Goal: Answer question/provide support

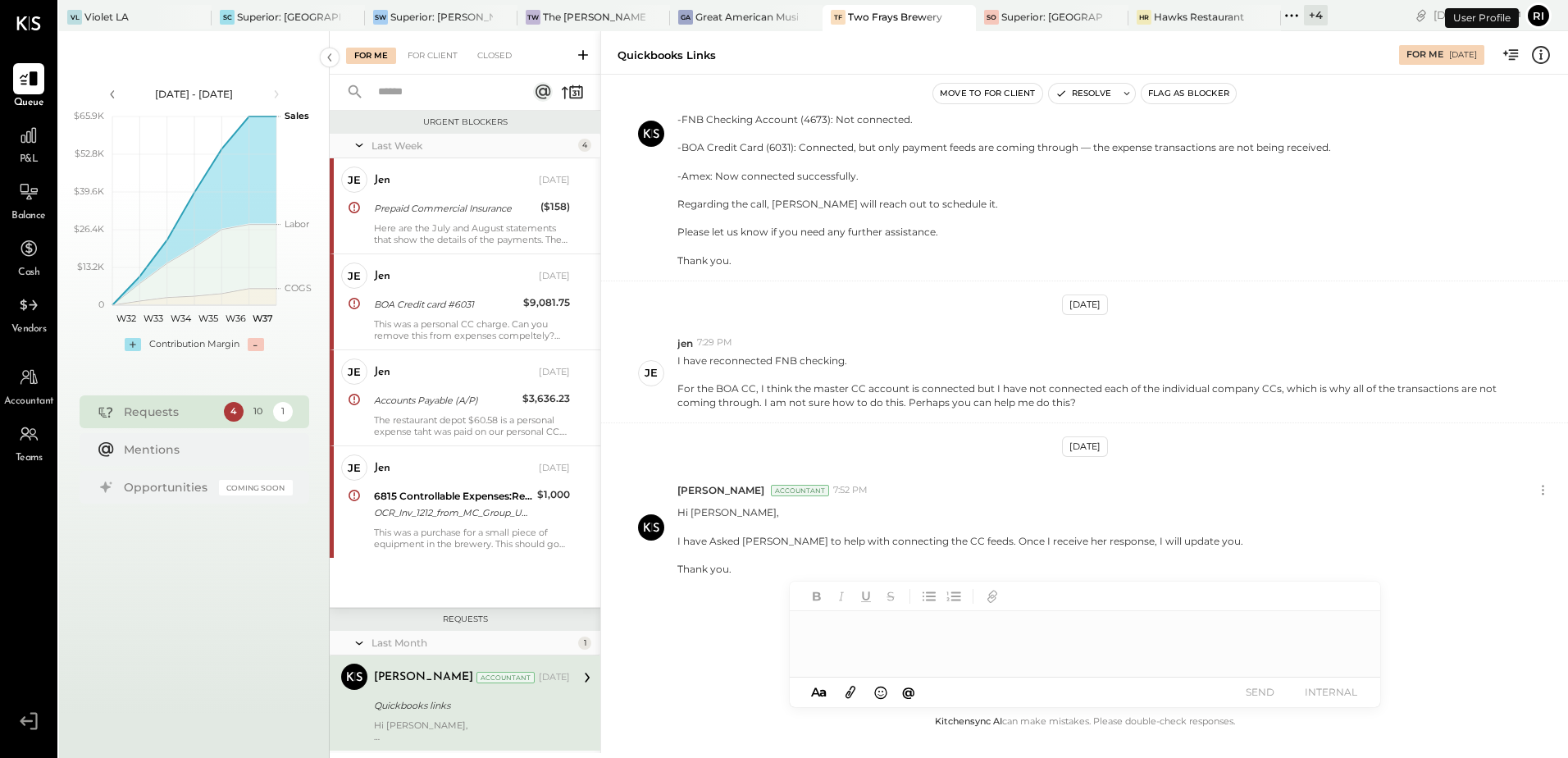
scroll to position [270, 0]
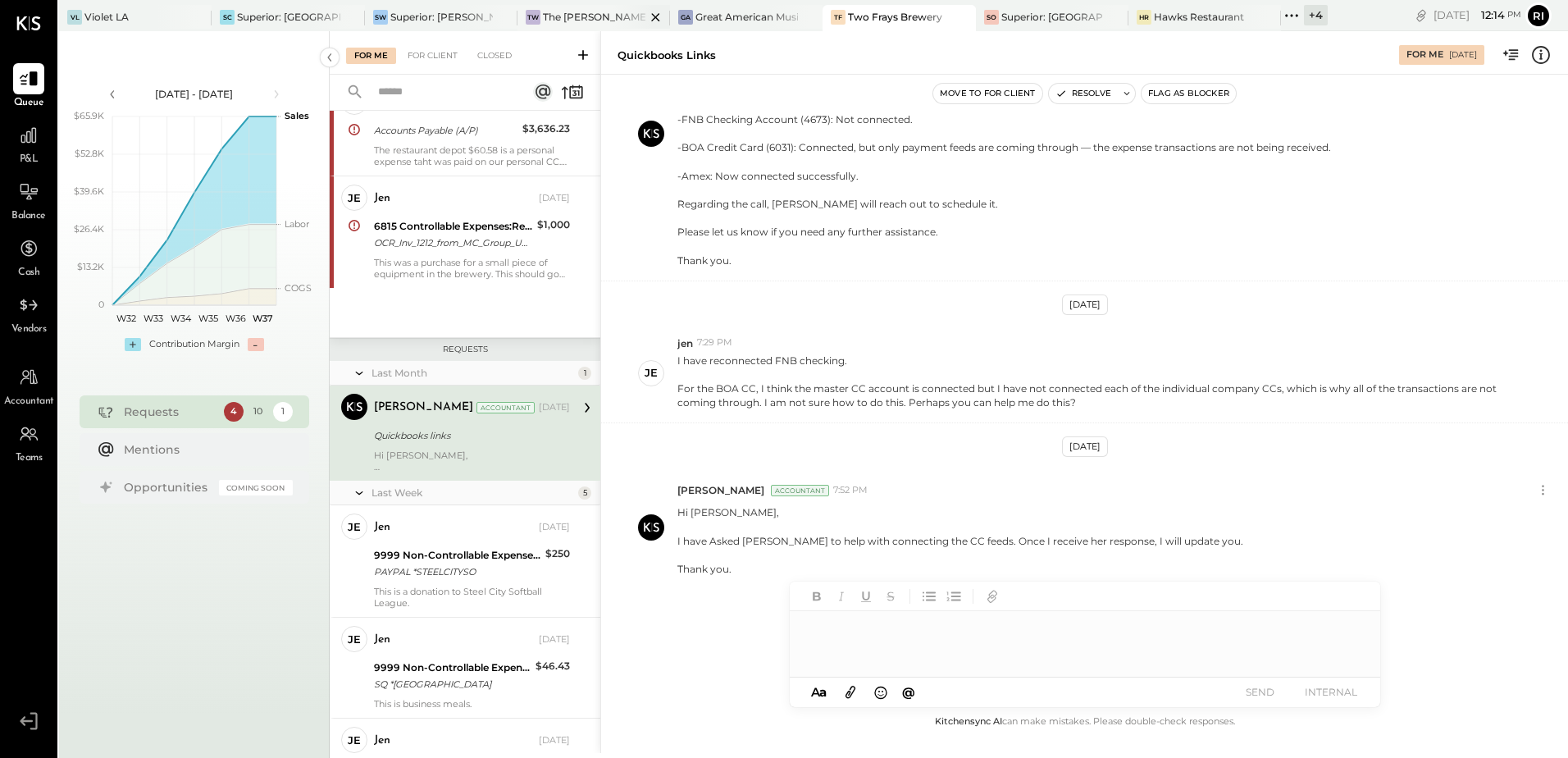
click at [590, 17] on div "The [PERSON_NAME]" at bounding box center [594, 17] width 102 height 14
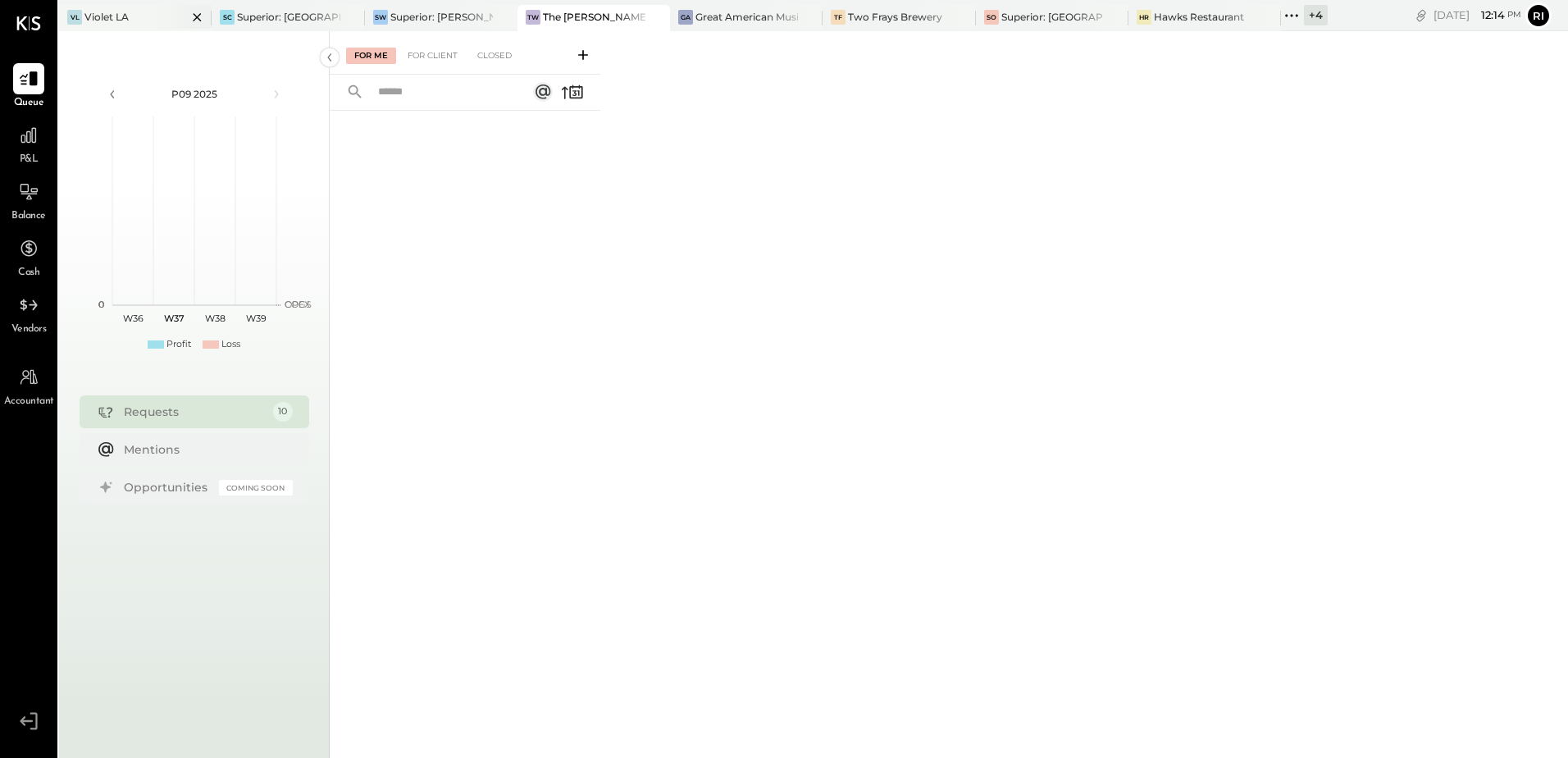
click at [119, 12] on div "Violet LA" at bounding box center [107, 17] width 45 height 14
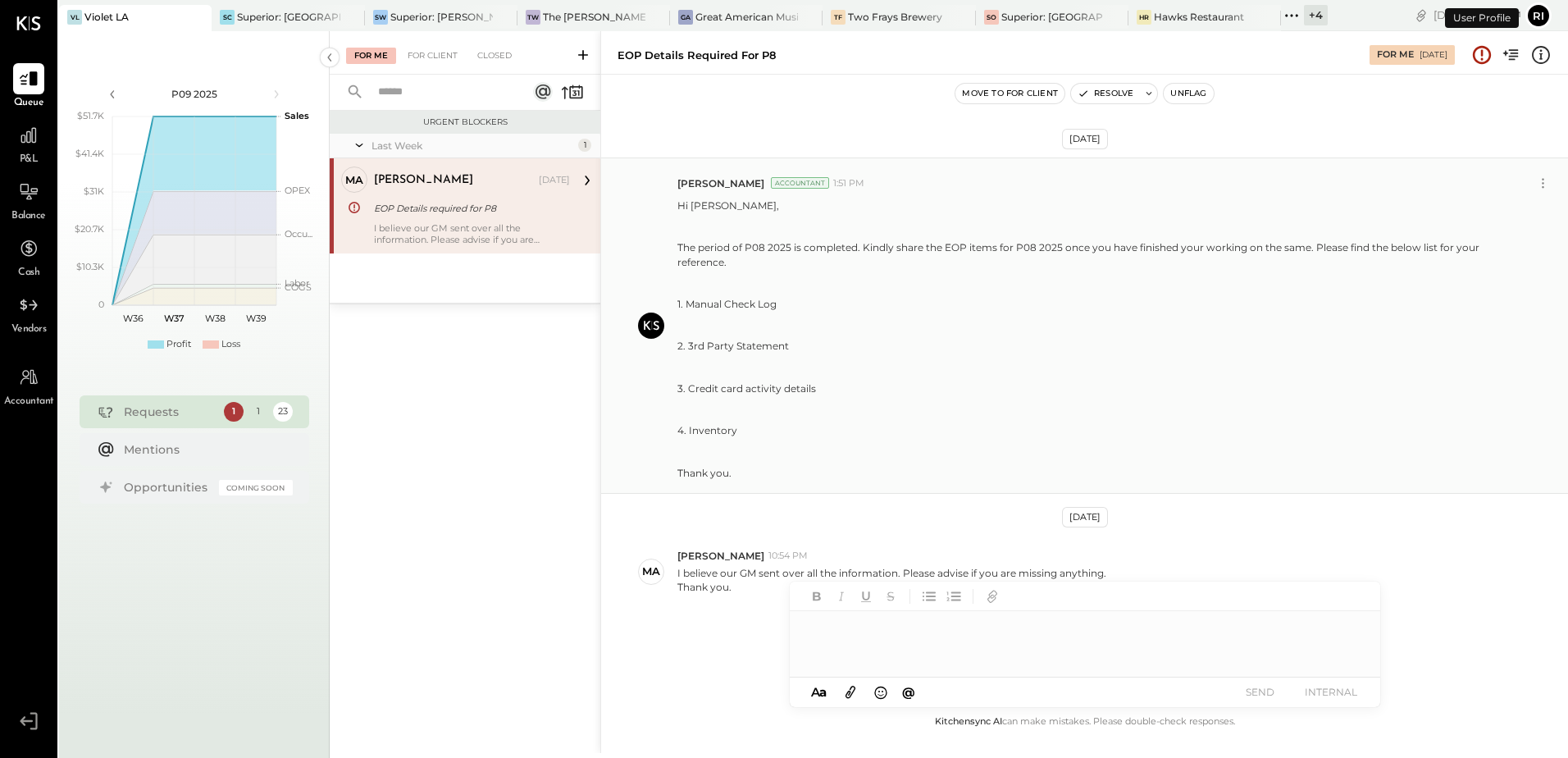
scroll to position [18, 0]
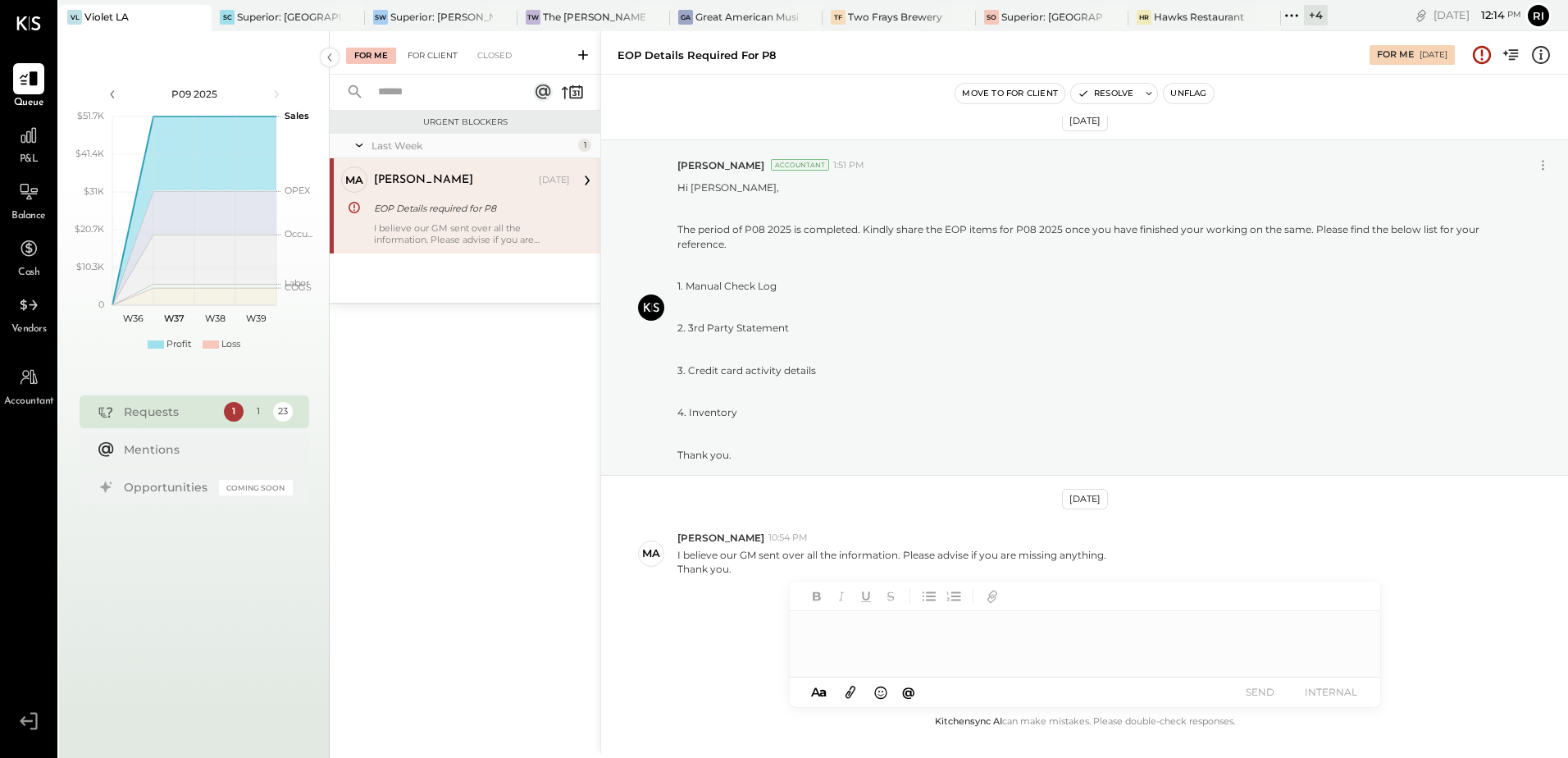
click at [431, 62] on div "For Client" at bounding box center [433, 55] width 66 height 17
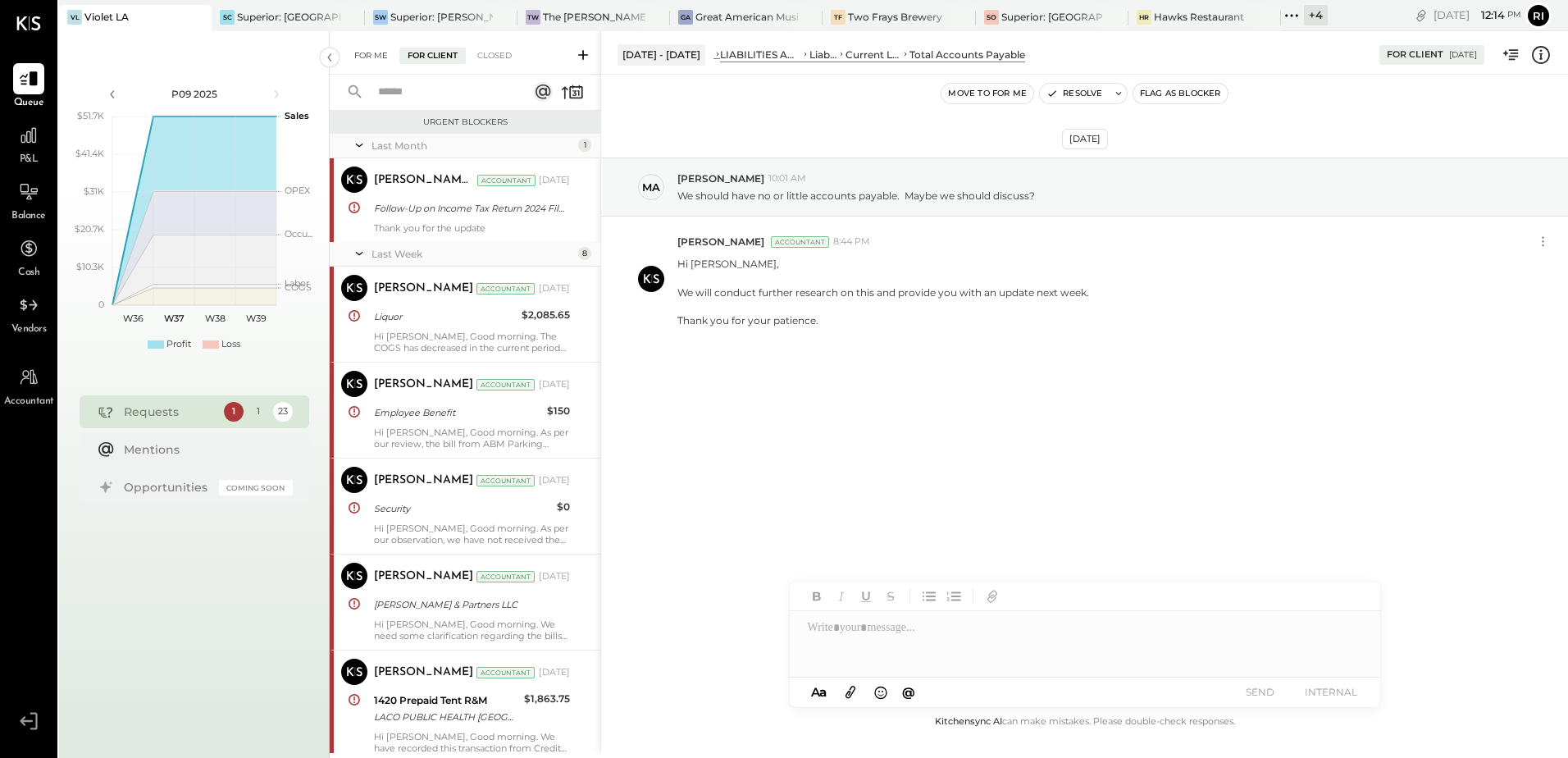
click at [383, 47] on div "For Me" at bounding box center [371, 55] width 50 height 17
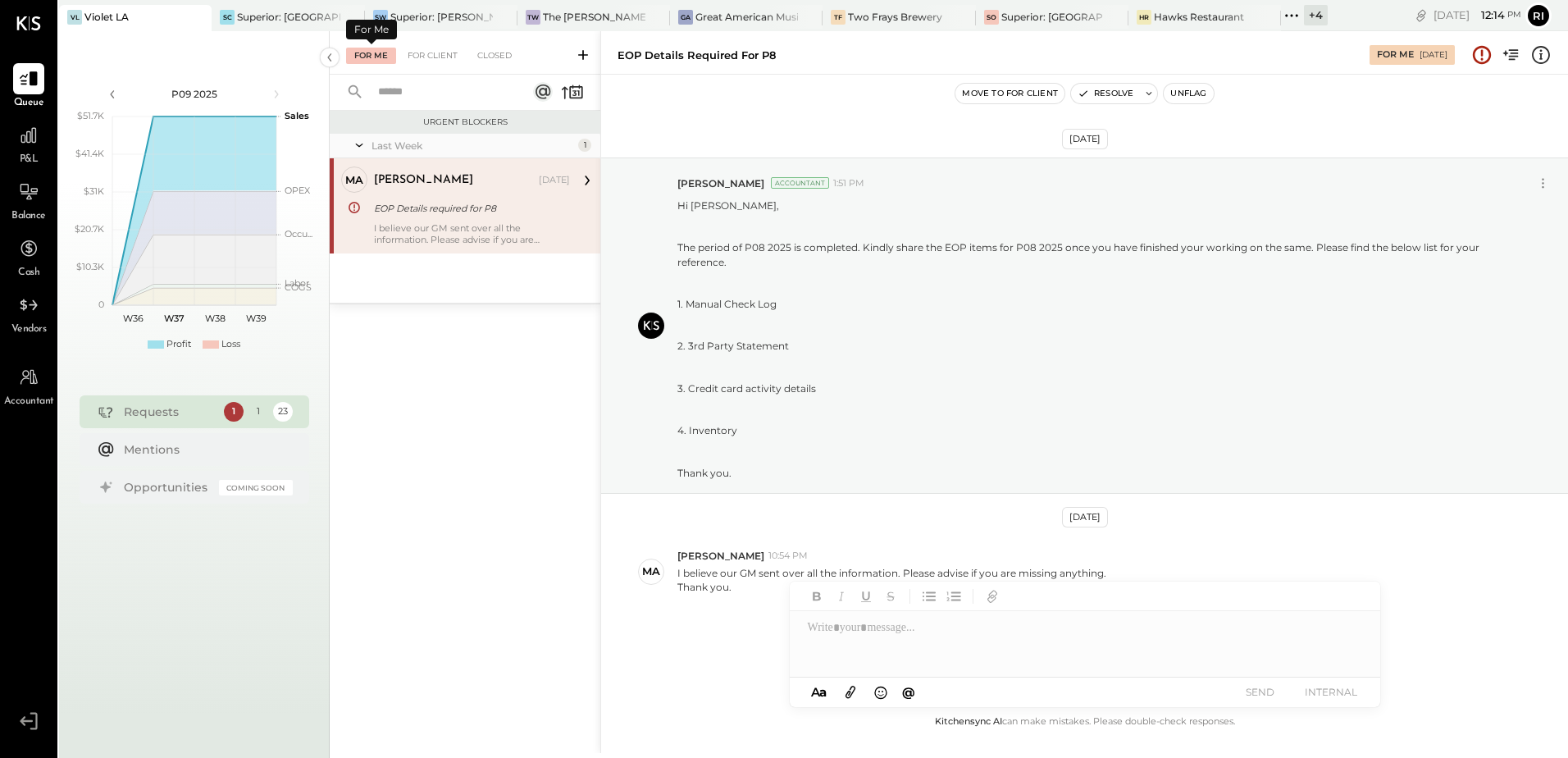
scroll to position [18, 0]
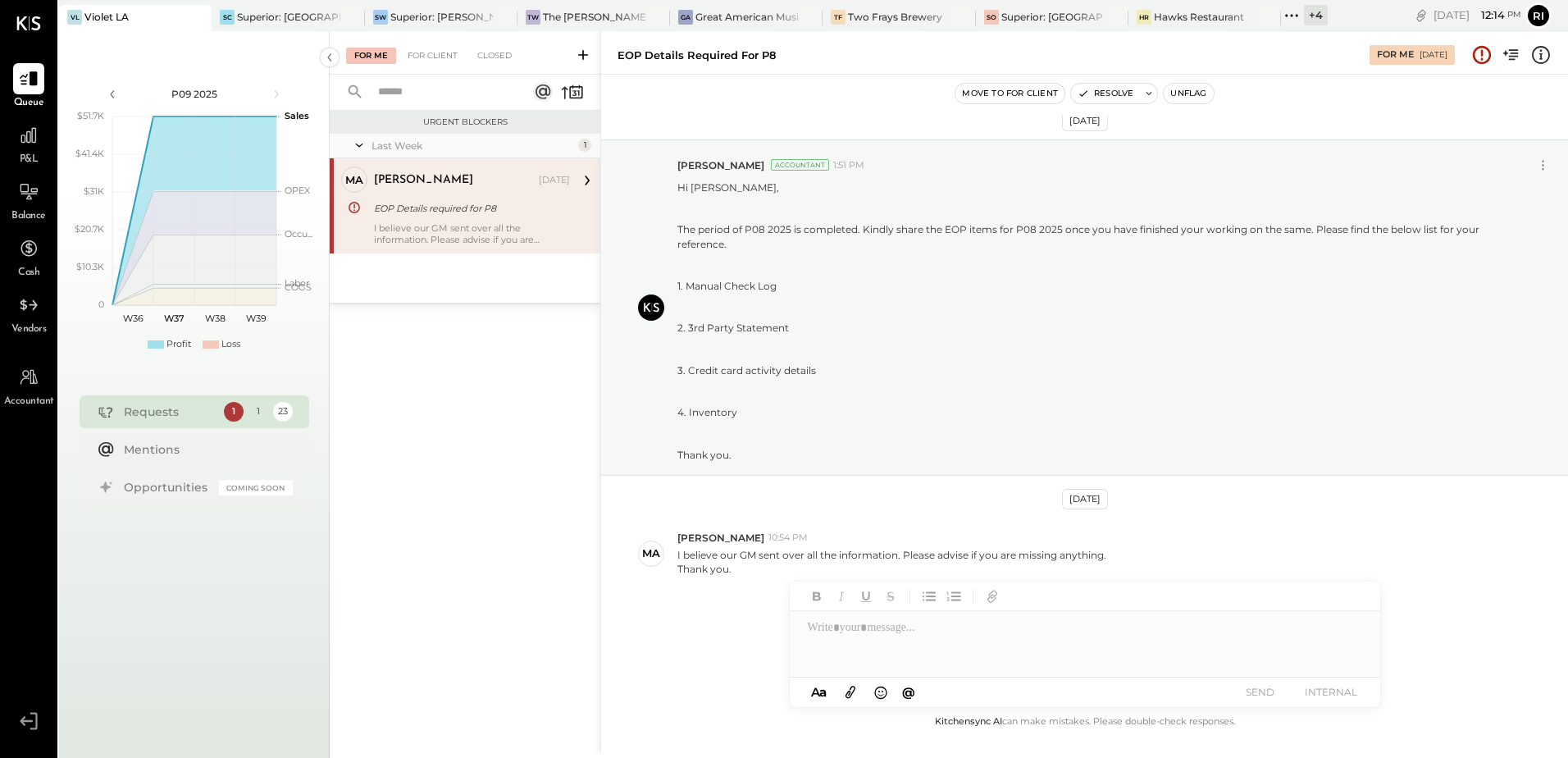
click at [428, 46] on div "For Me For Client Closed" at bounding box center [465, 53] width 271 height 44
click at [434, 54] on div "For Client" at bounding box center [433, 55] width 66 height 17
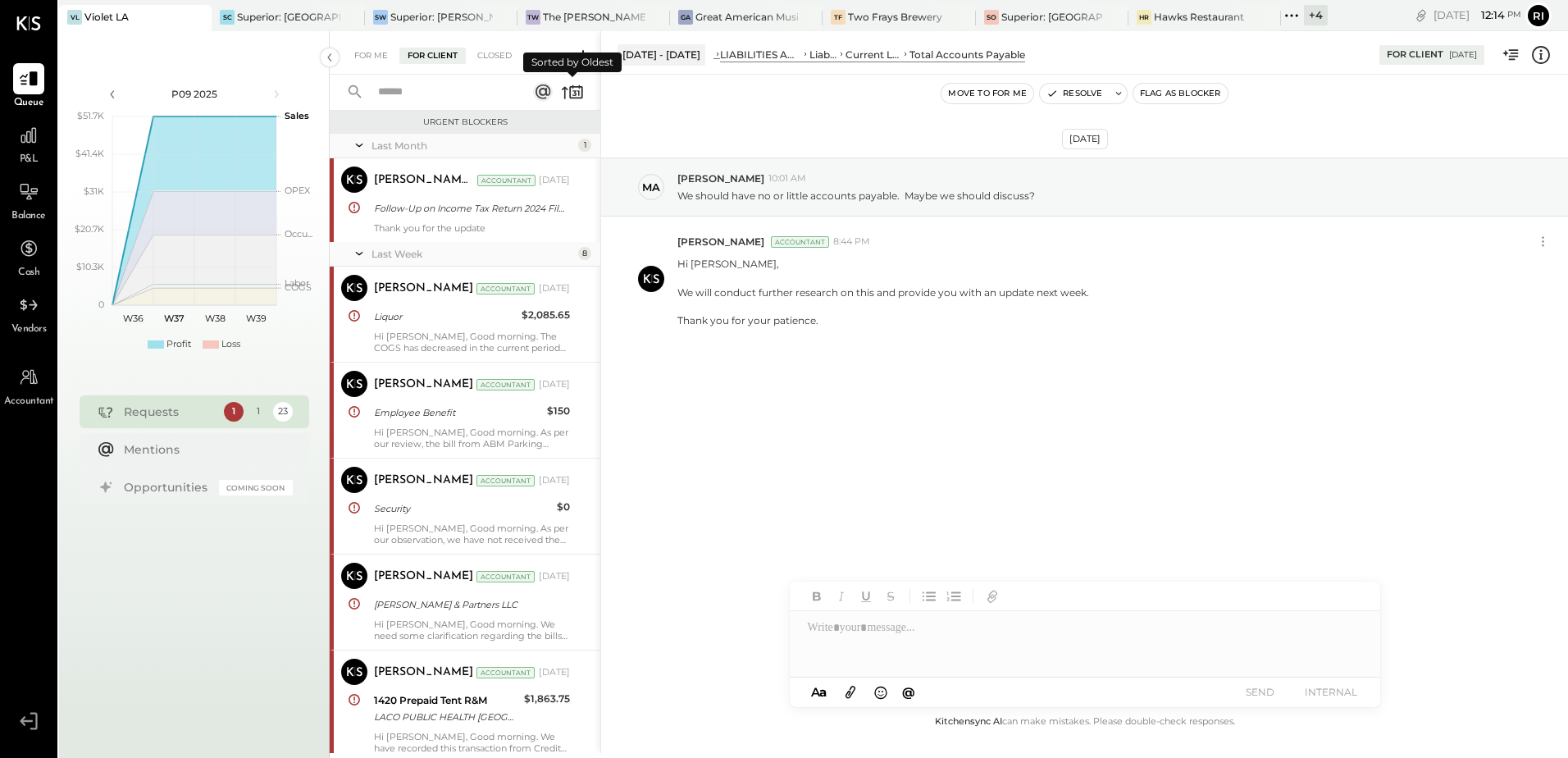
click at [566, 94] on icon at bounding box center [573, 92] width 23 height 23
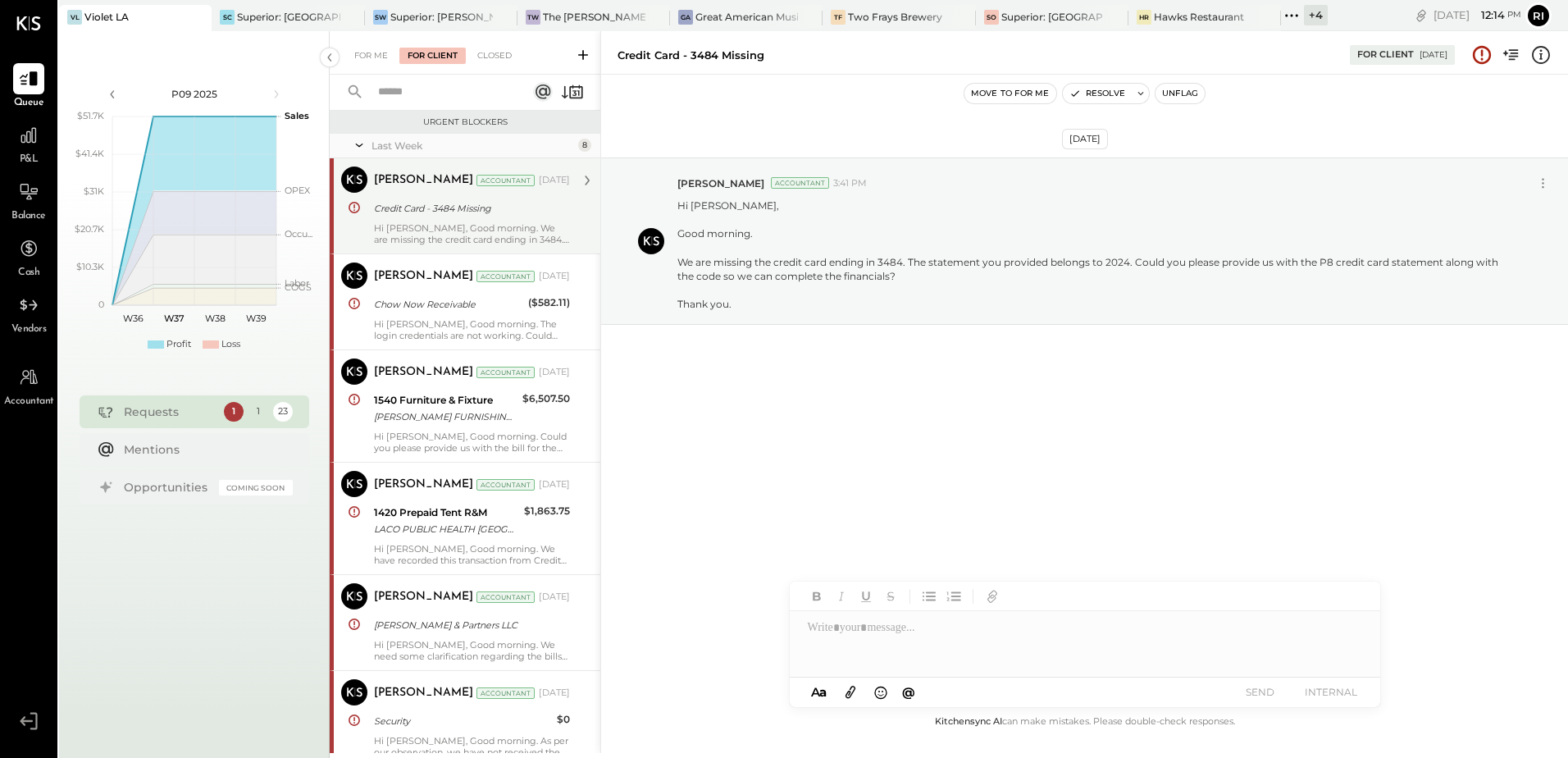
click at [512, 217] on div "Credit Card - 3484 Missing" at bounding box center [470, 208] width 192 height 20
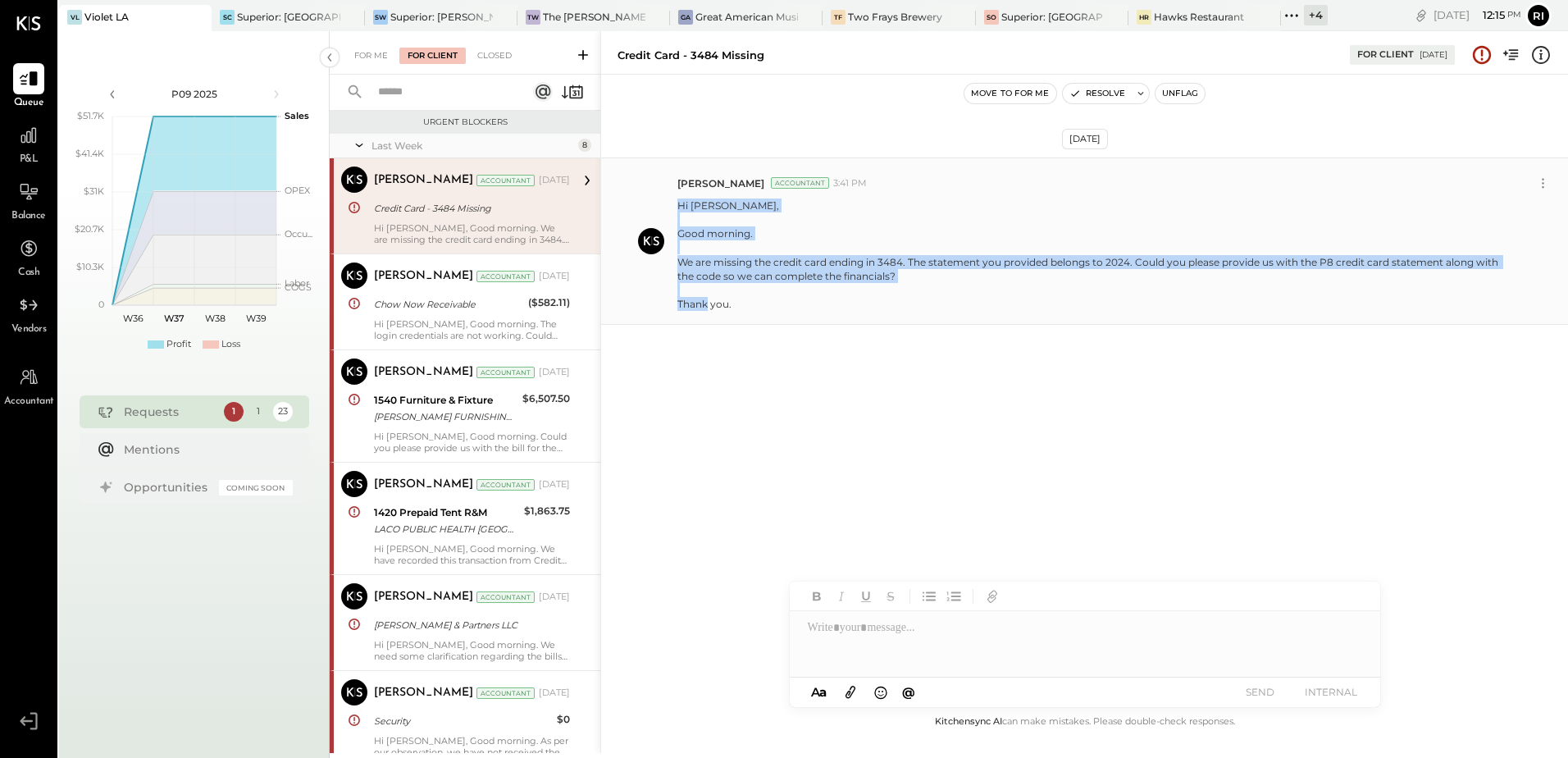
drag, startPoint x: 680, startPoint y: 206, endPoint x: 741, endPoint y: 316, distance: 125.8
click at [741, 316] on div "[PERSON_NAME] Accountant 3:41 PM Hi [PERSON_NAME], Good morning. We are missing…" at bounding box center [1085, 240] width 967 height 167
copy p "Hi [PERSON_NAME], Good morning. We are missing the credit card ending in 3484. …"
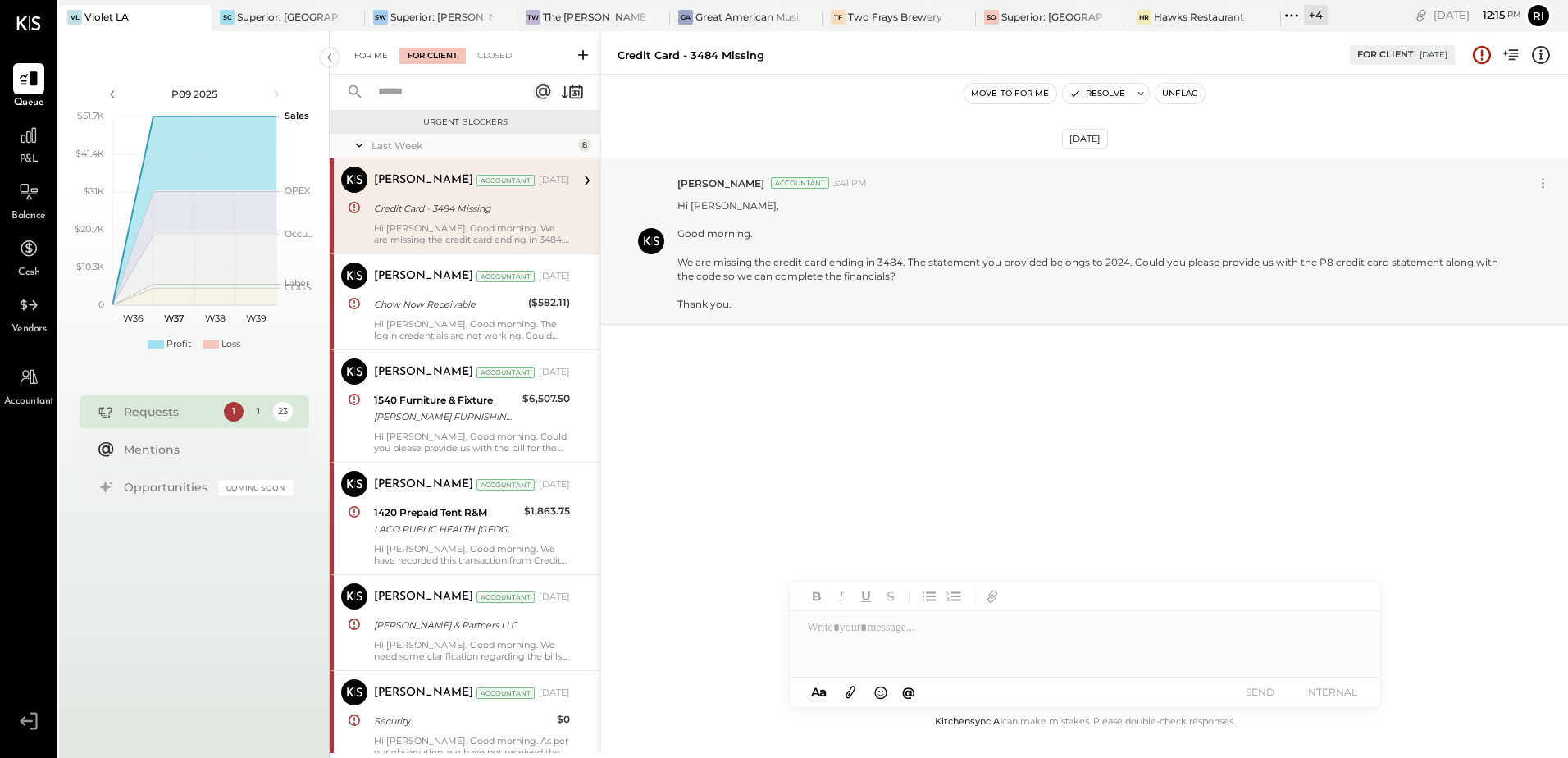
click at [366, 63] on div "For Me" at bounding box center [371, 55] width 50 height 17
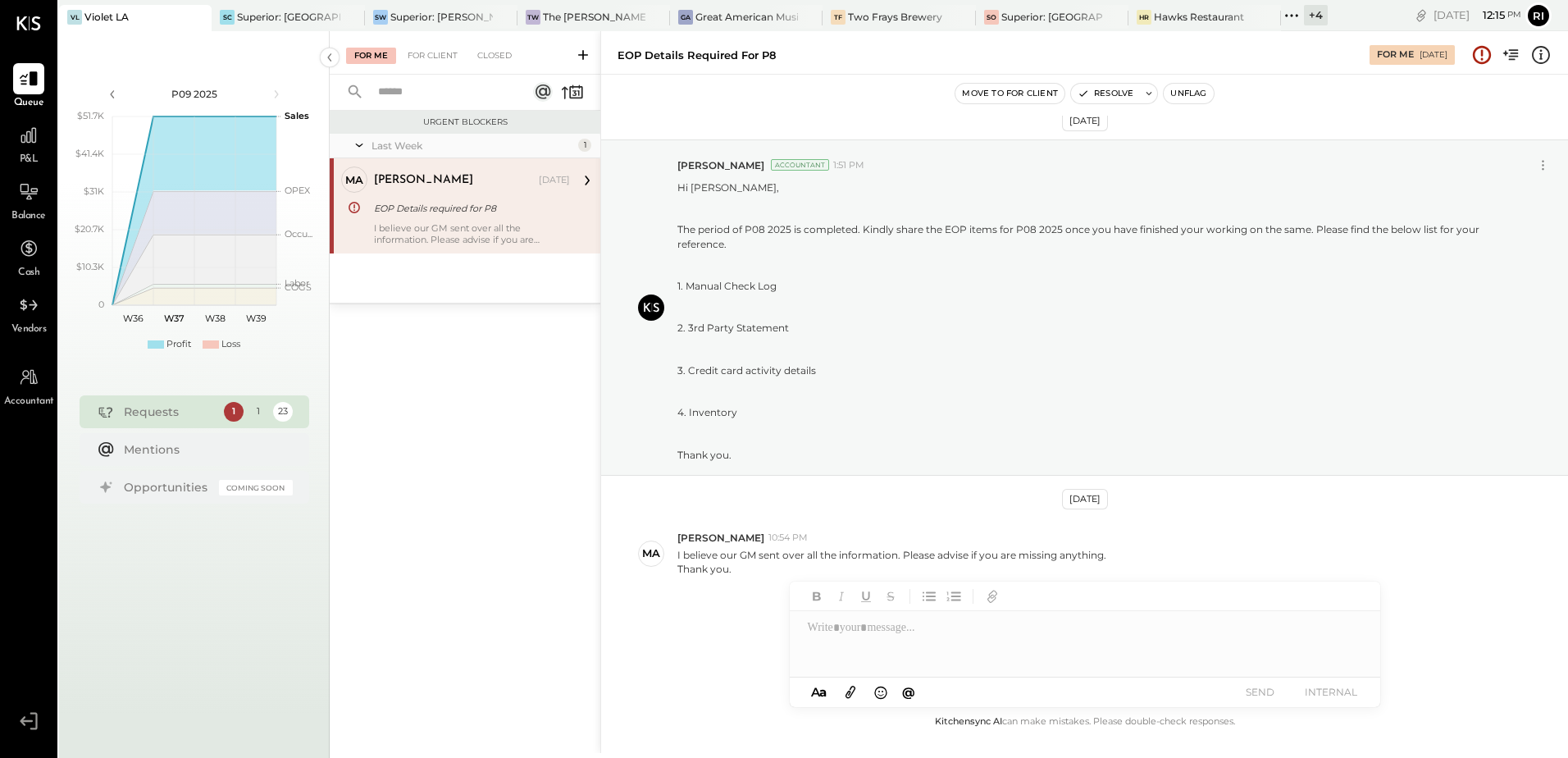
click at [860, 633] on div at bounding box center [1084, 643] width 590 height 66
paste div
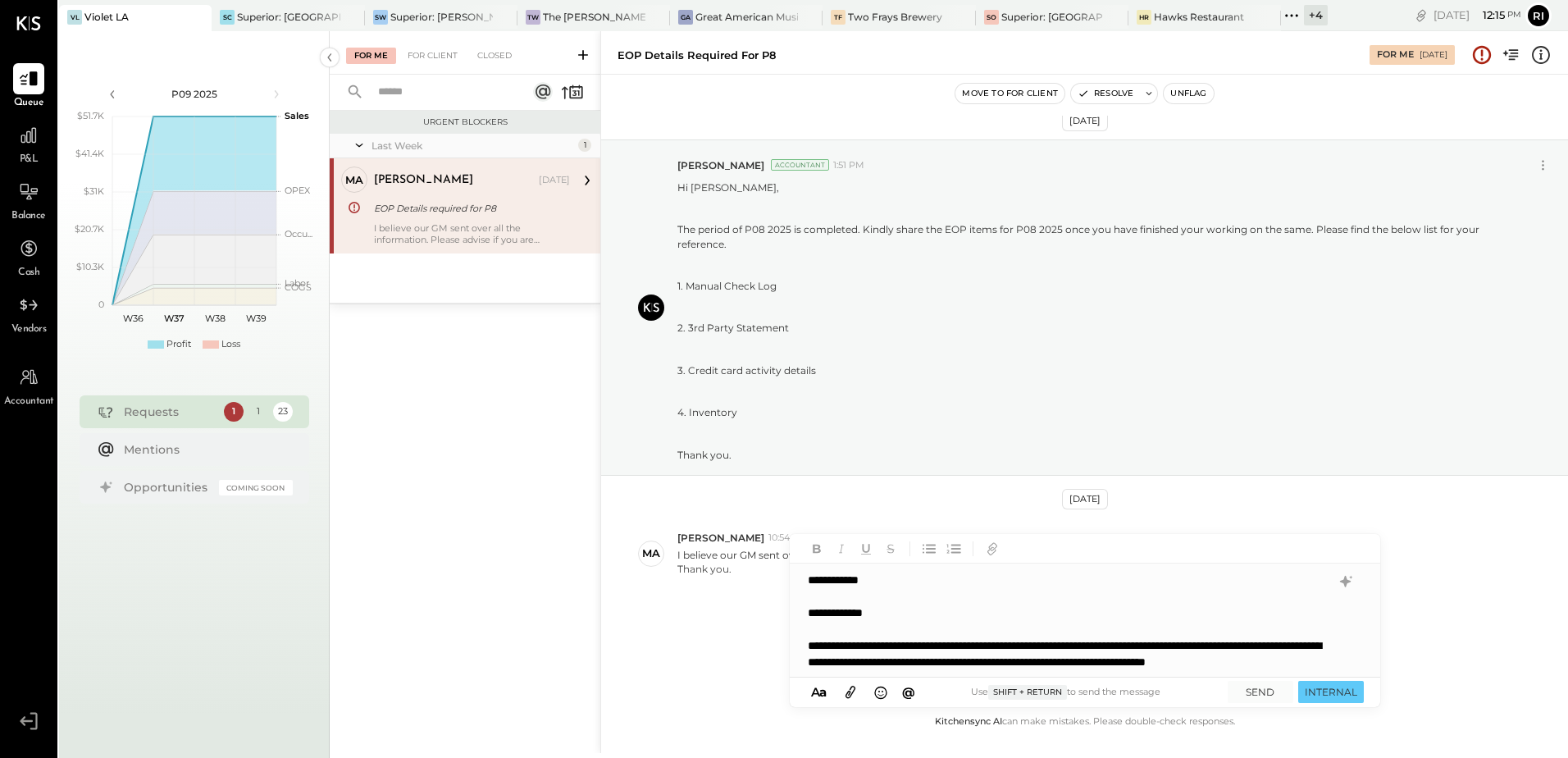
scroll to position [49, 0]
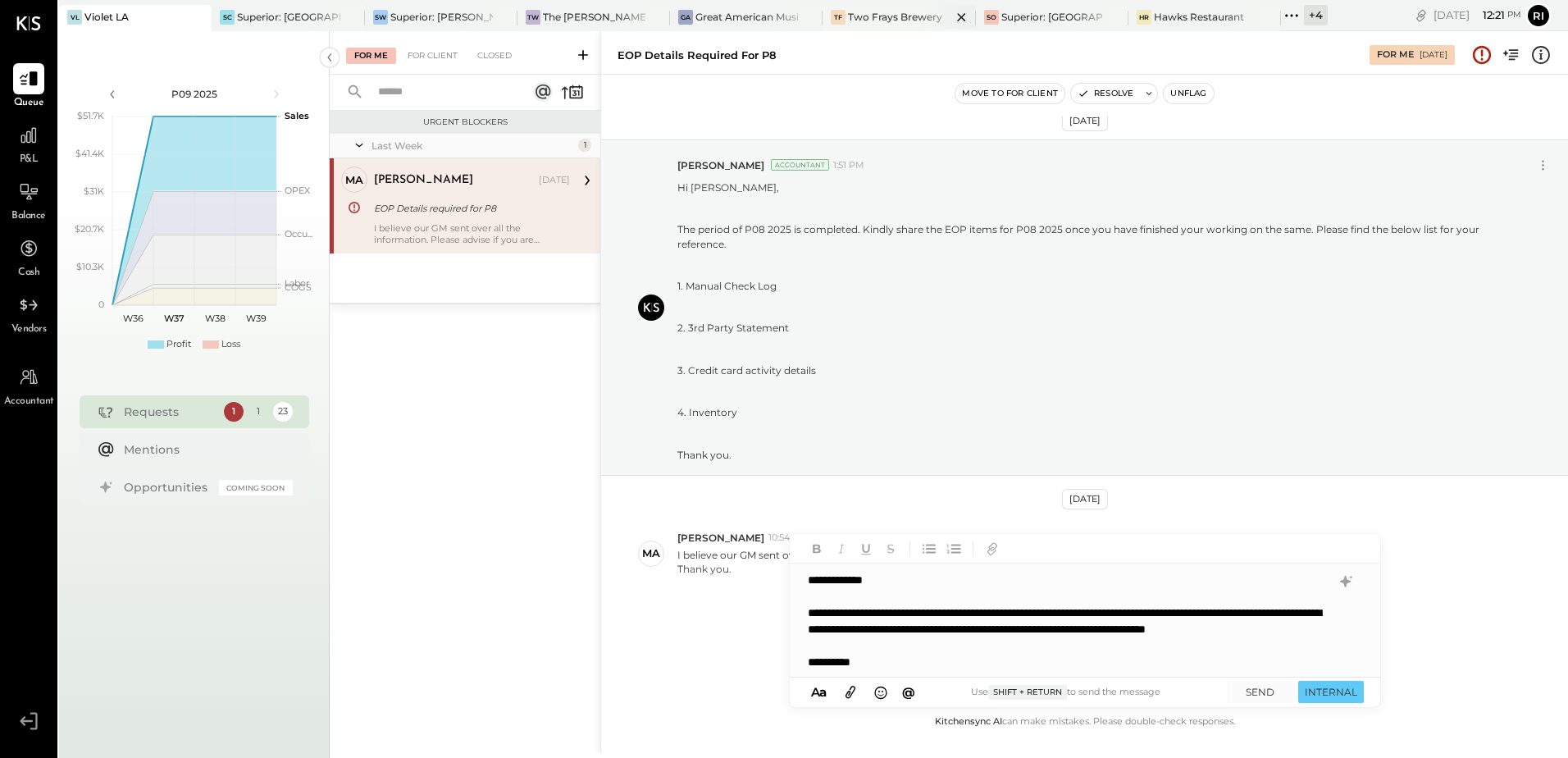
click at [905, 8] on div "TF Two Frays Brewery" at bounding box center [899, 18] width 152 height 26
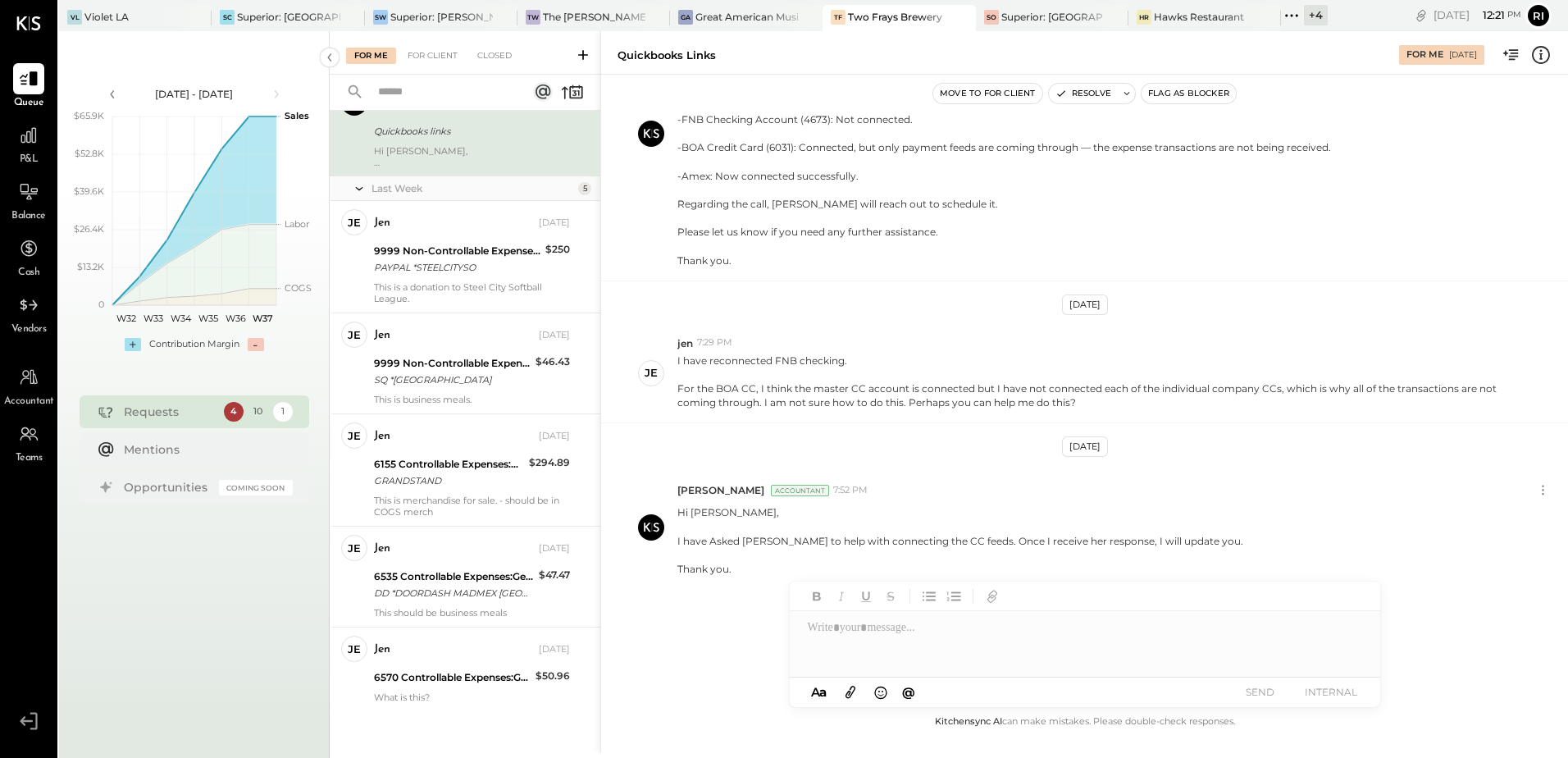
scroll to position [578, 0]
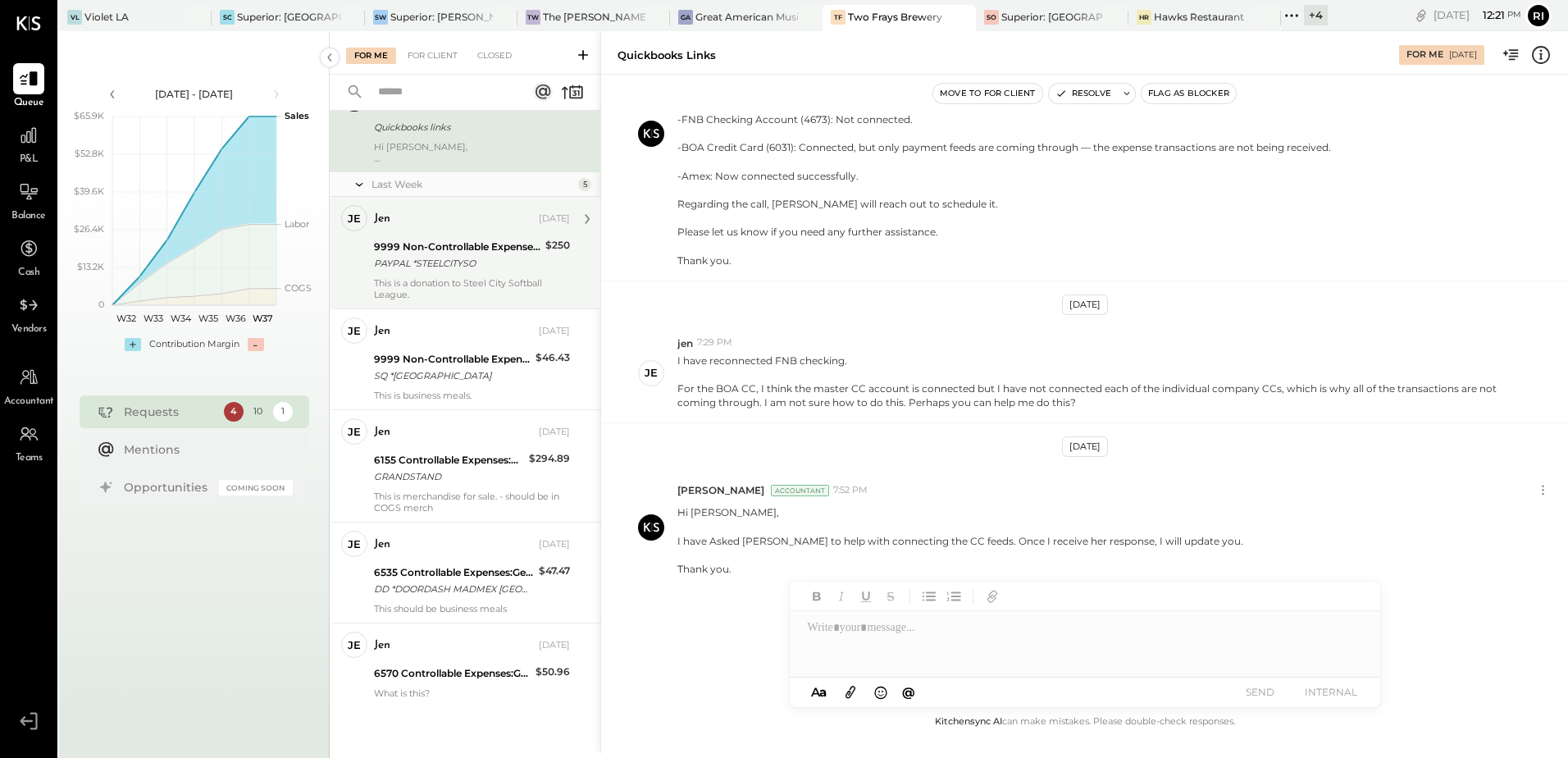
click at [455, 238] on div "9999 Non-Controllable Expenses:Other Income and Expenses:To Be Classified PAYPA…" at bounding box center [457, 254] width 166 height 36
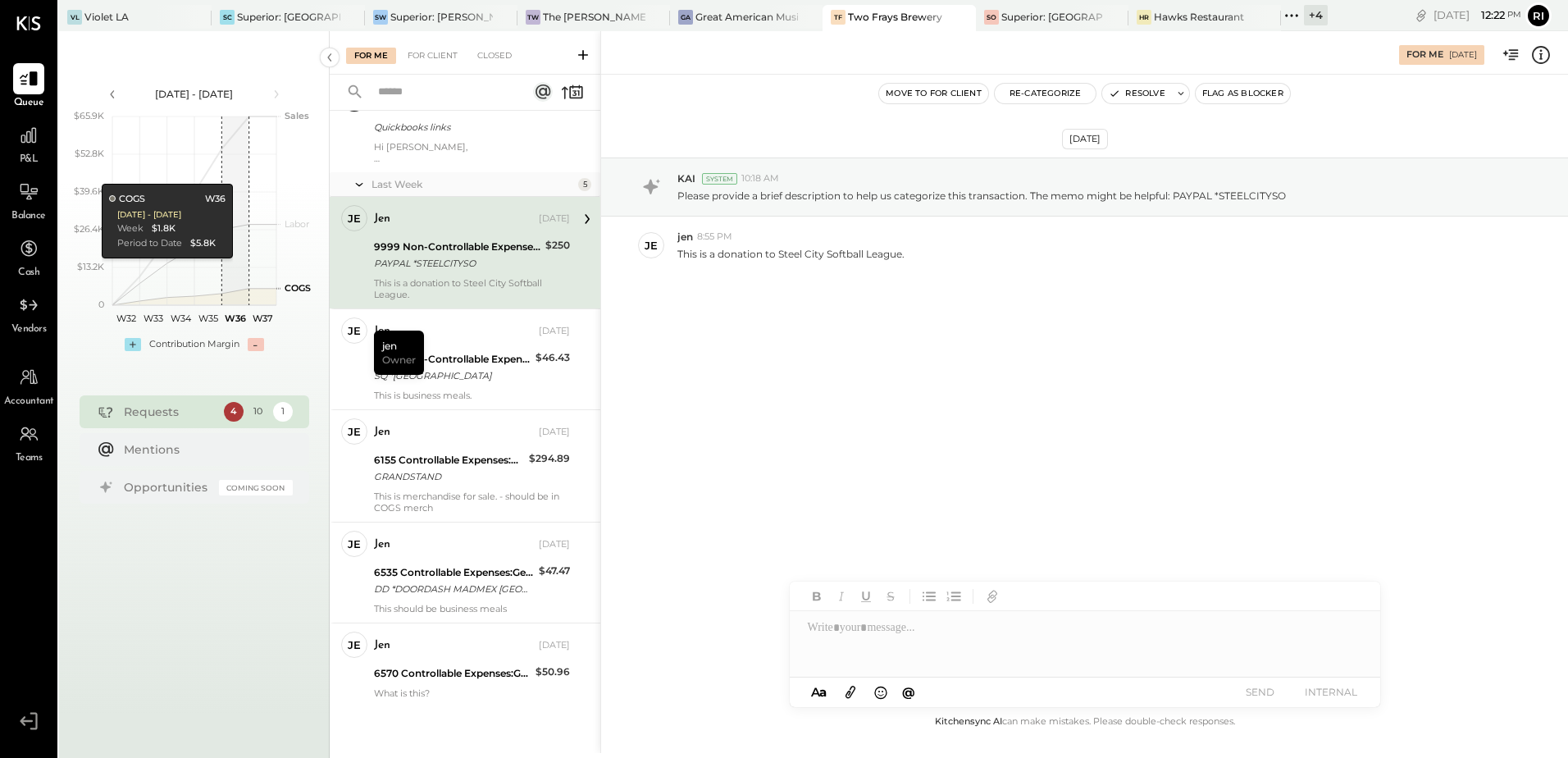
click at [973, 482] on div "[DATE] KAI System 10:18 AM Please provide a brief description to help us catego…" at bounding box center [1085, 393] width 967 height 637
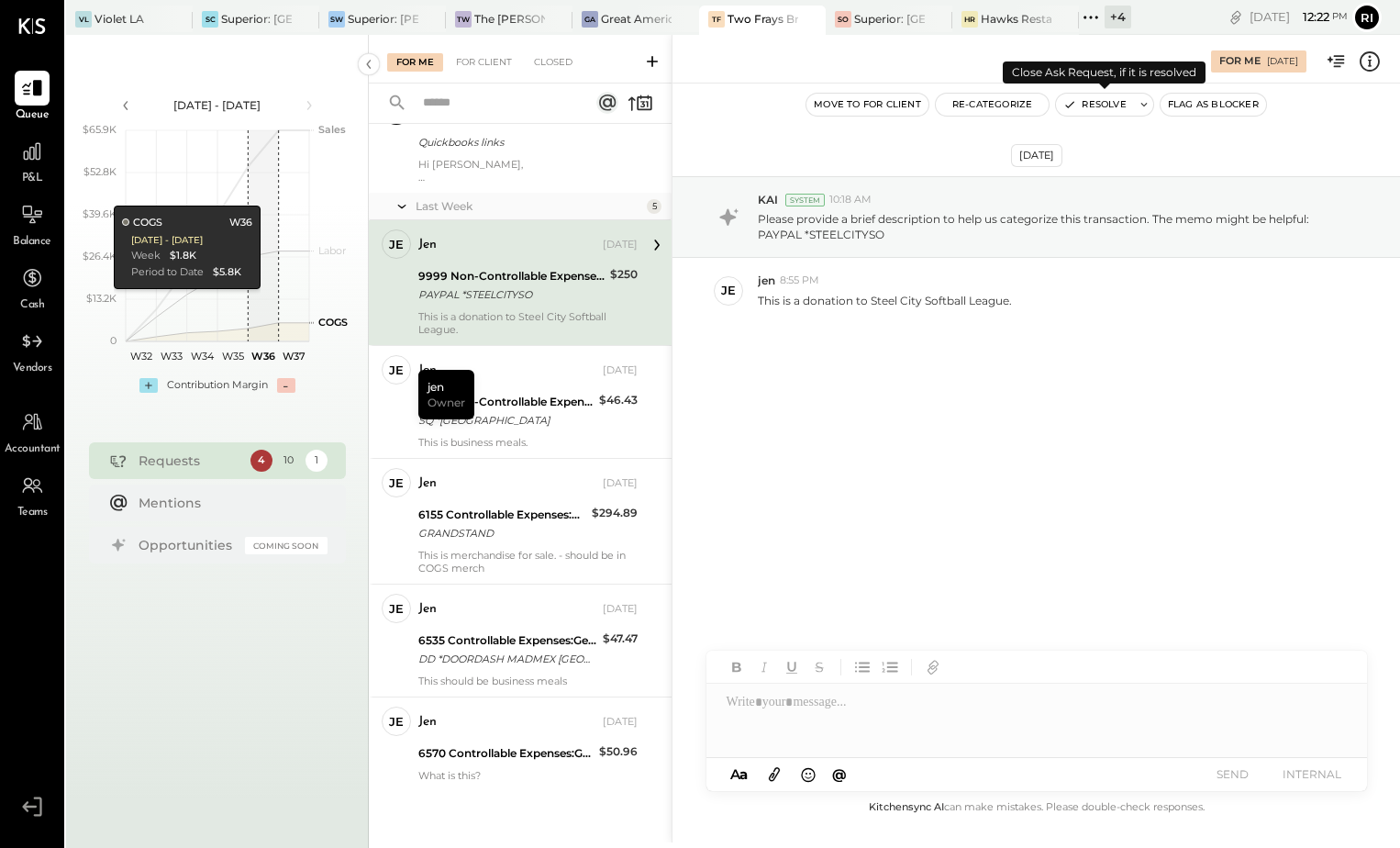
click at [1143, 102] on icon at bounding box center [1144, 104] width 13 height 13
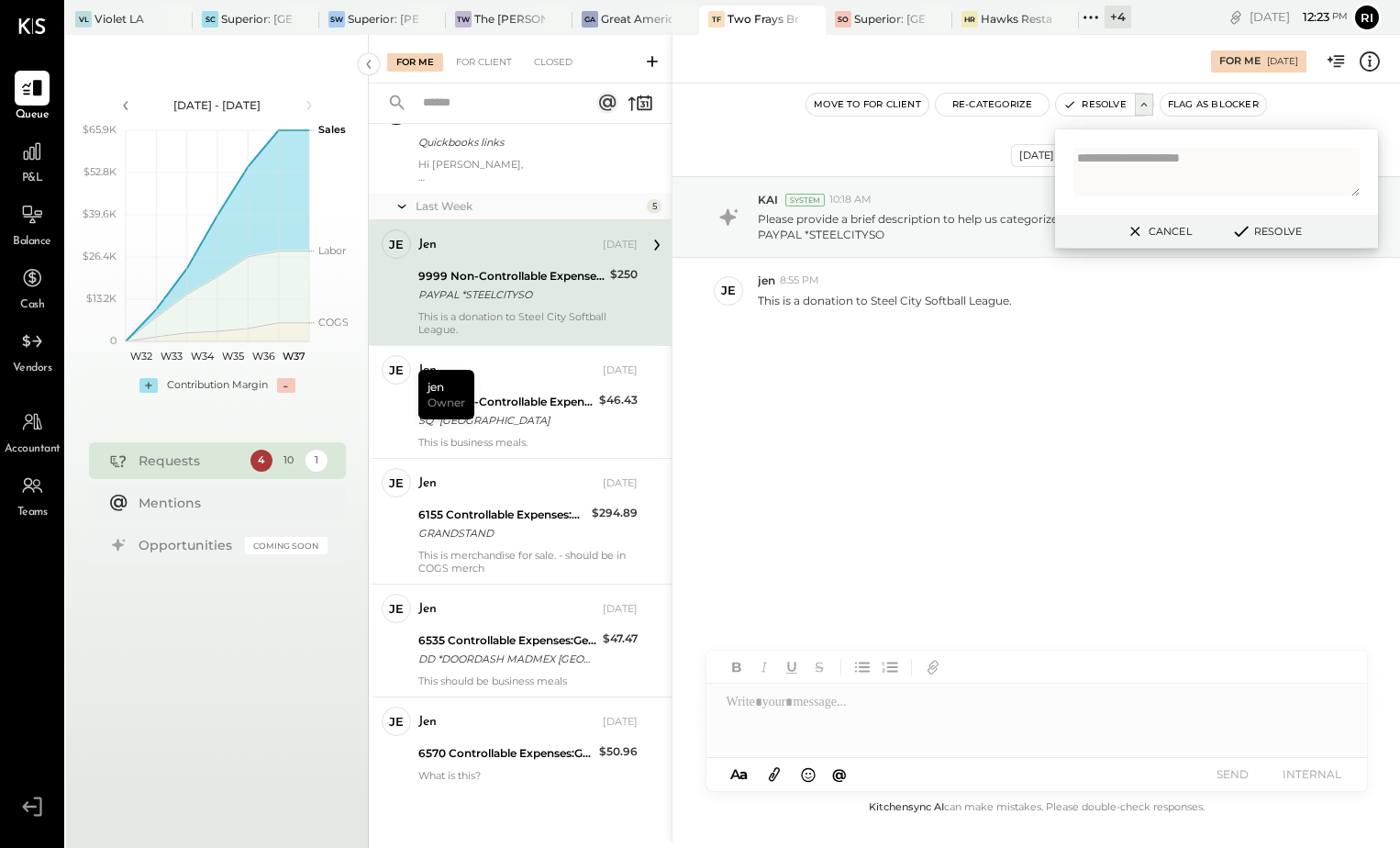
click at [1173, 169] on textarea at bounding box center [1216, 172] width 287 height 49
type textarea "**********"
click at [1285, 235] on button "Resolve" at bounding box center [1266, 231] width 82 height 22
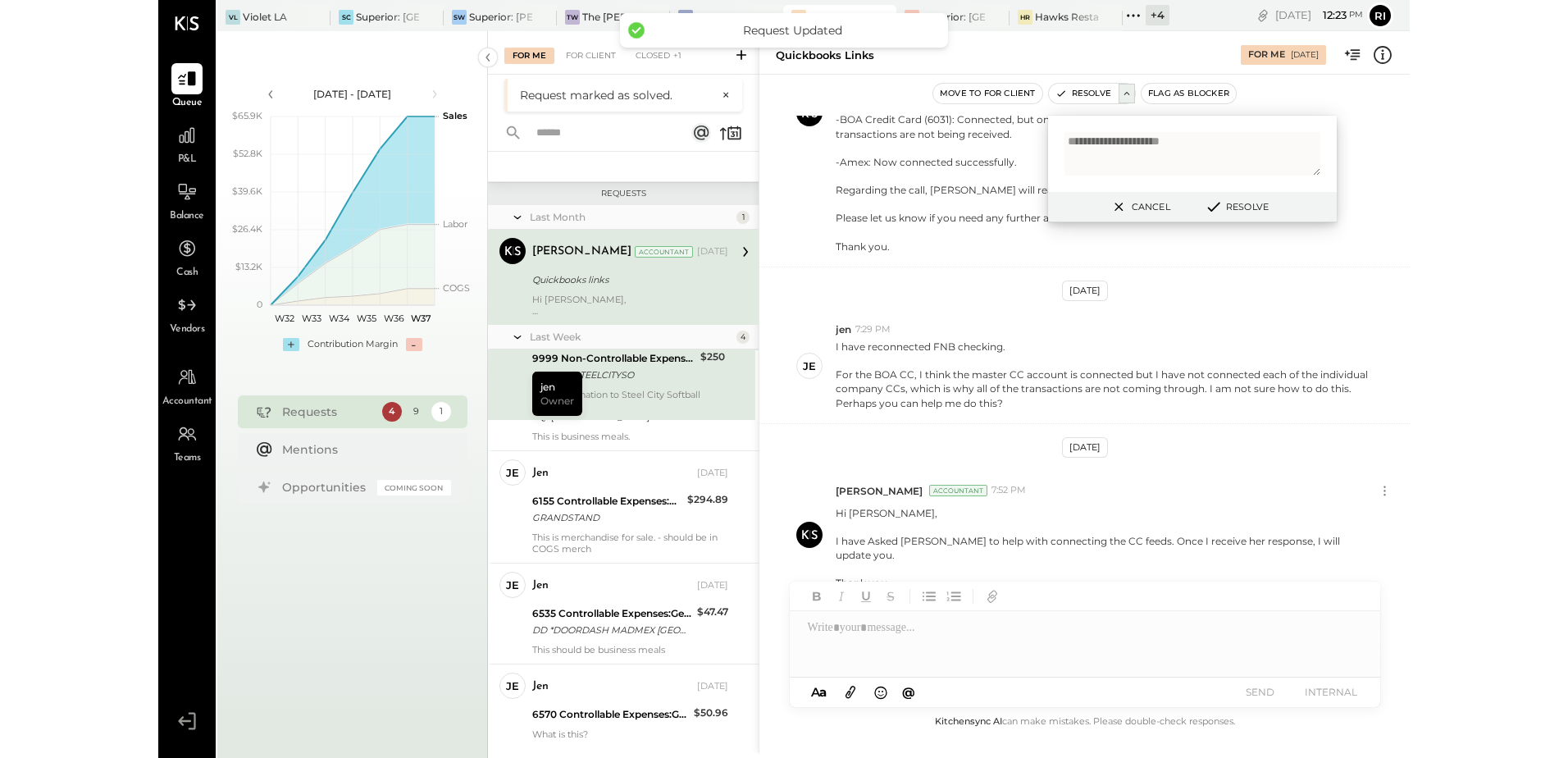
scroll to position [270, 0]
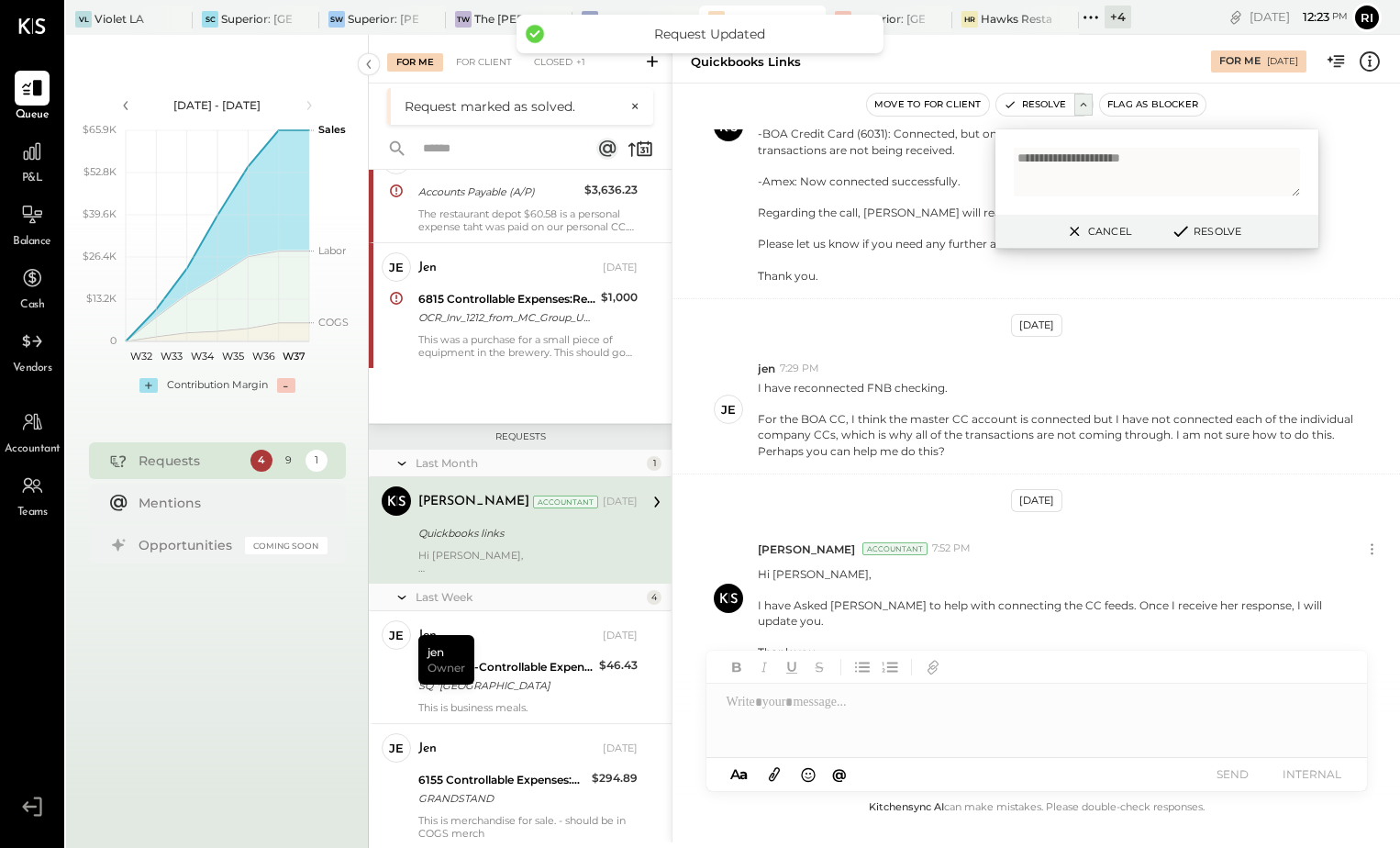
click at [541, 544] on div "Quickbooks links" at bounding box center [525, 533] width 214 height 22
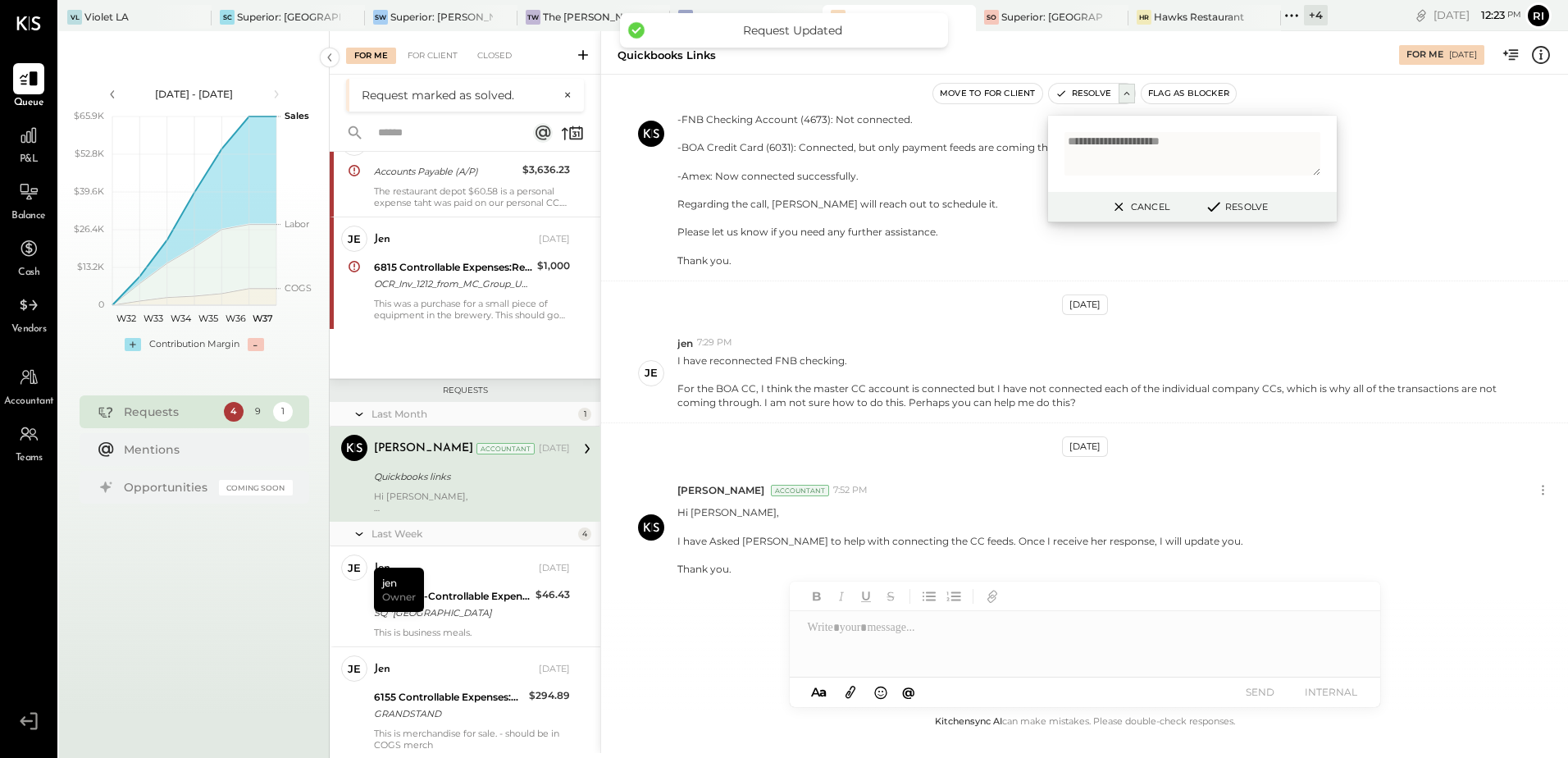
scroll to position [271, 0]
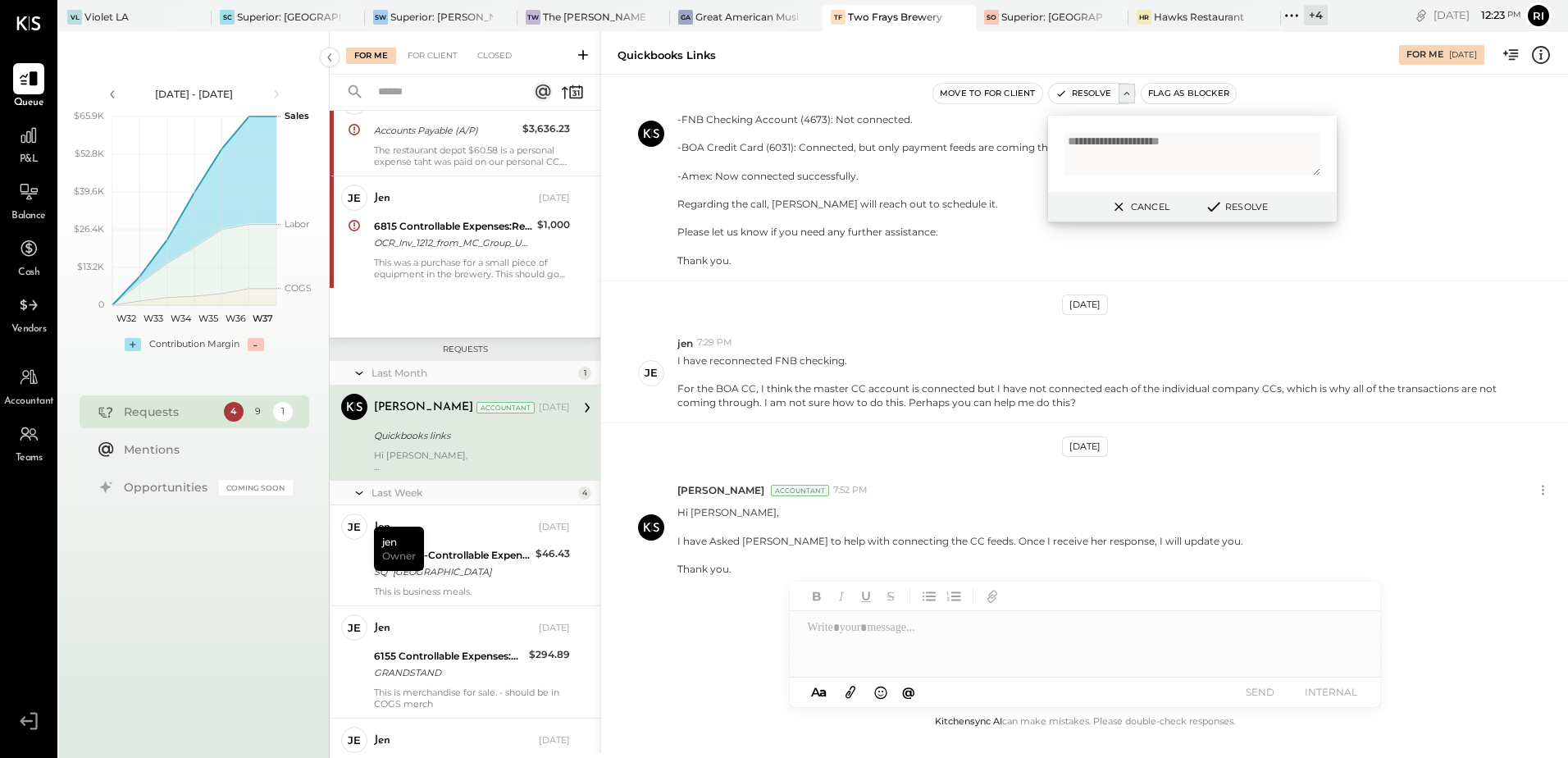
click at [1112, 205] on icon at bounding box center [1119, 206] width 20 height 20
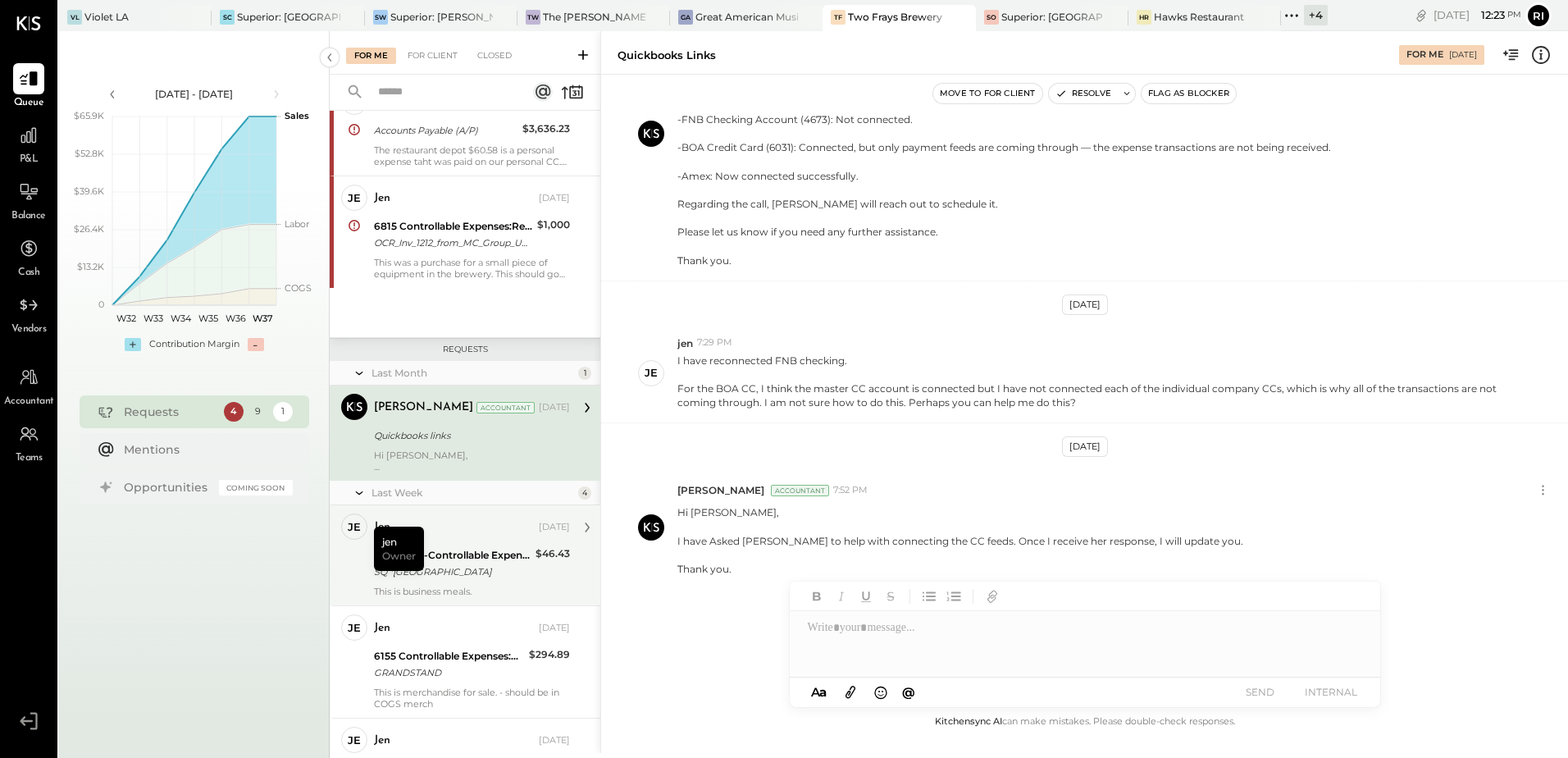
click at [504, 556] on div "9999 Non-Controllable Expenses:Other Income and Expenses:To Be Classified" at bounding box center [452, 555] width 157 height 17
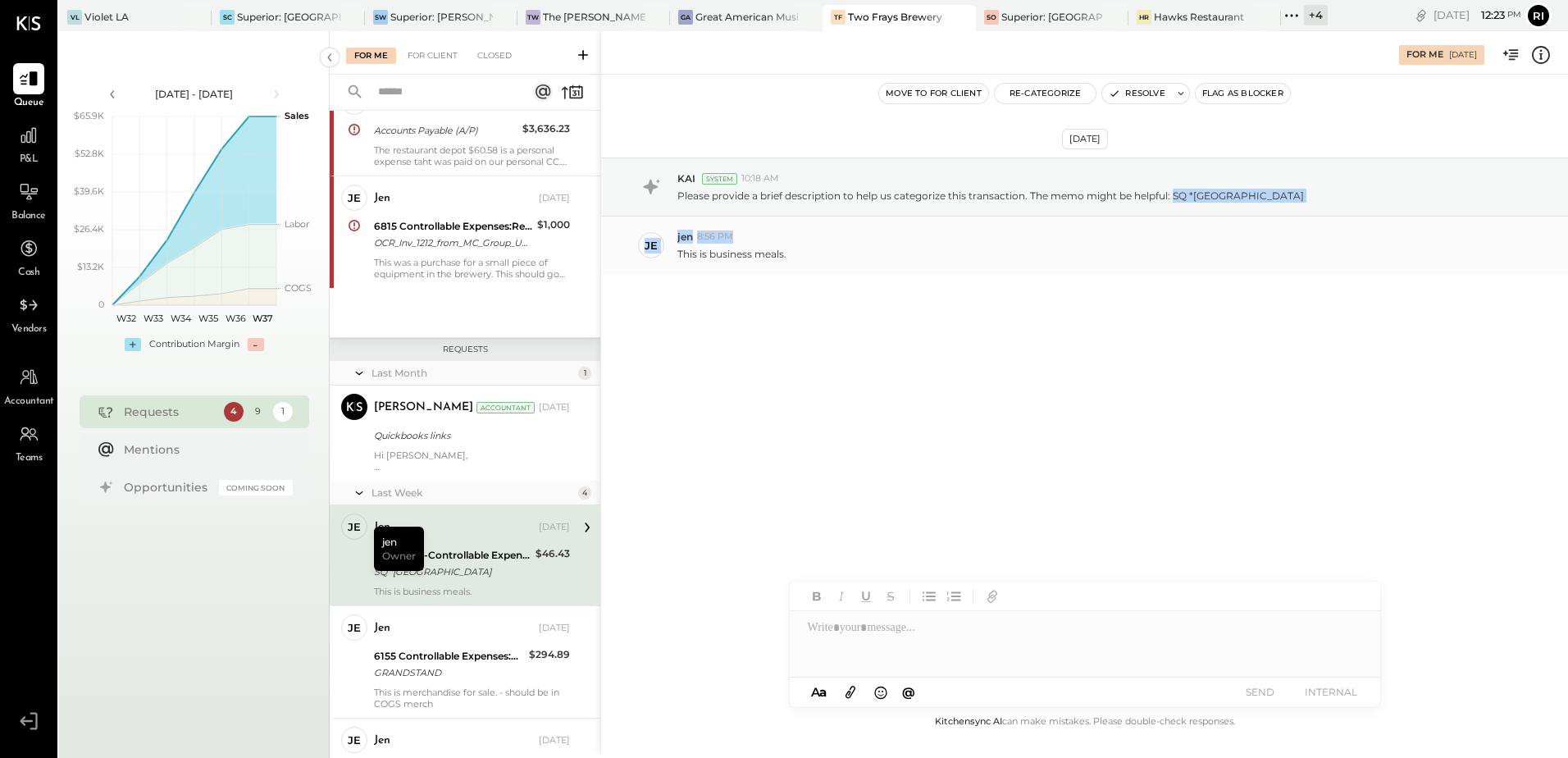
drag, startPoint x: 1176, startPoint y: 193, endPoint x: 1280, endPoint y: 219, distance: 107.2
click at [1280, 219] on div "[DATE] KAI System 10:18 AM Please provide a brief description to help us catego…" at bounding box center [1085, 256] width 967 height 282
copy div "SQ *[GEOGRAPHIC_DATA] je jen 8:56 PM"
drag, startPoint x: 1387, startPoint y: 353, endPoint x: 1291, endPoint y: 234, distance: 152.9
click at [1372, 327] on div "[DATE] KAI System 10:18 AM Please provide a brief description to help us catego…" at bounding box center [1085, 256] width 967 height 282
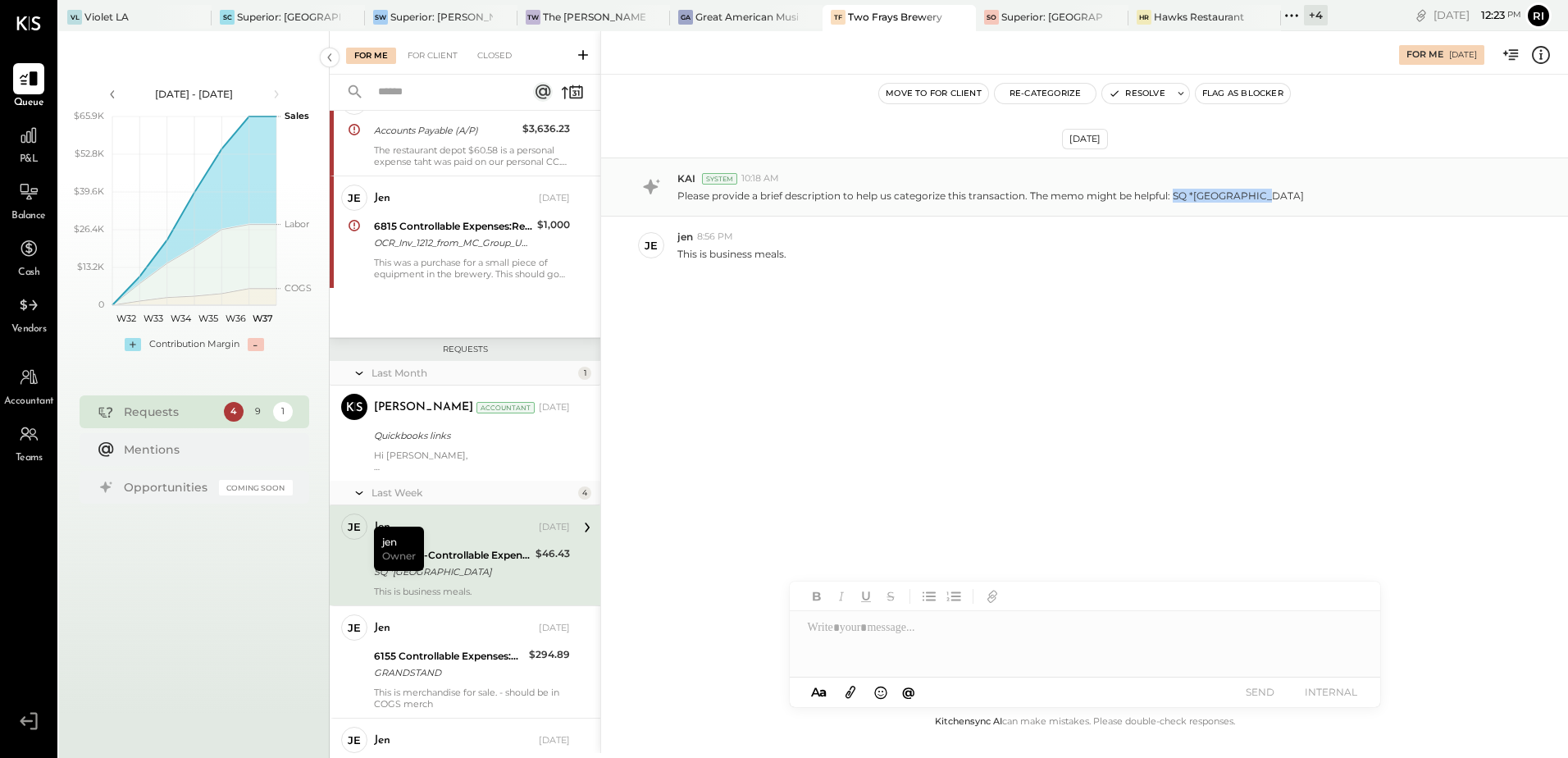
drag, startPoint x: 1173, startPoint y: 194, endPoint x: 1278, endPoint y: 204, distance: 105.5
click at [1278, 204] on div "KAI System 10:18 AM Please provide a brief description to help us categorize th…" at bounding box center [1085, 187] width 967 height 59
copy p "SQ *[GEOGRAPHIC_DATA]"
click at [870, 638] on div at bounding box center [1084, 643] width 590 height 66
click at [840, 635] on div at bounding box center [1084, 643] width 590 height 66
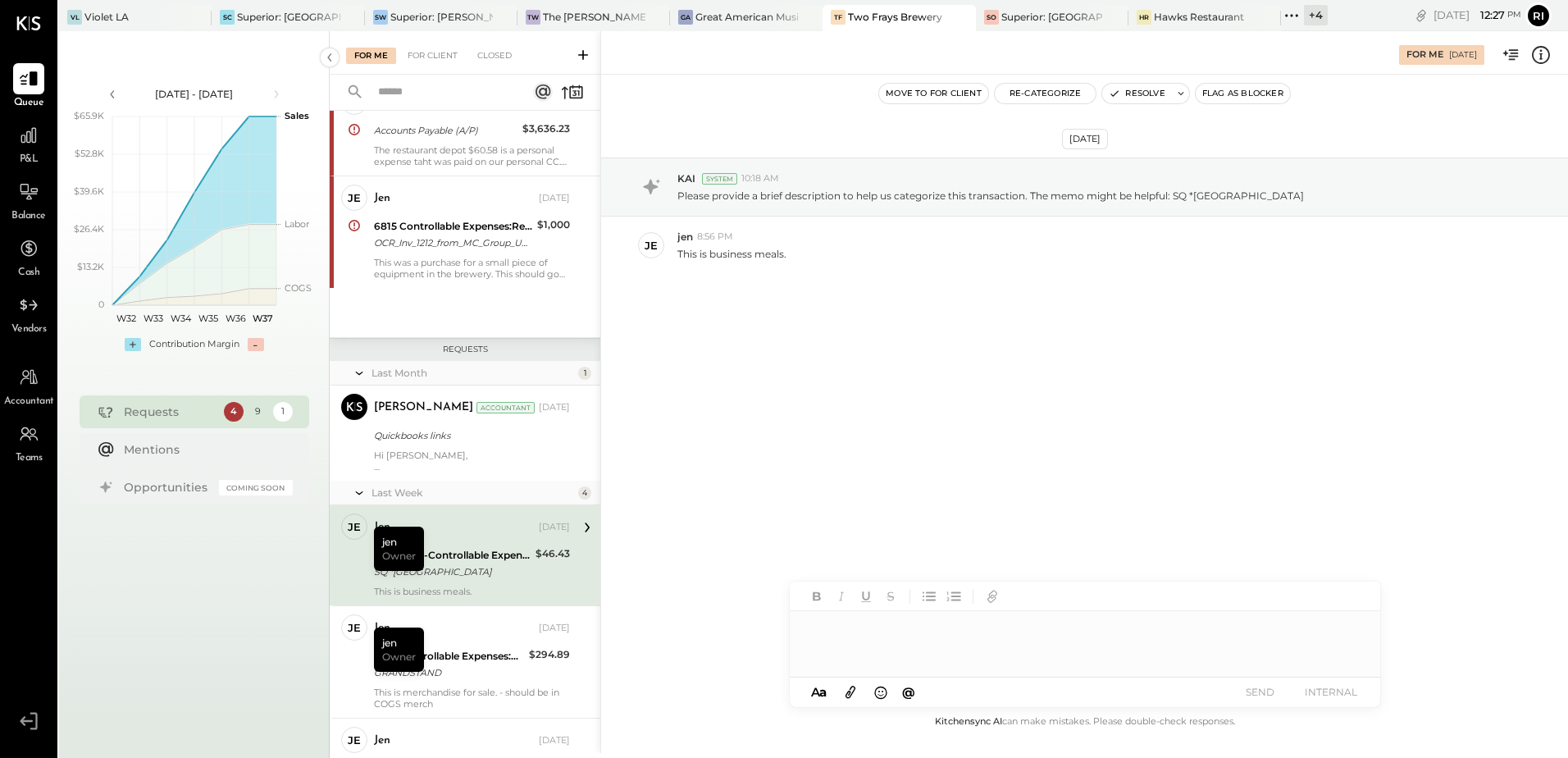
click at [835, 618] on div at bounding box center [1084, 643] width 590 height 66
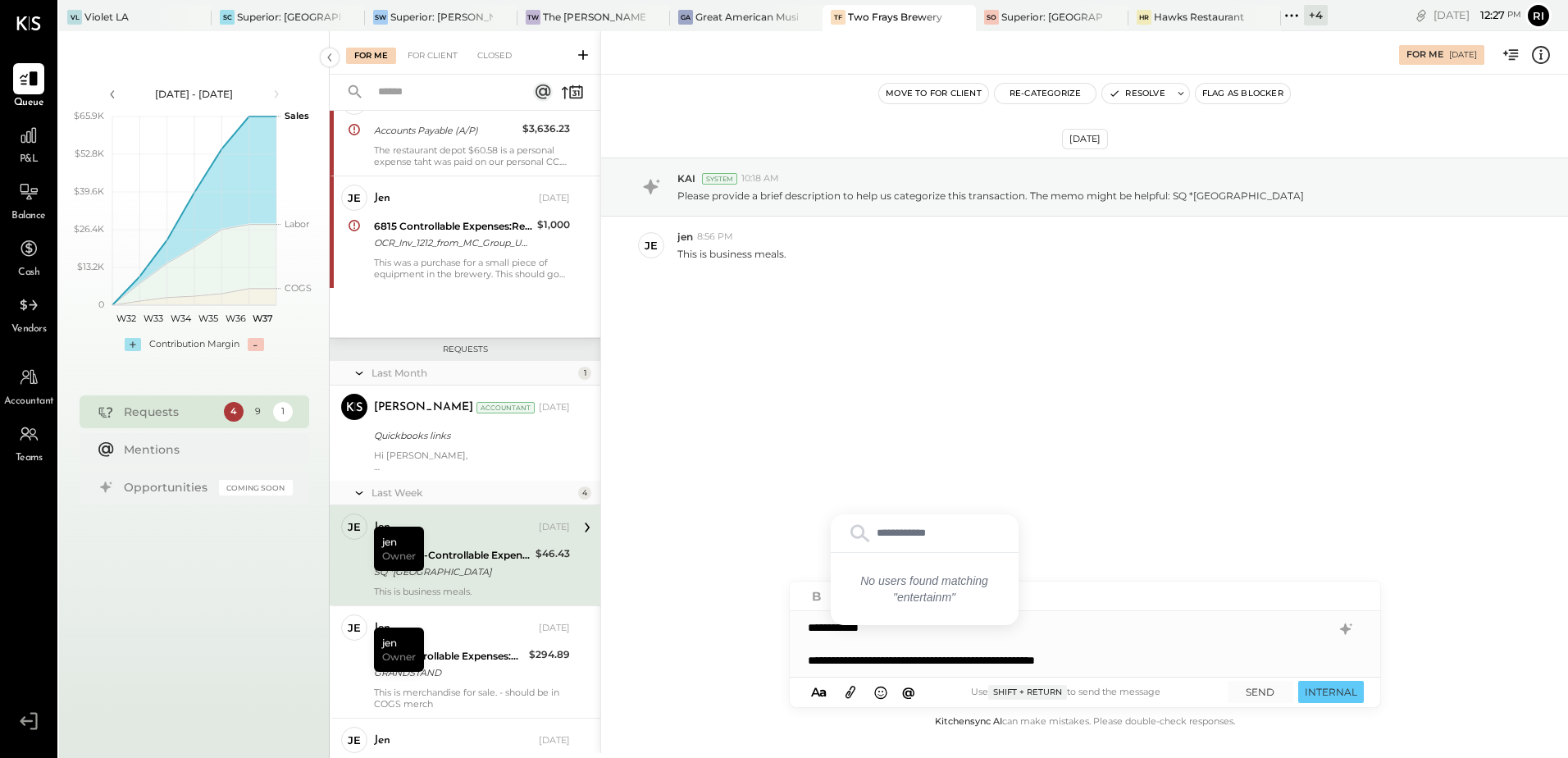
type input "**********"
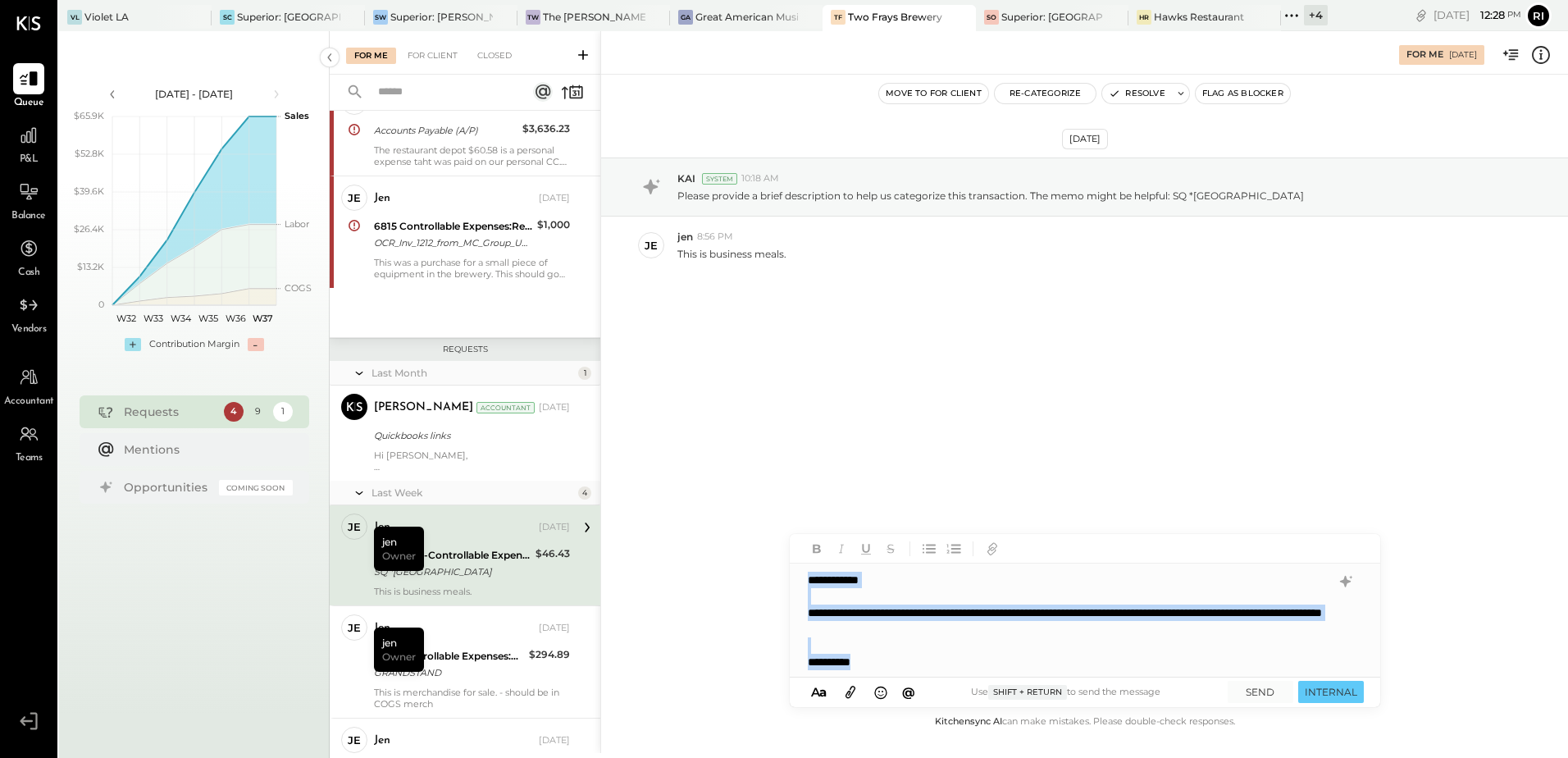
copy div "**********"
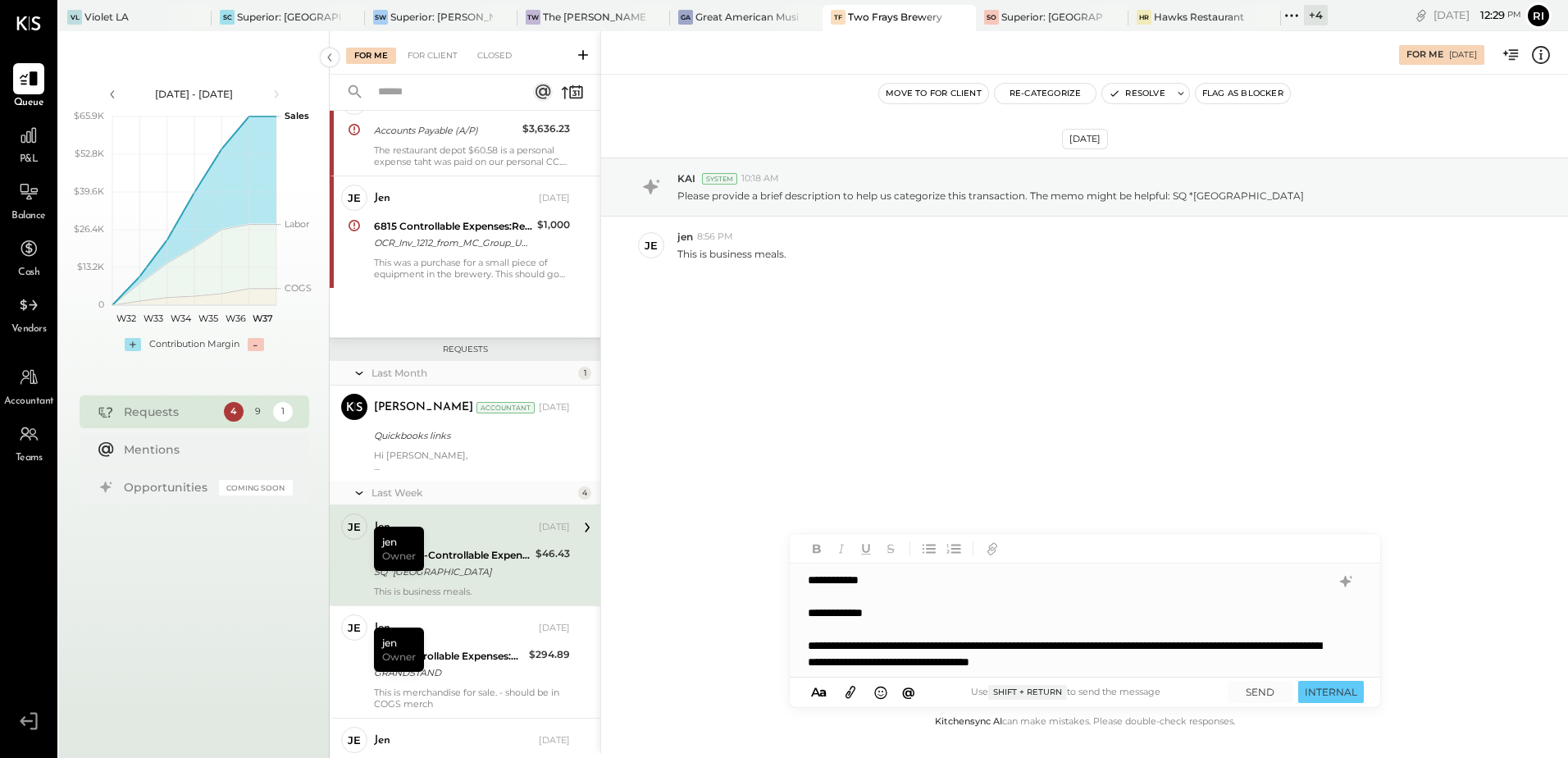
scroll to position [33, 0]
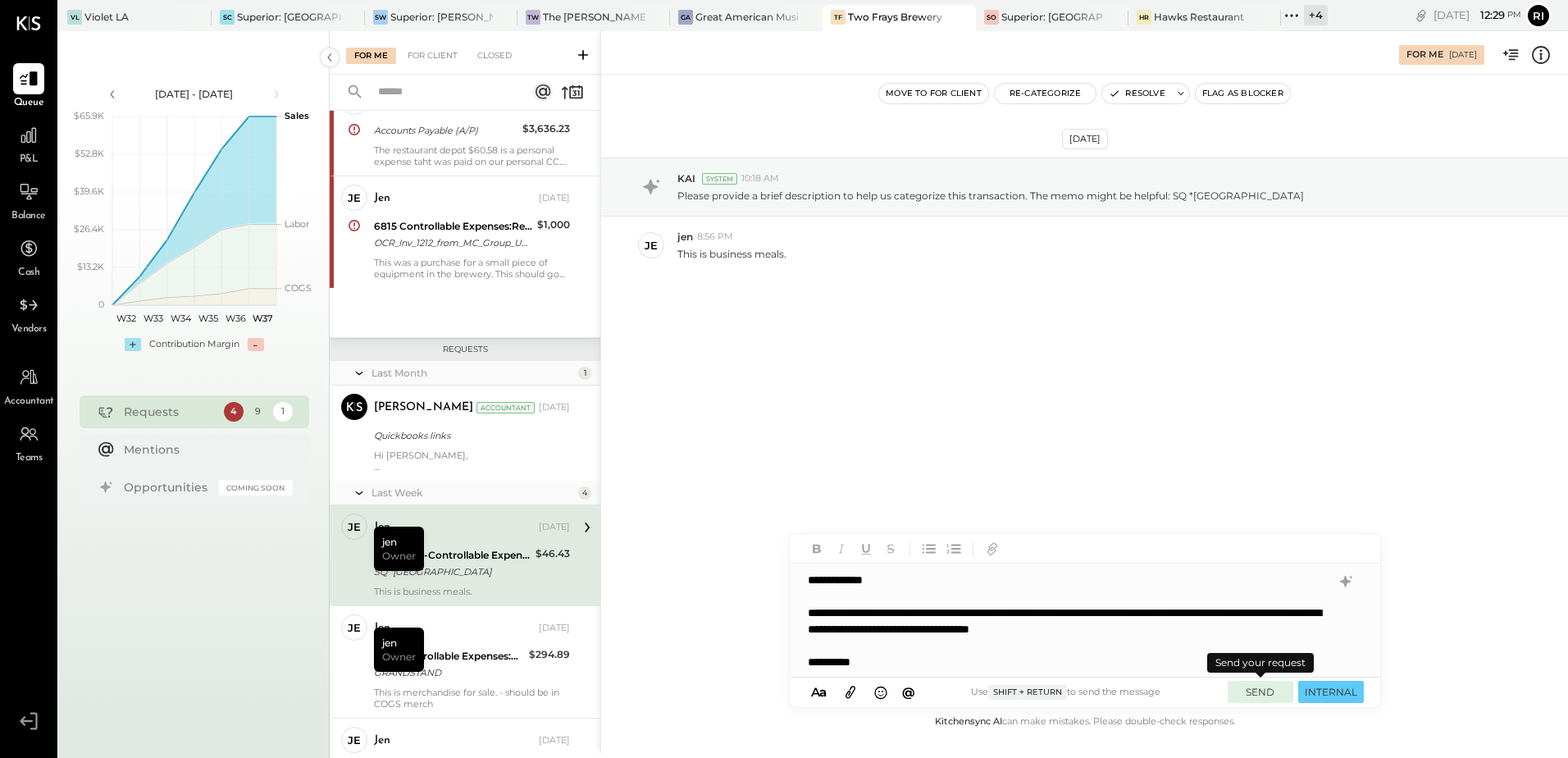
click at [1264, 693] on button "SEND" at bounding box center [1260, 691] width 66 height 22
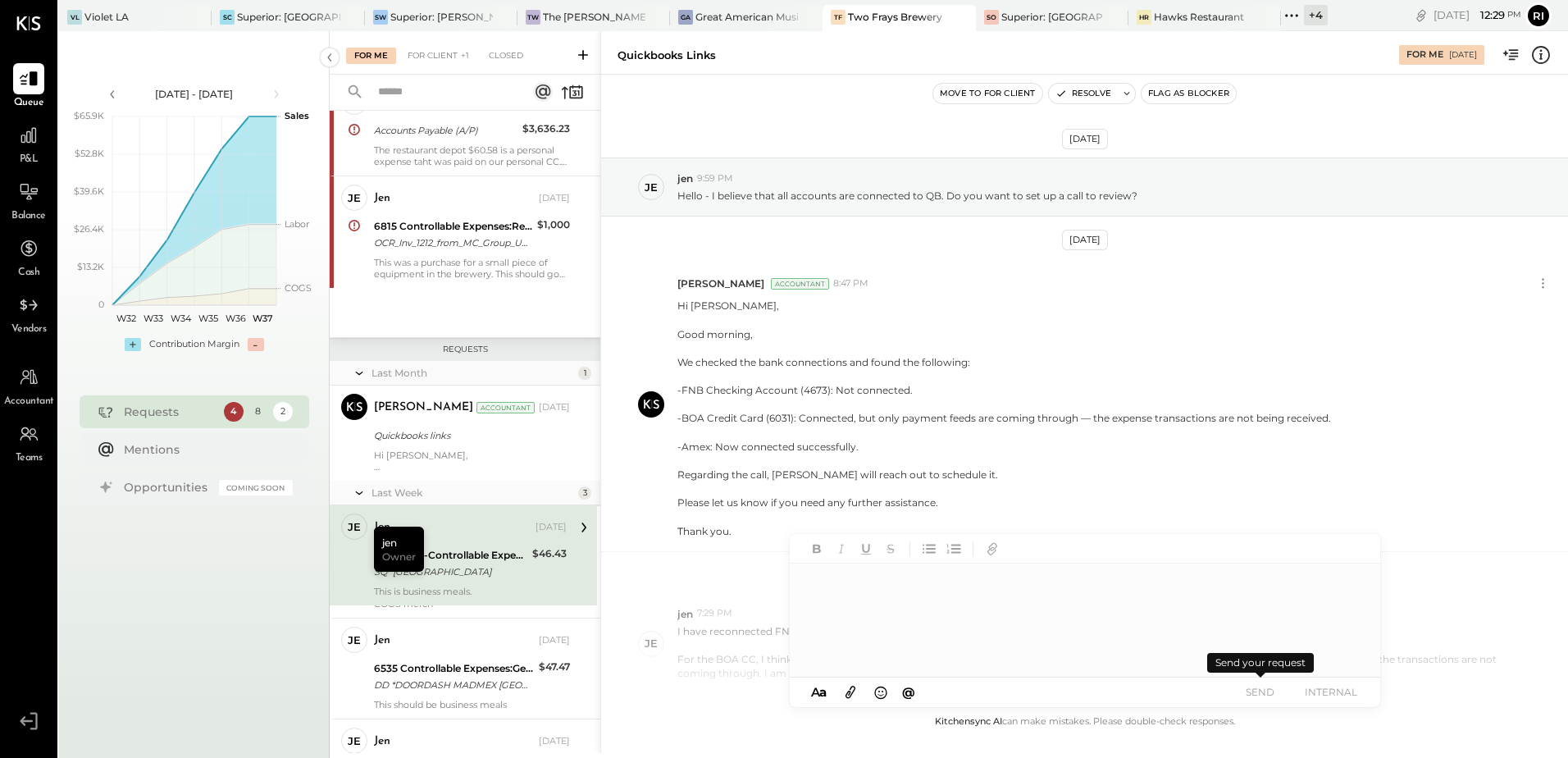
scroll to position [271, 0]
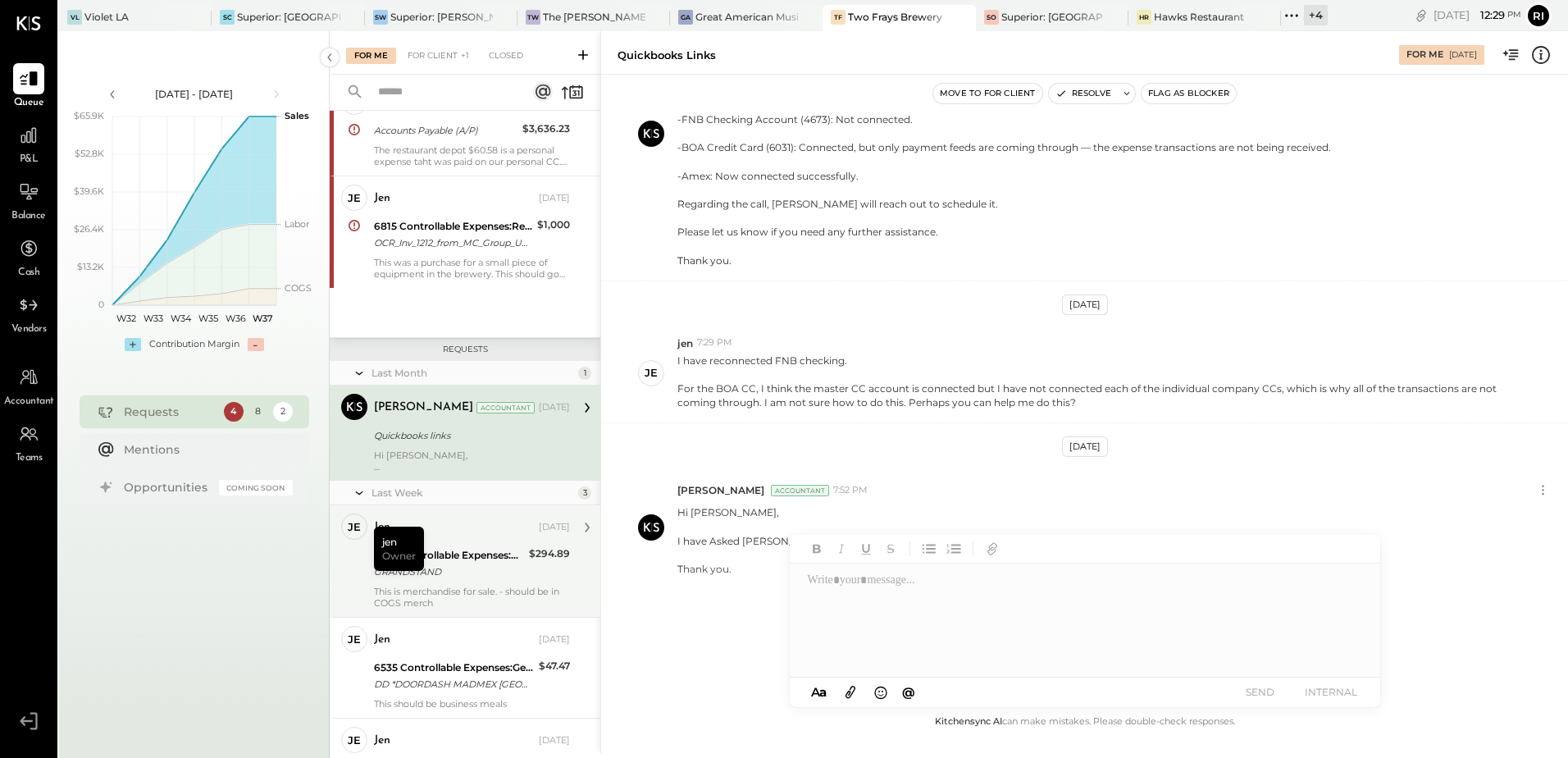
click at [490, 585] on div "jen [DATE] 6155 Controllable Expenses:Direct Operating Expenses:Bar Smallwares …" at bounding box center [472, 560] width 196 height 95
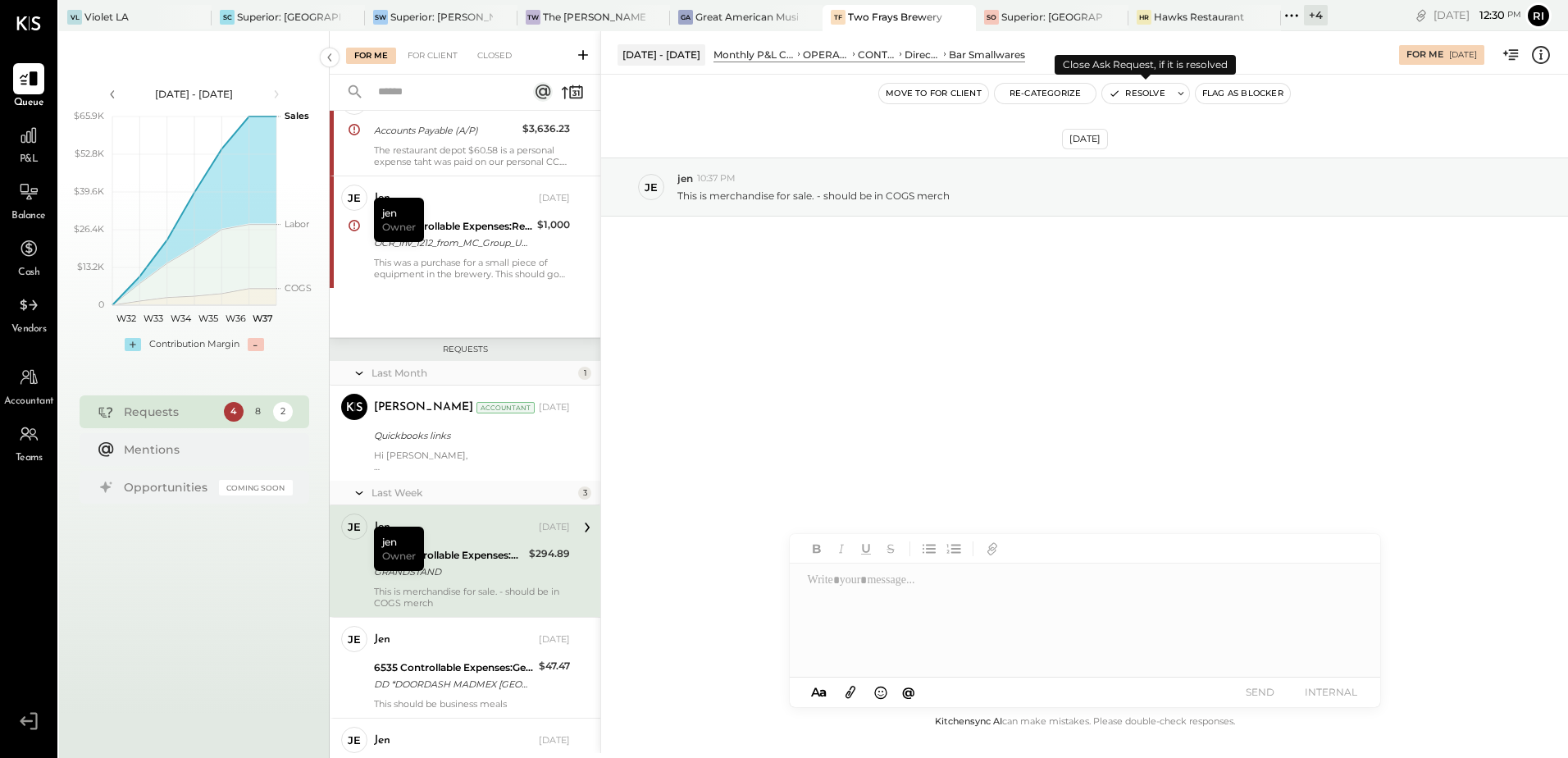
click at [1179, 98] on icon at bounding box center [1181, 93] width 11 height 11
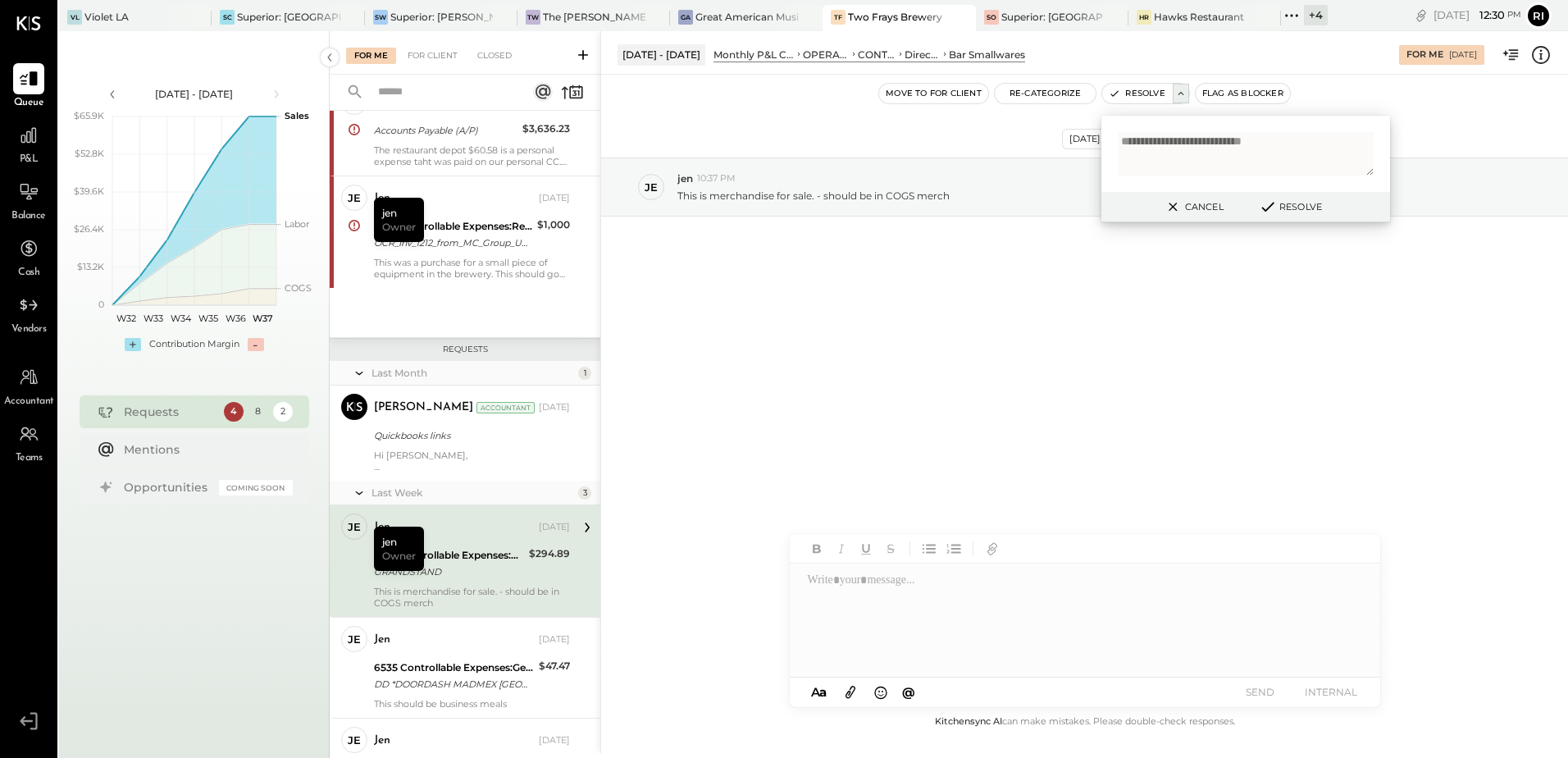
drag, startPoint x: 1139, startPoint y: 143, endPoint x: 1119, endPoint y: 162, distance: 27.6
click at [1119, 162] on textarea "**********" at bounding box center [1245, 154] width 256 height 44
type textarea "**********"
click at [1313, 211] on button "Resolve" at bounding box center [1290, 206] width 73 height 20
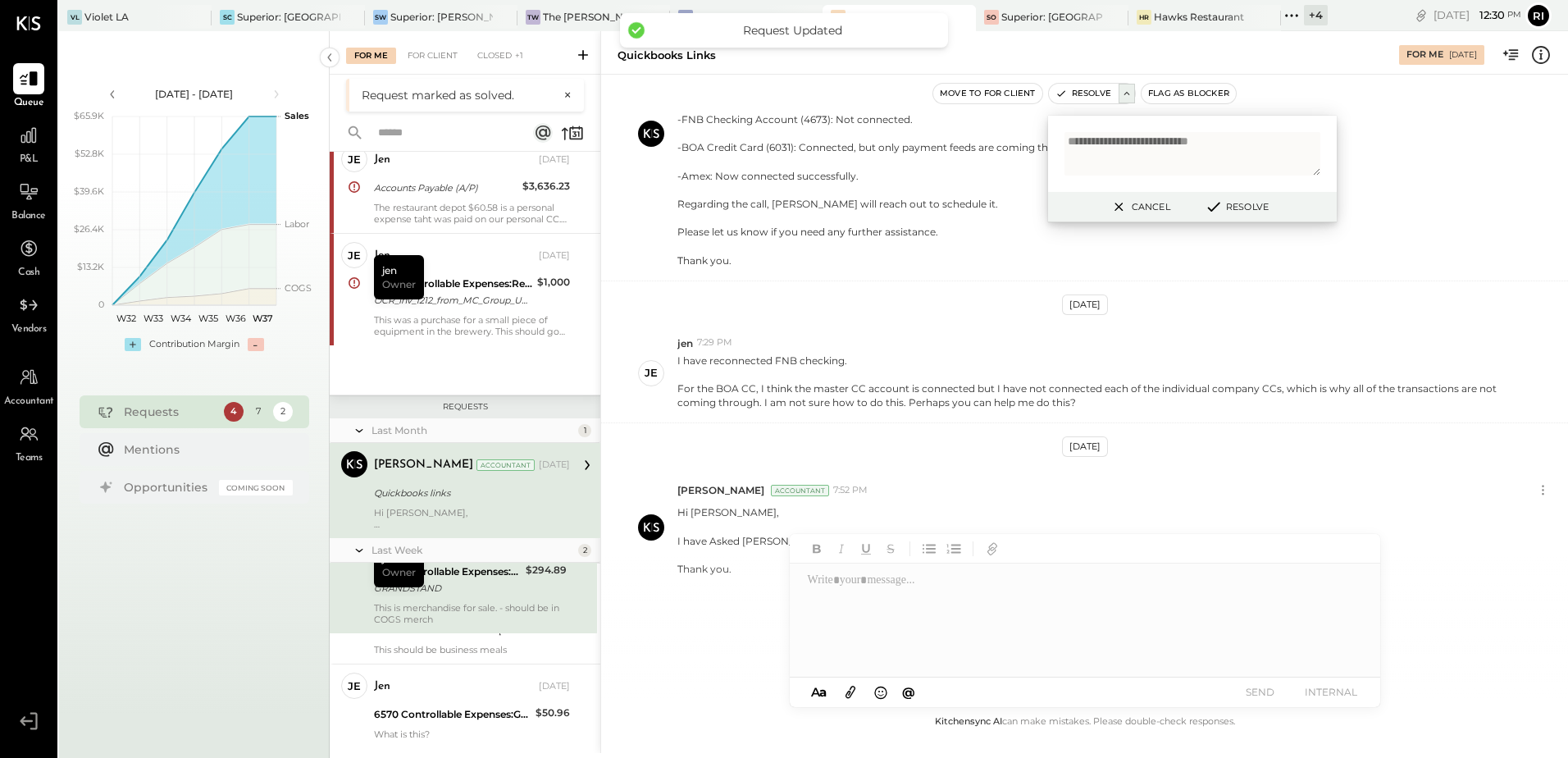
scroll to position [254, 0]
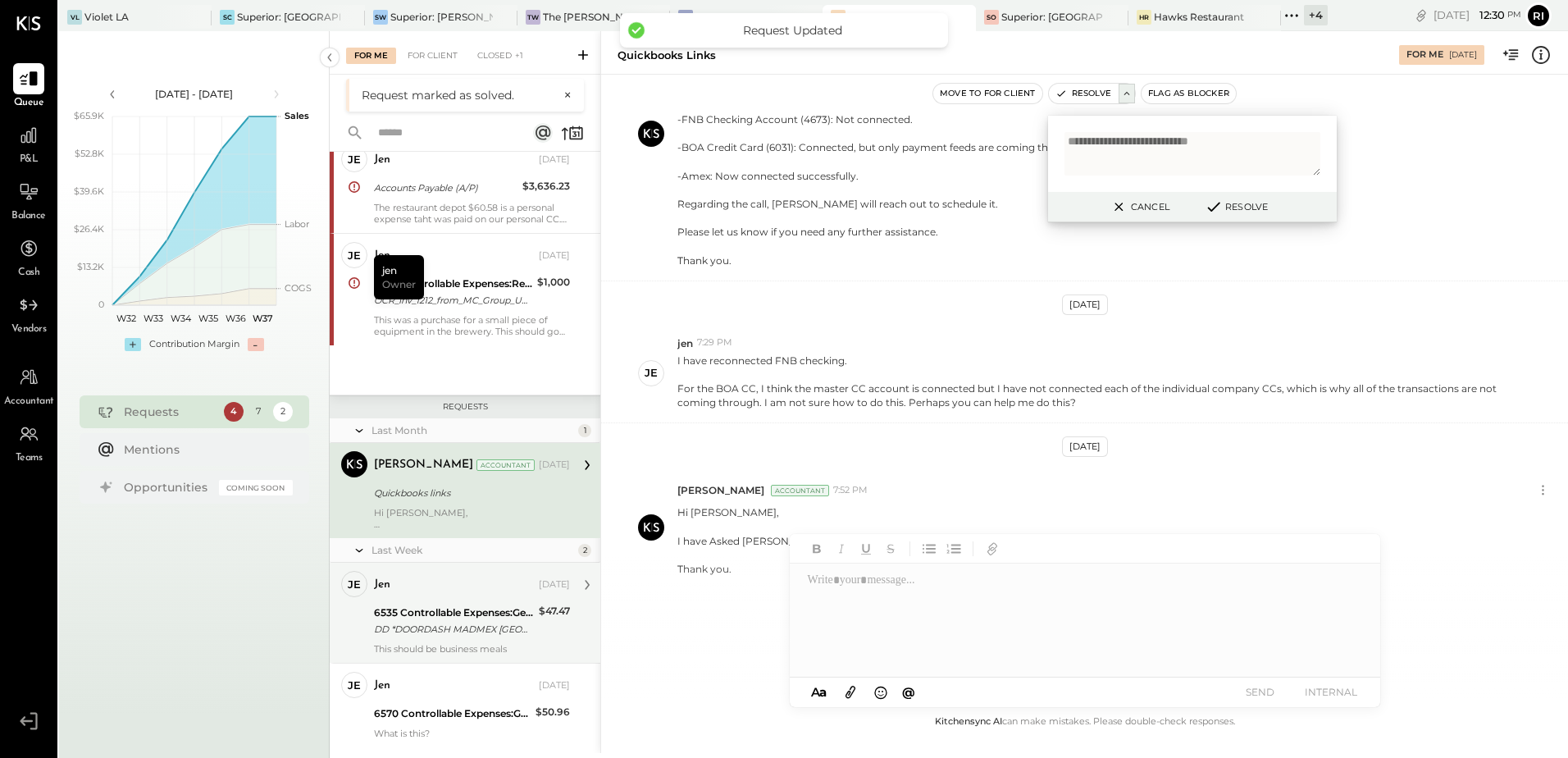
click at [459, 613] on div "6535 Controllable Expenses:General & Administrative Expenses:Computer Supplies,…" at bounding box center [454, 612] width 160 height 17
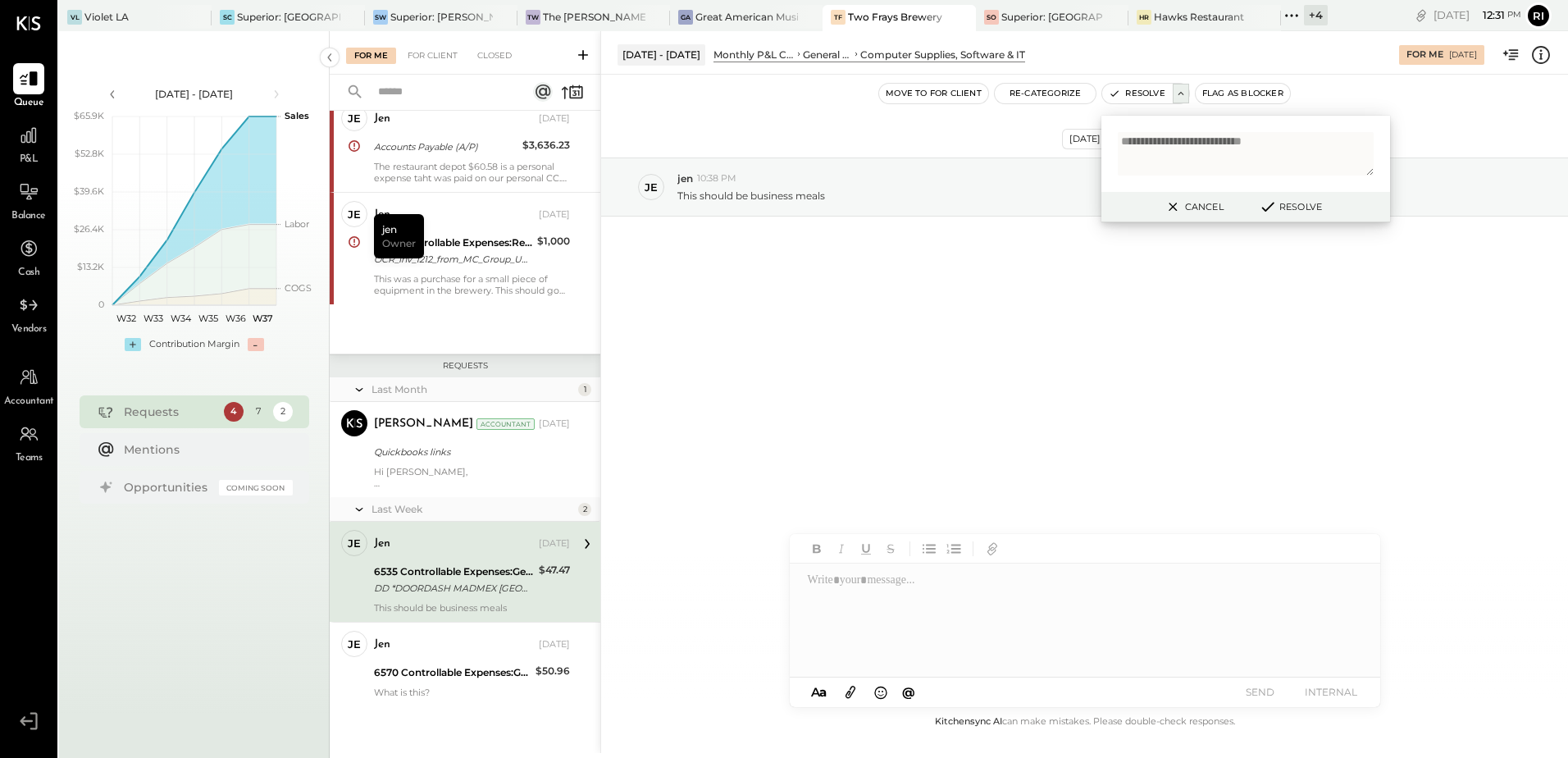
click at [864, 592] on div at bounding box center [1084, 620] width 589 height 115
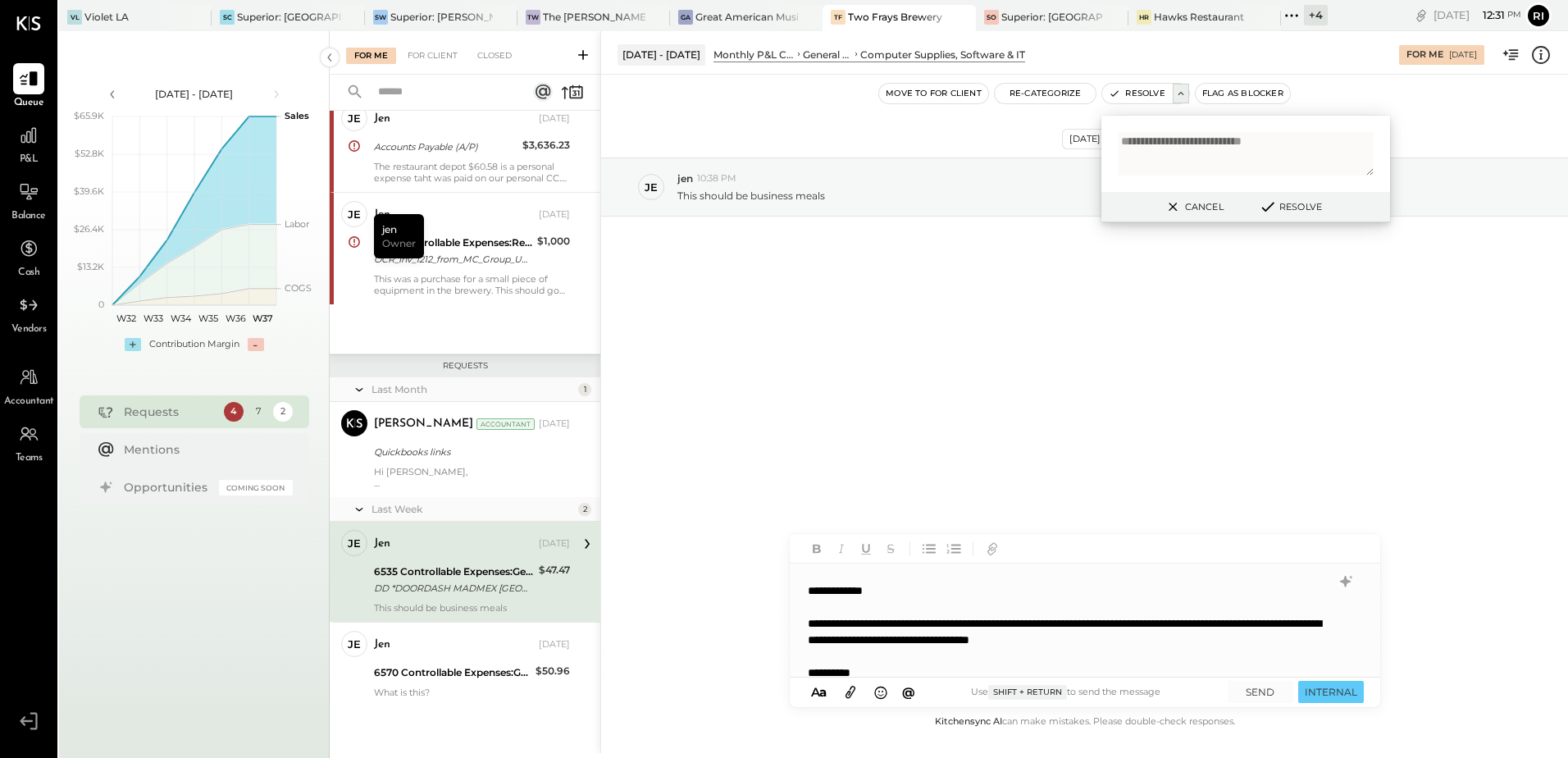
scroll to position [33, 0]
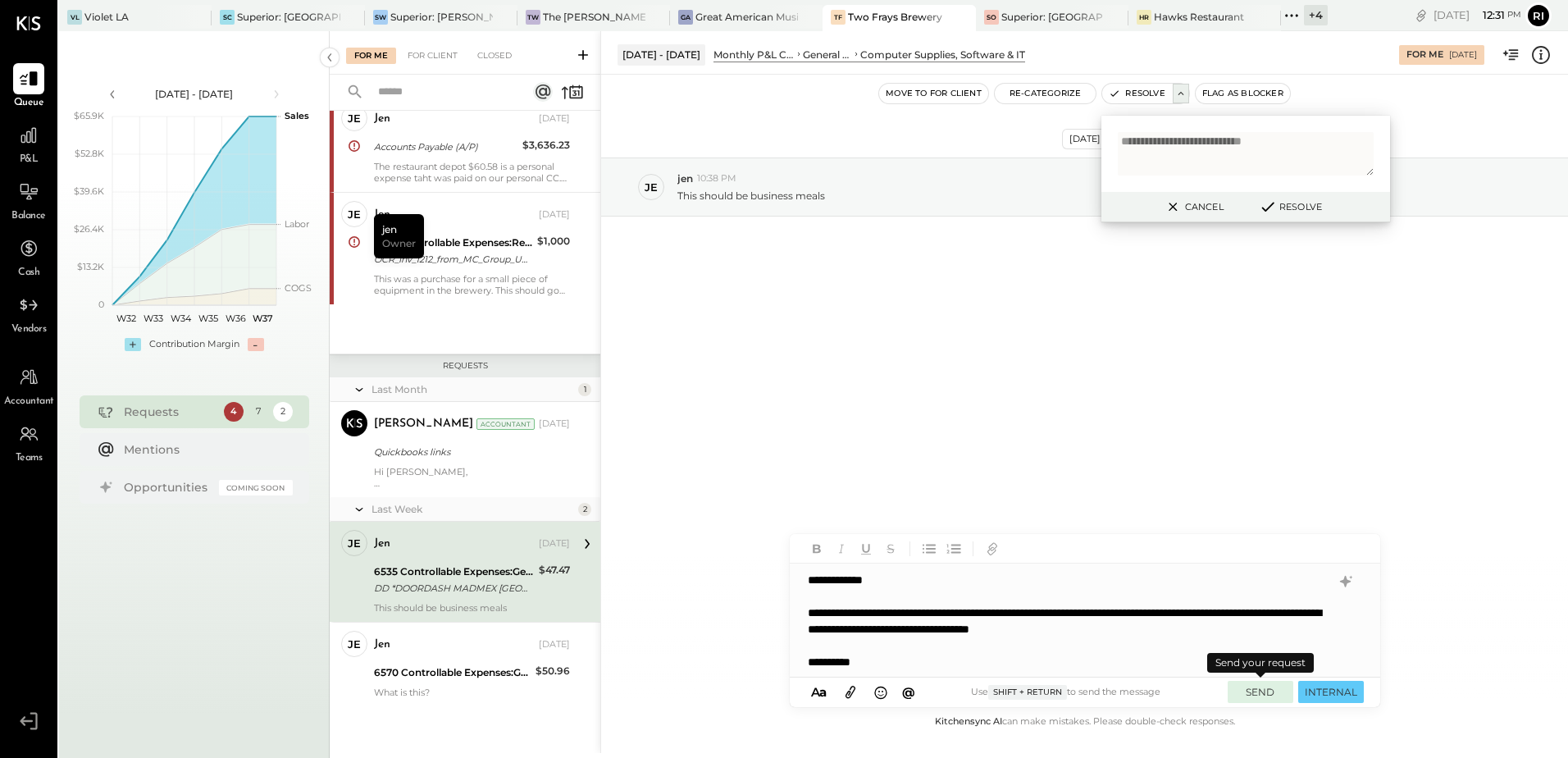
click at [1253, 693] on button "SEND" at bounding box center [1260, 691] width 66 height 22
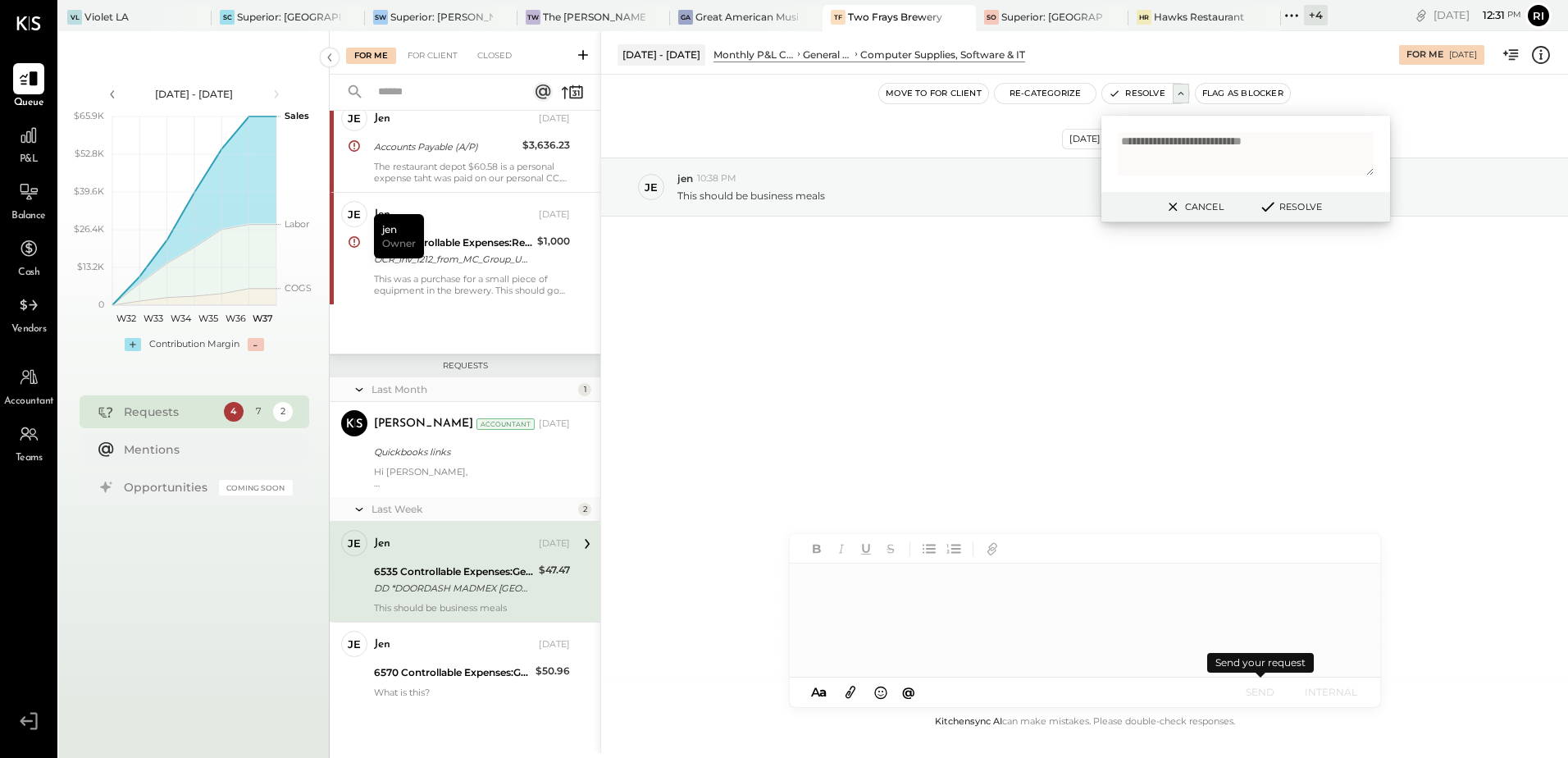
scroll to position [0, 0]
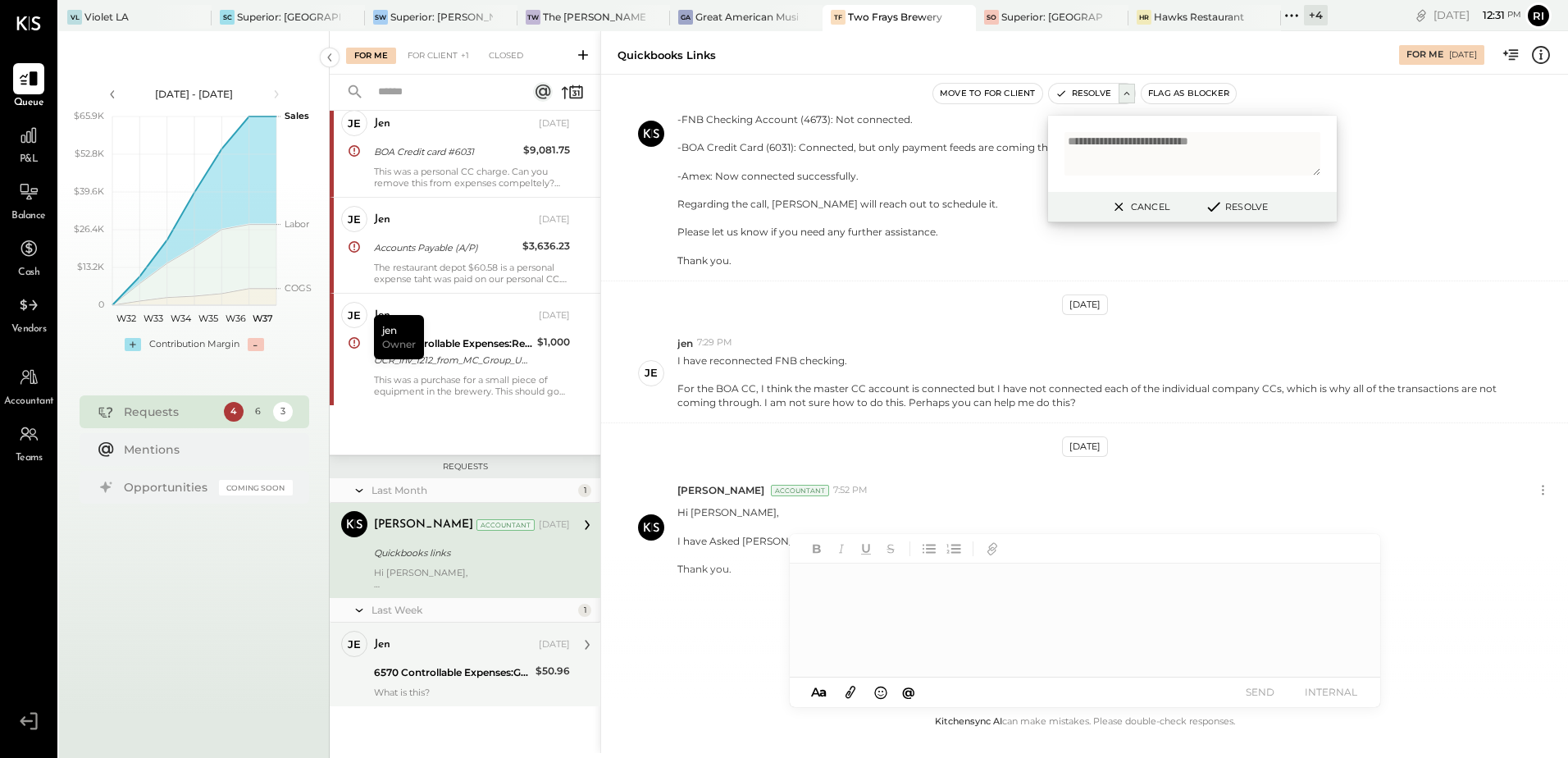
click at [471, 689] on div "What is this?" at bounding box center [472, 692] width 196 height 11
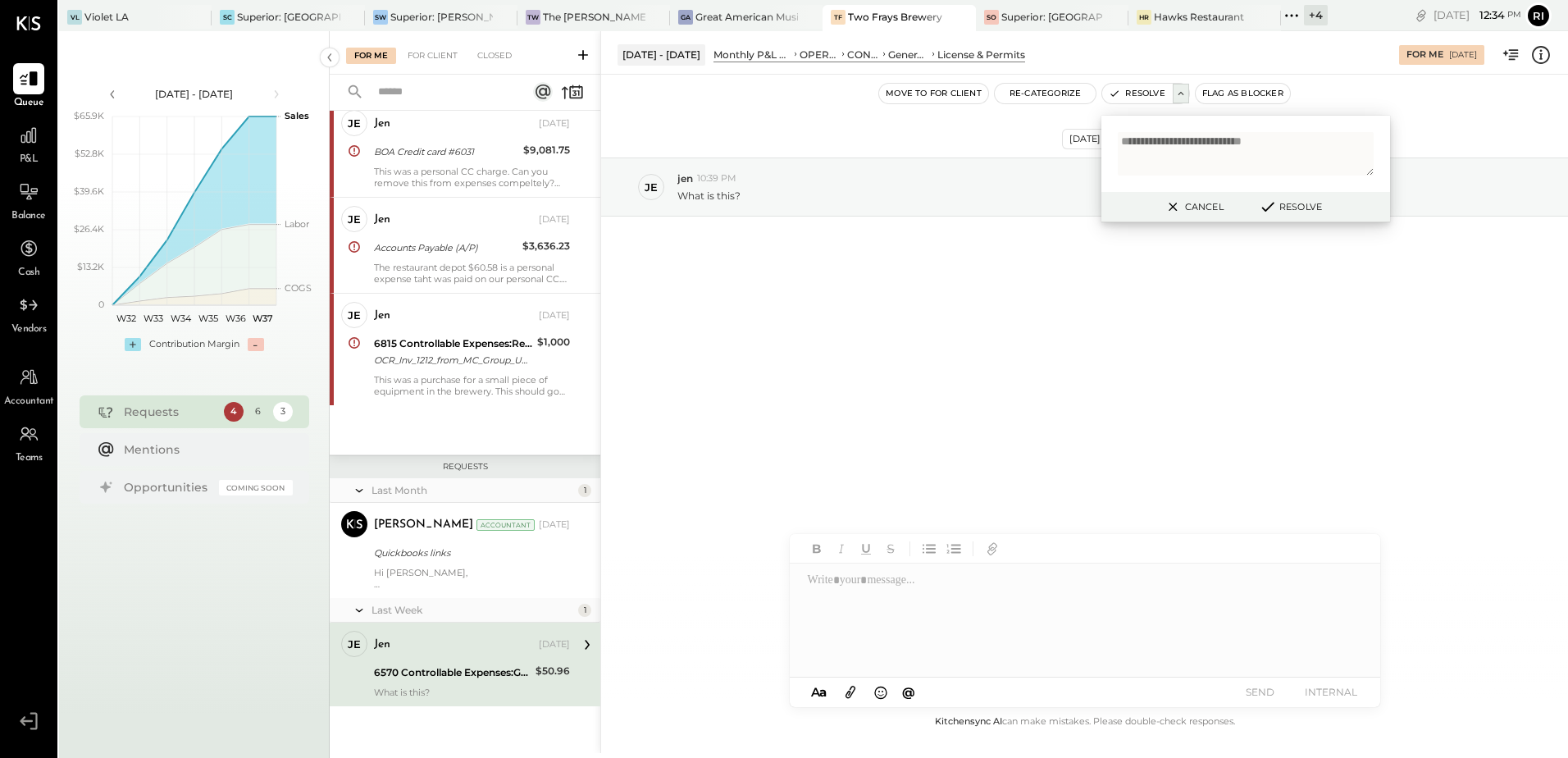
click at [840, 581] on div at bounding box center [1084, 620] width 589 height 115
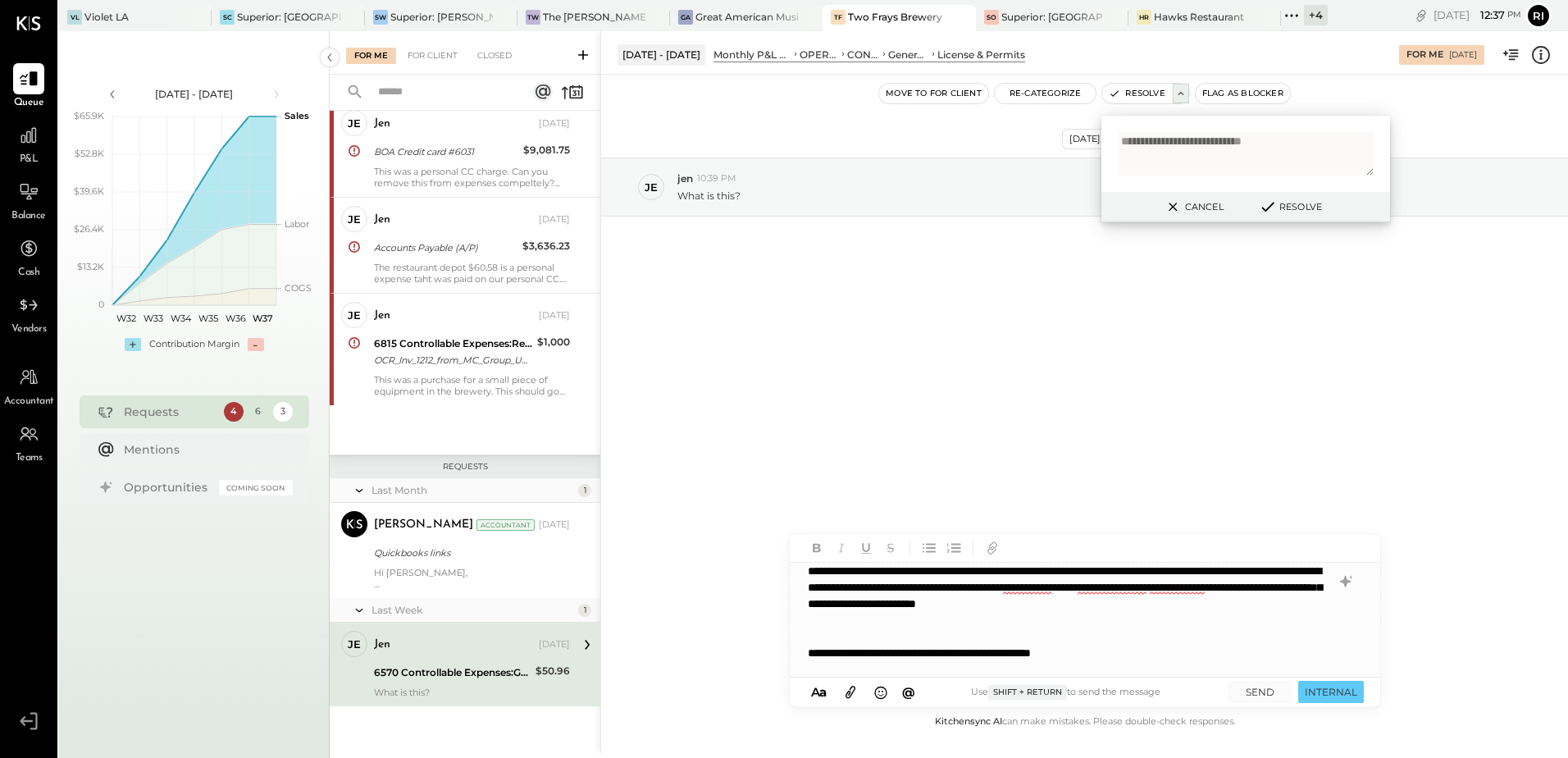
scroll to position [90, 0]
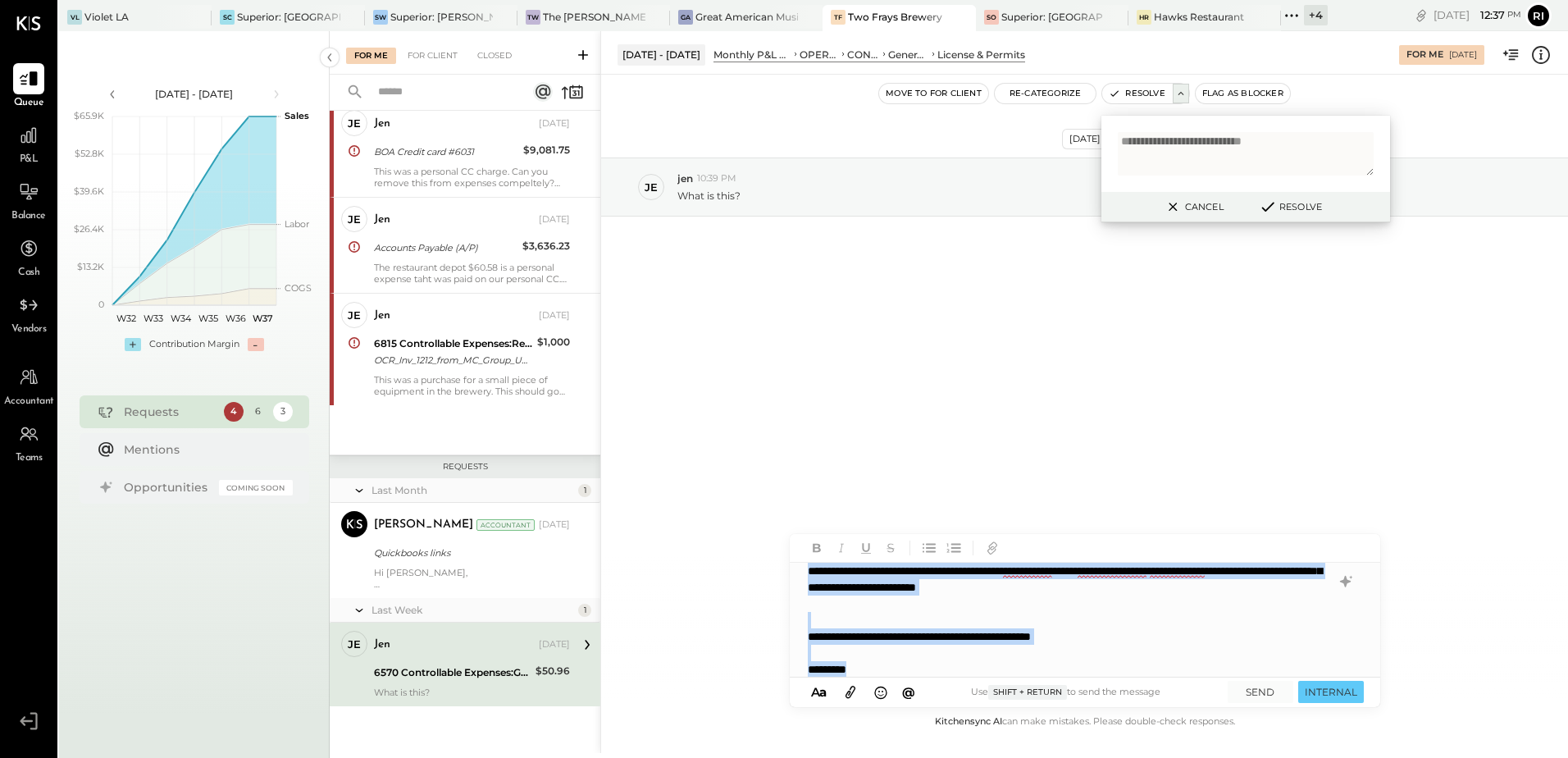
copy div "**********"
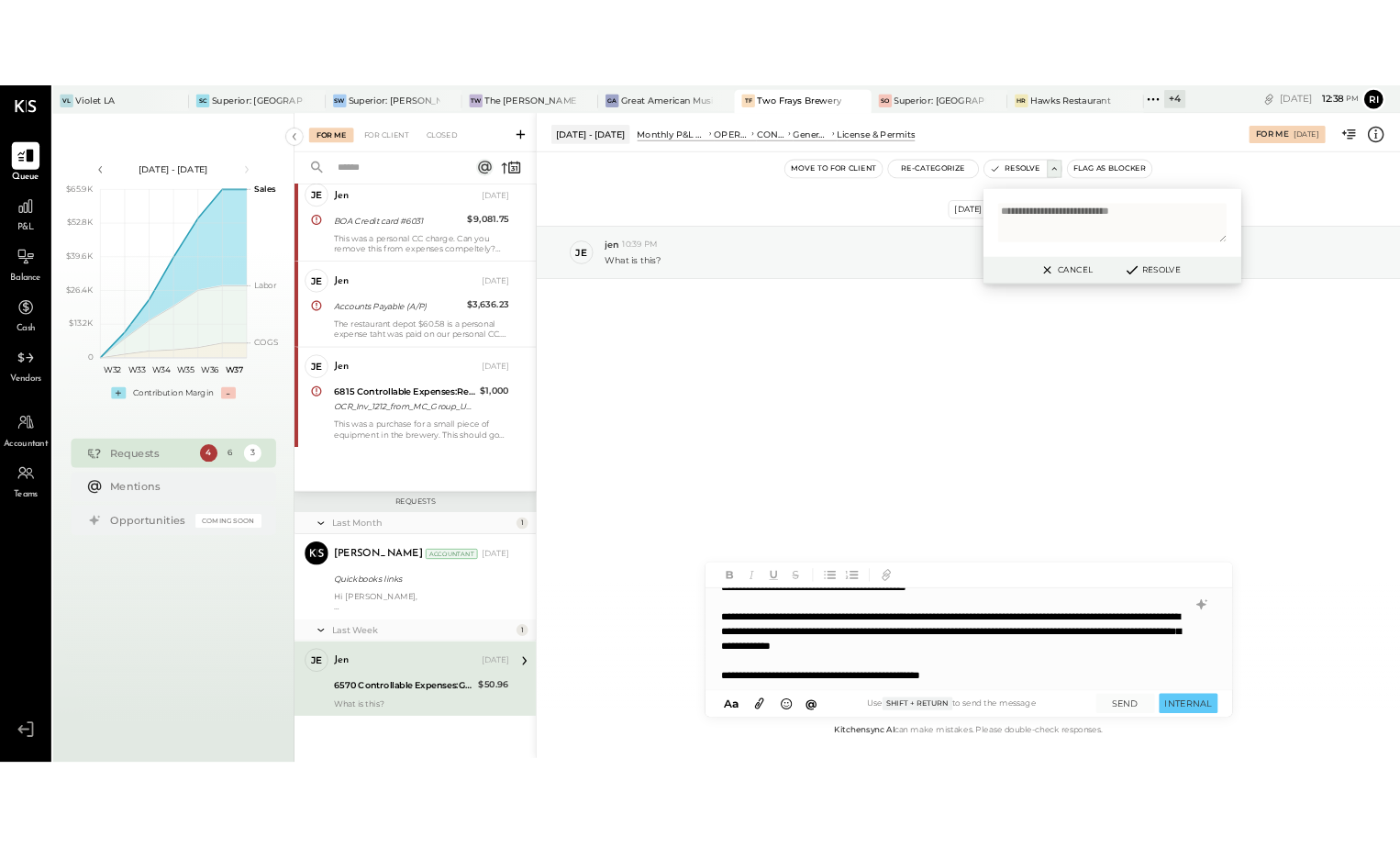
scroll to position [111, 0]
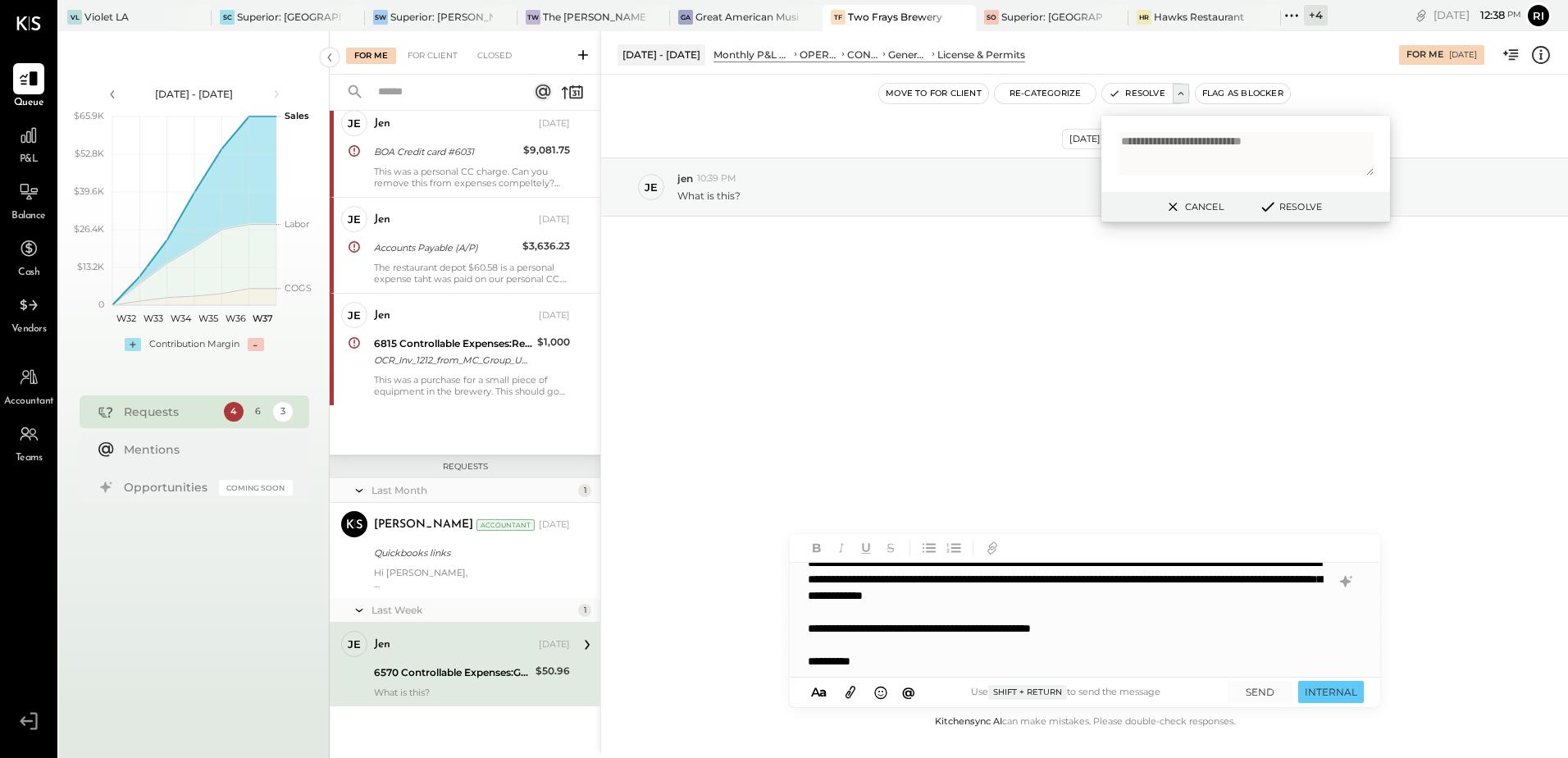
click at [854, 692] on icon at bounding box center [850, 692] width 10 height 12
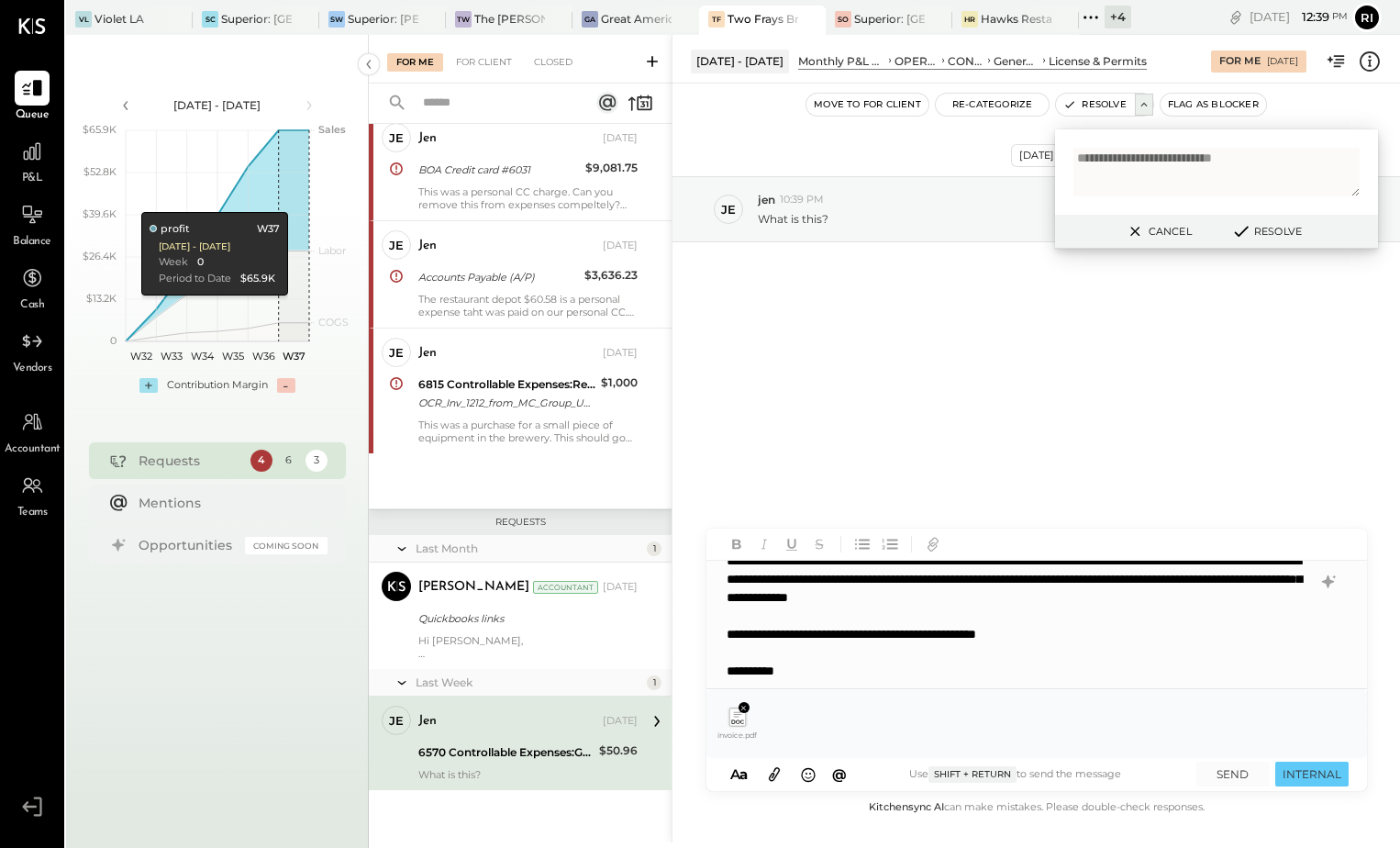
click at [775, 774] on icon at bounding box center [774, 775] width 11 height 14
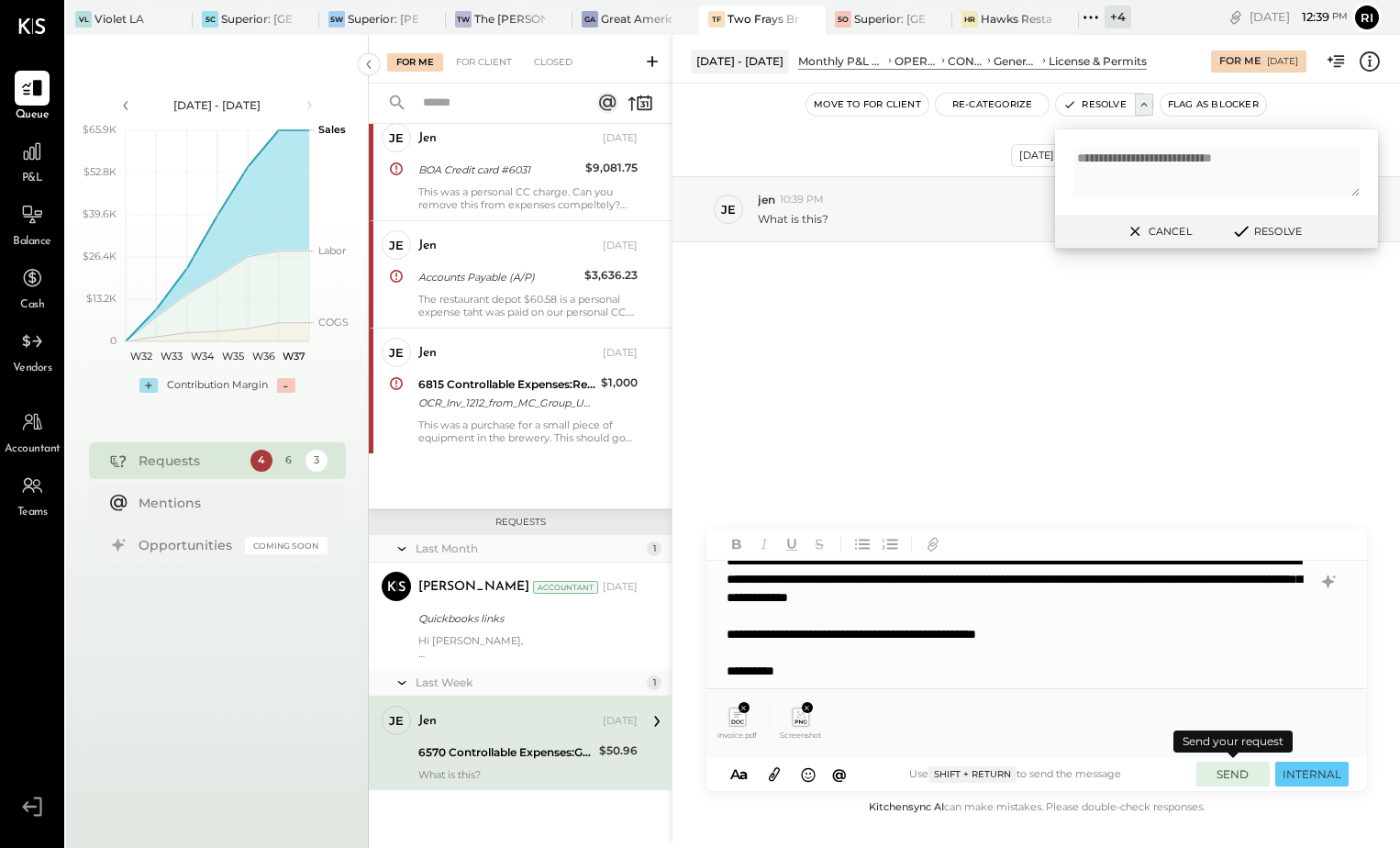
click at [1239, 785] on button "SEND" at bounding box center [1233, 773] width 73 height 24
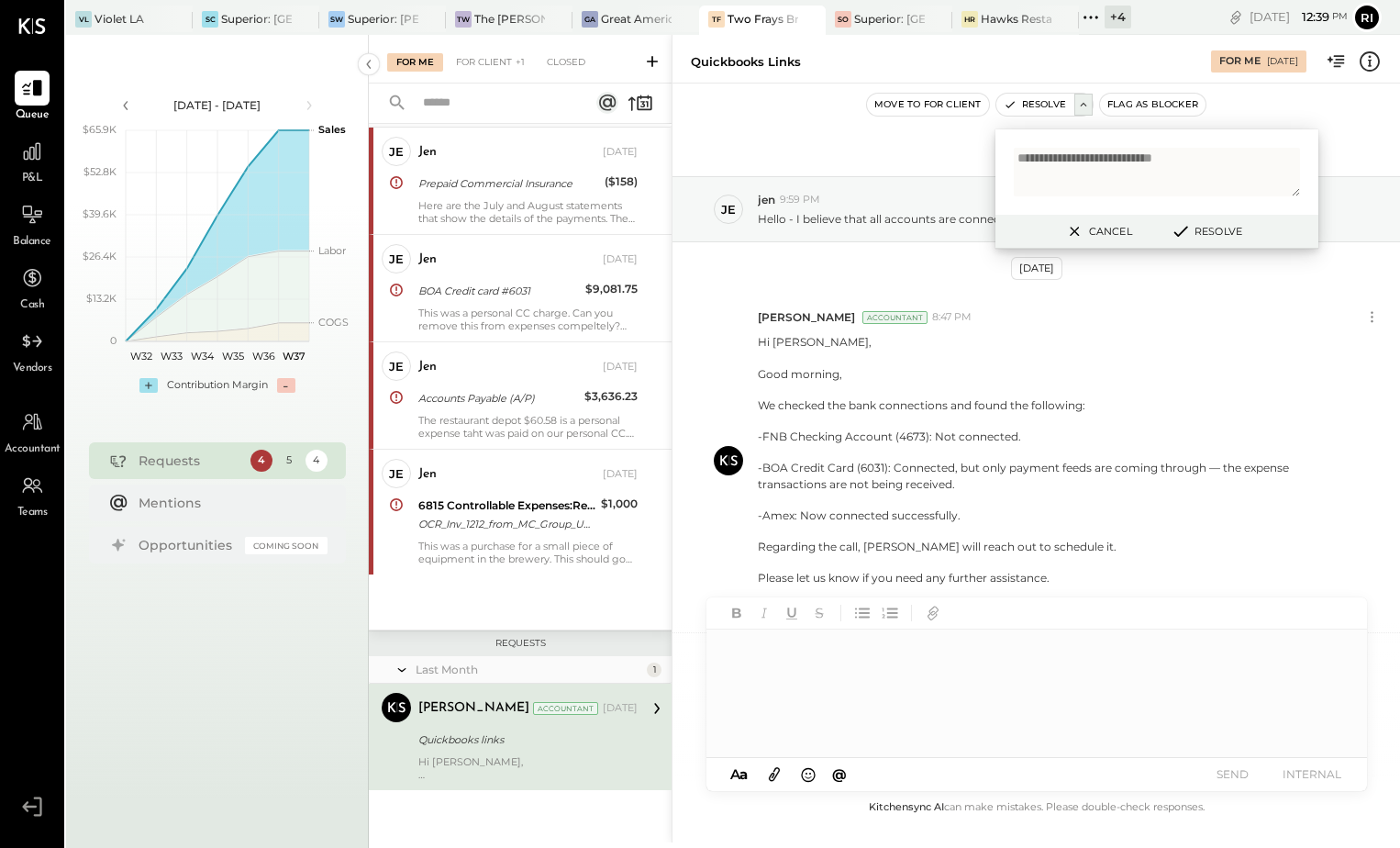
scroll to position [50, 0]
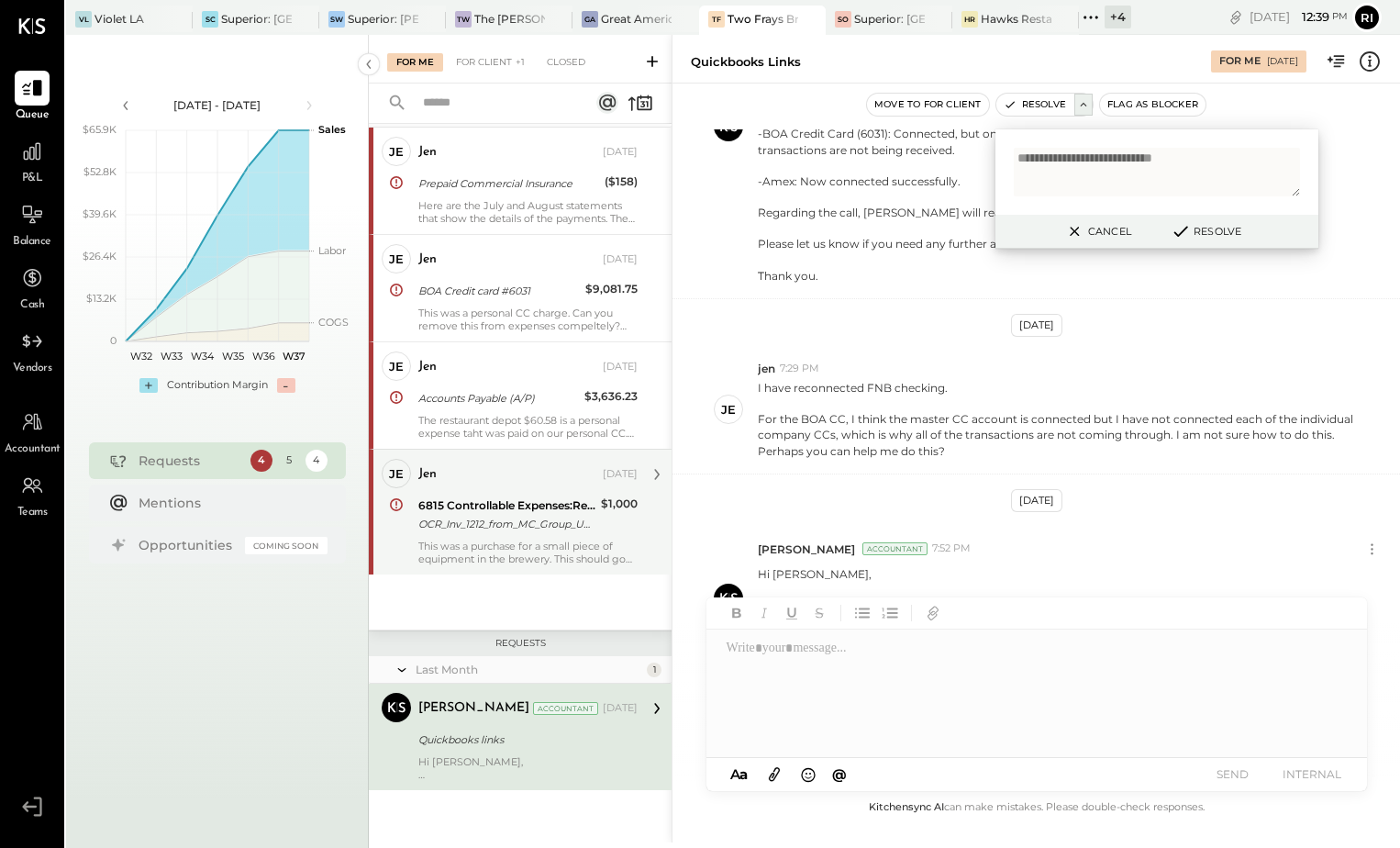
click at [561, 555] on div "This was a purchase for a small piece of equipment in the brewery. This should …" at bounding box center [528, 553] width 219 height 25
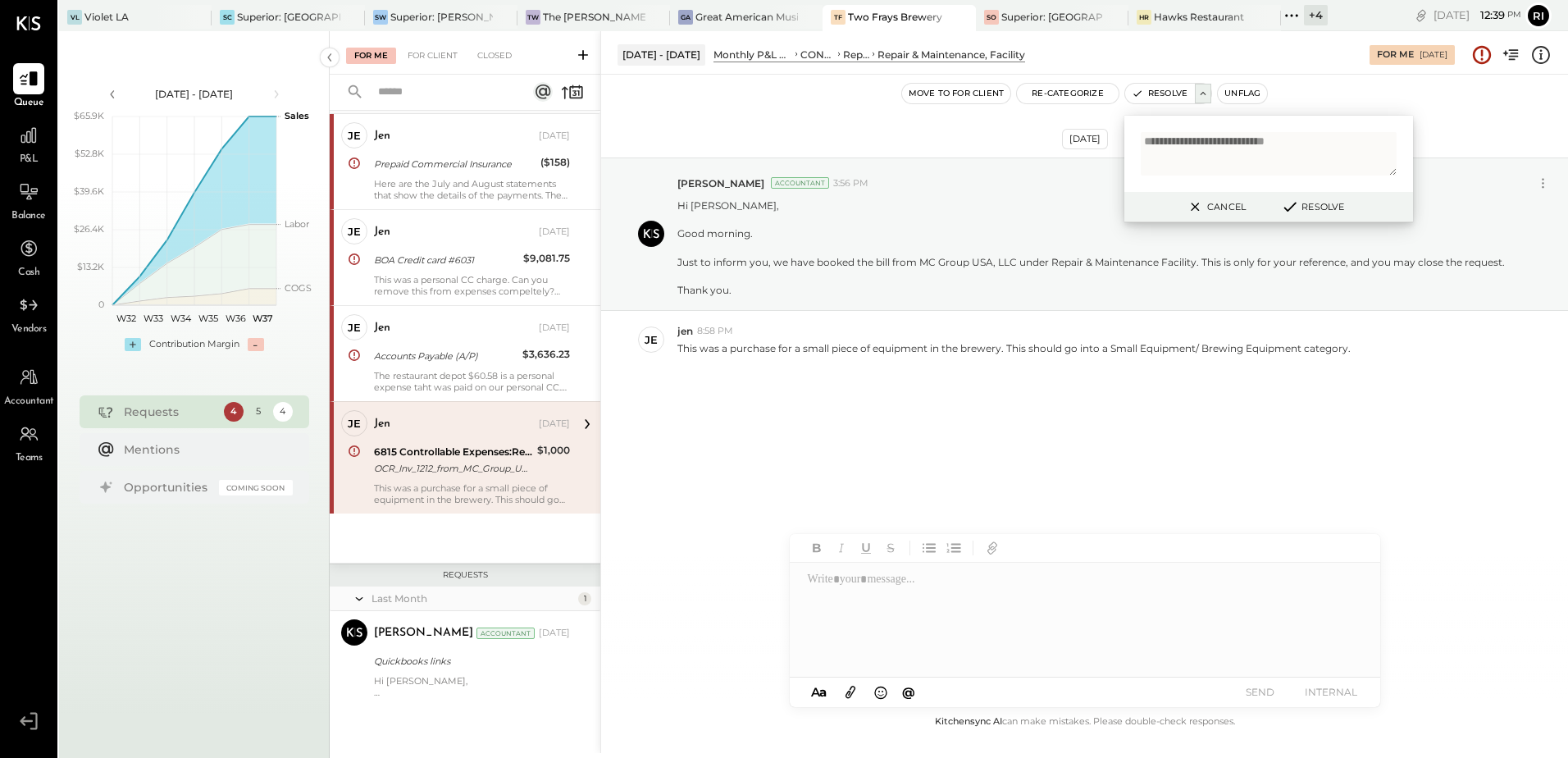
click at [1211, 218] on div "Cancel Resolve" at bounding box center [1269, 206] width 289 height 31
click at [1211, 211] on button "Cancel" at bounding box center [1216, 206] width 71 height 21
click at [1237, 90] on button "Unflag" at bounding box center [1243, 94] width 49 height 20
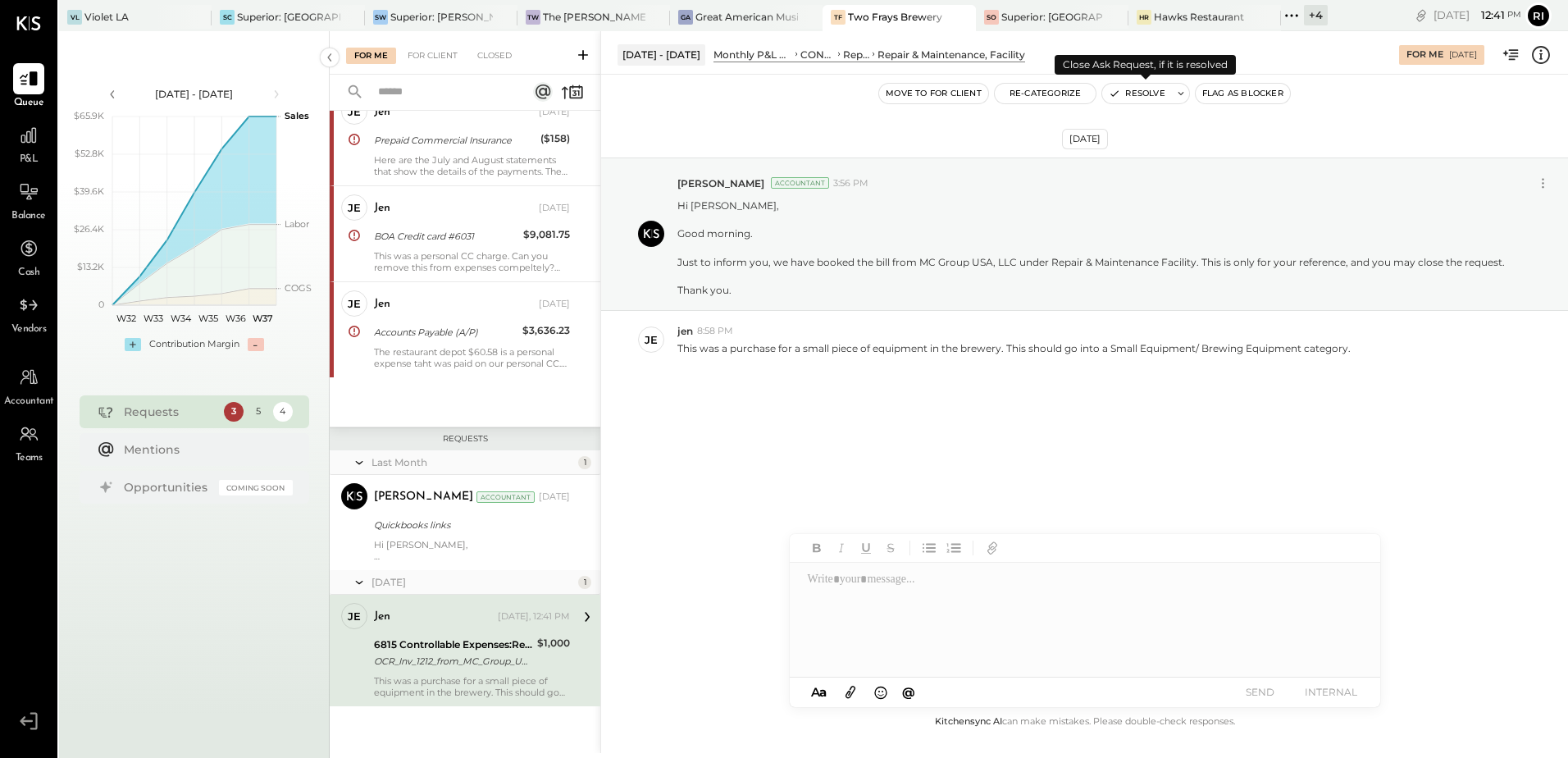
click at [1181, 96] on icon at bounding box center [1181, 93] width 11 height 11
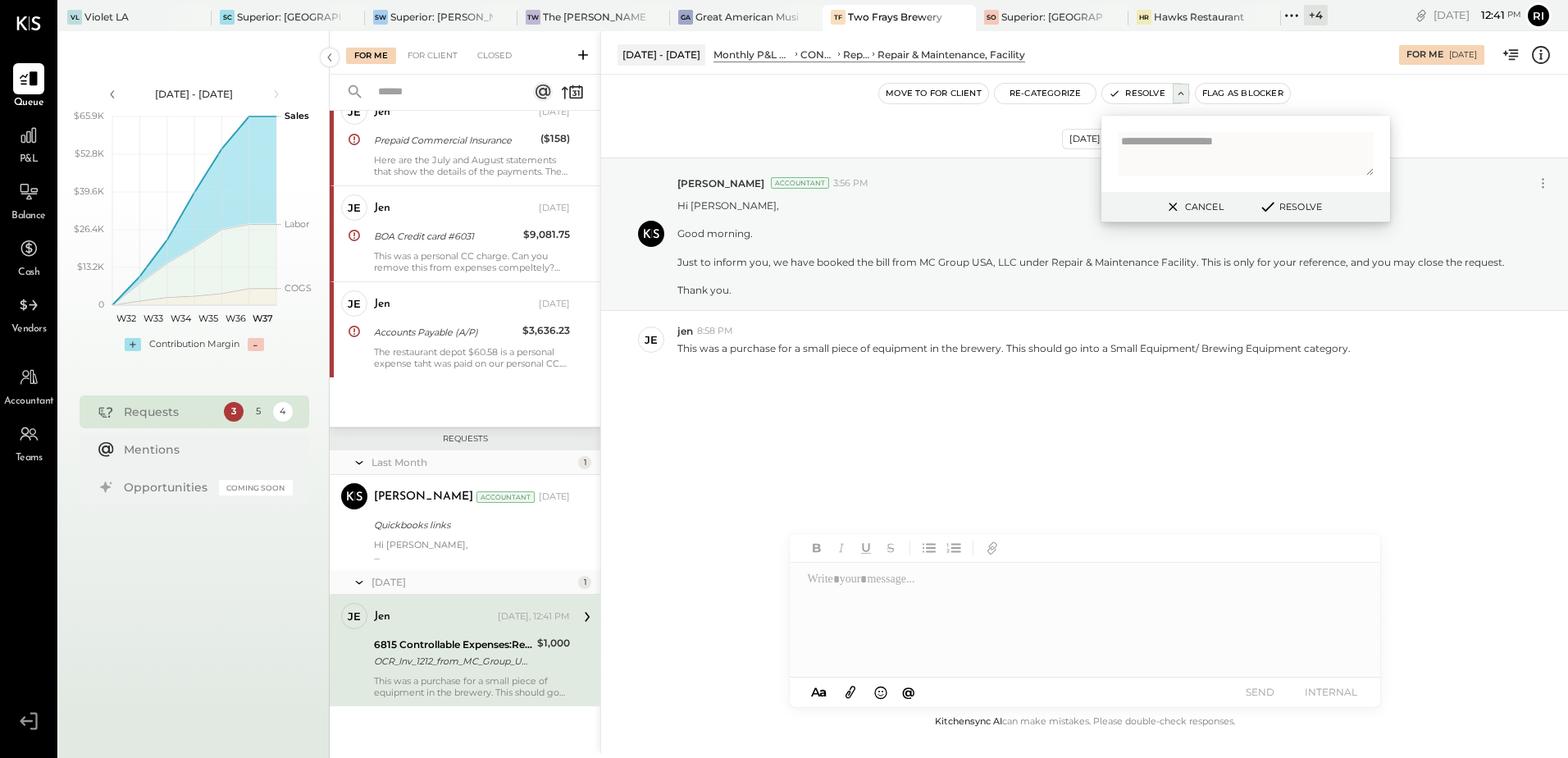
click at [1184, 156] on textarea at bounding box center [1245, 154] width 256 height 44
type textarea "**********"
click at [1296, 208] on button "Resolve" at bounding box center [1290, 206] width 73 height 20
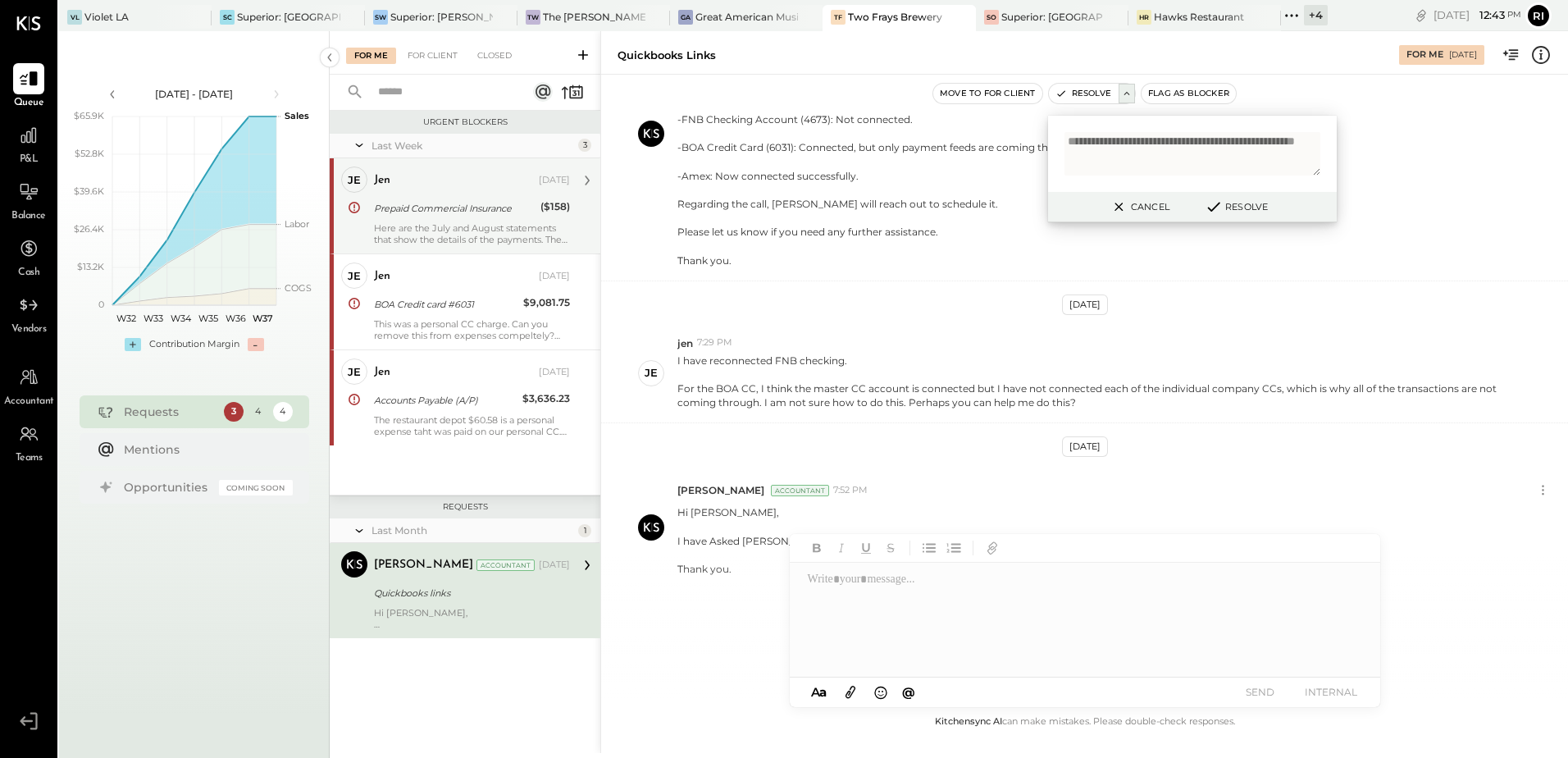
click at [477, 237] on div "Here are the July and August statements that show the details of the payments. …" at bounding box center [472, 233] width 196 height 23
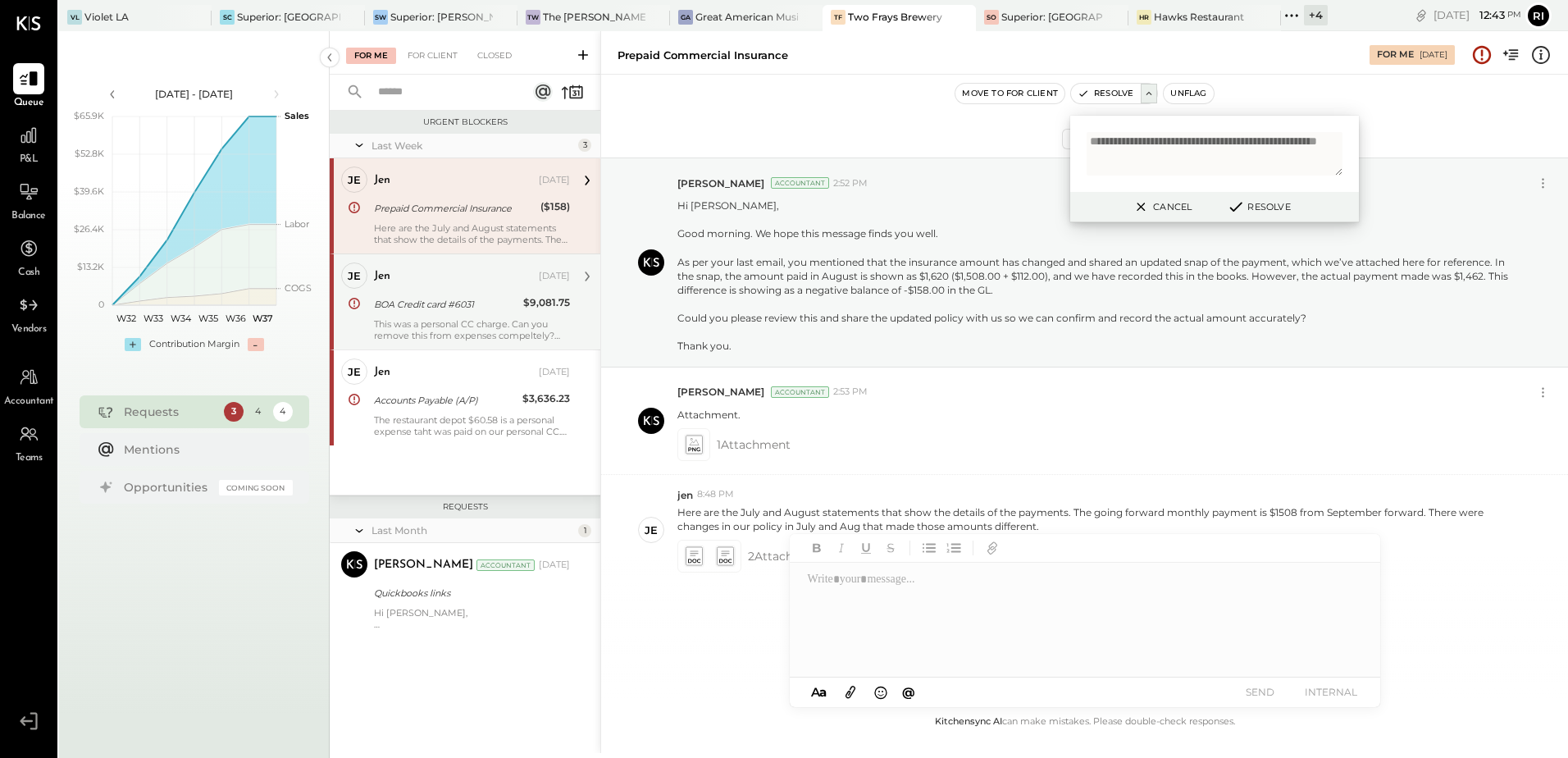
click at [408, 284] on div "jen [DATE]" at bounding box center [472, 276] width 196 height 23
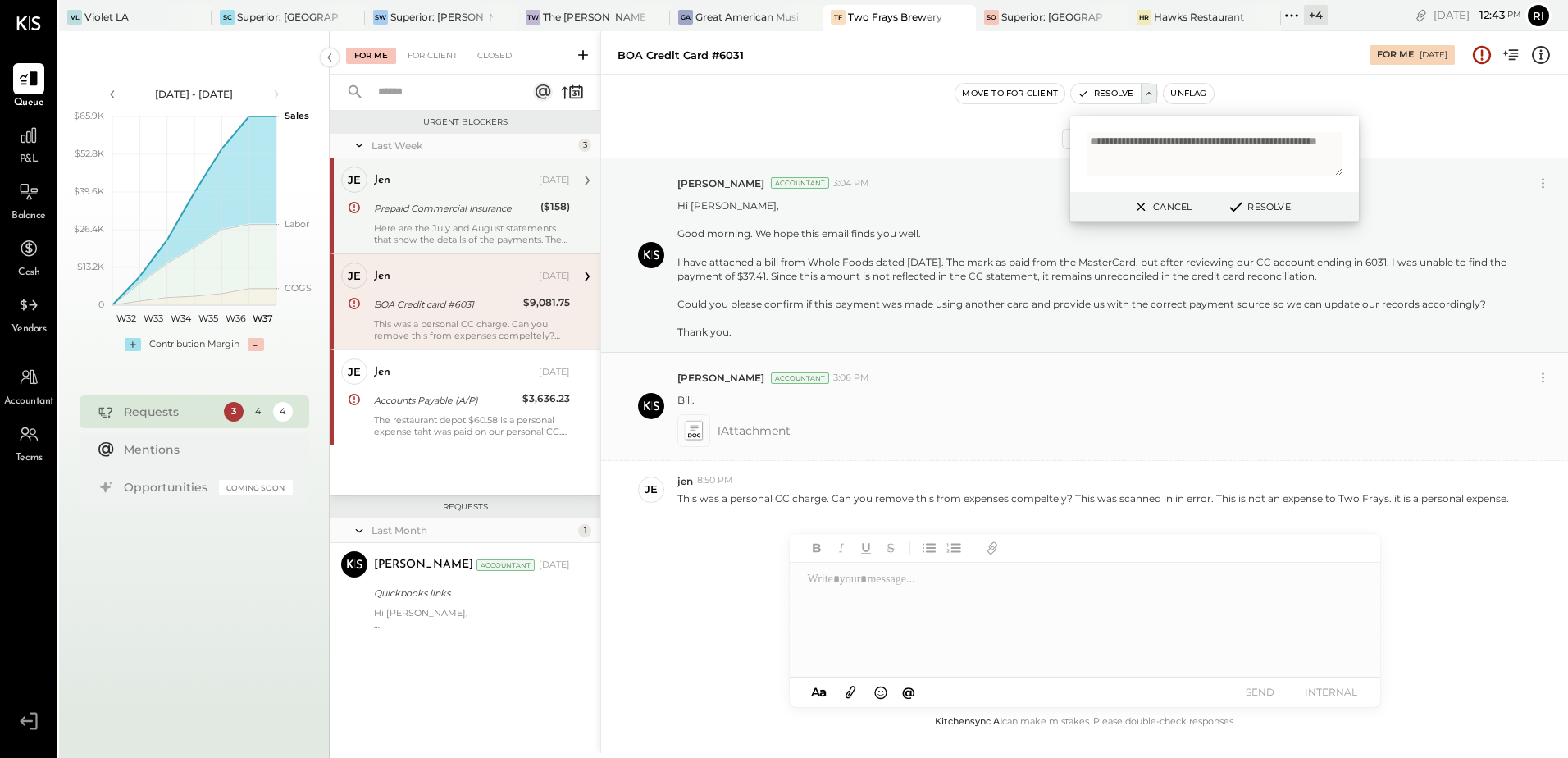
click at [693, 435] on icon at bounding box center [693, 430] width 17 height 19
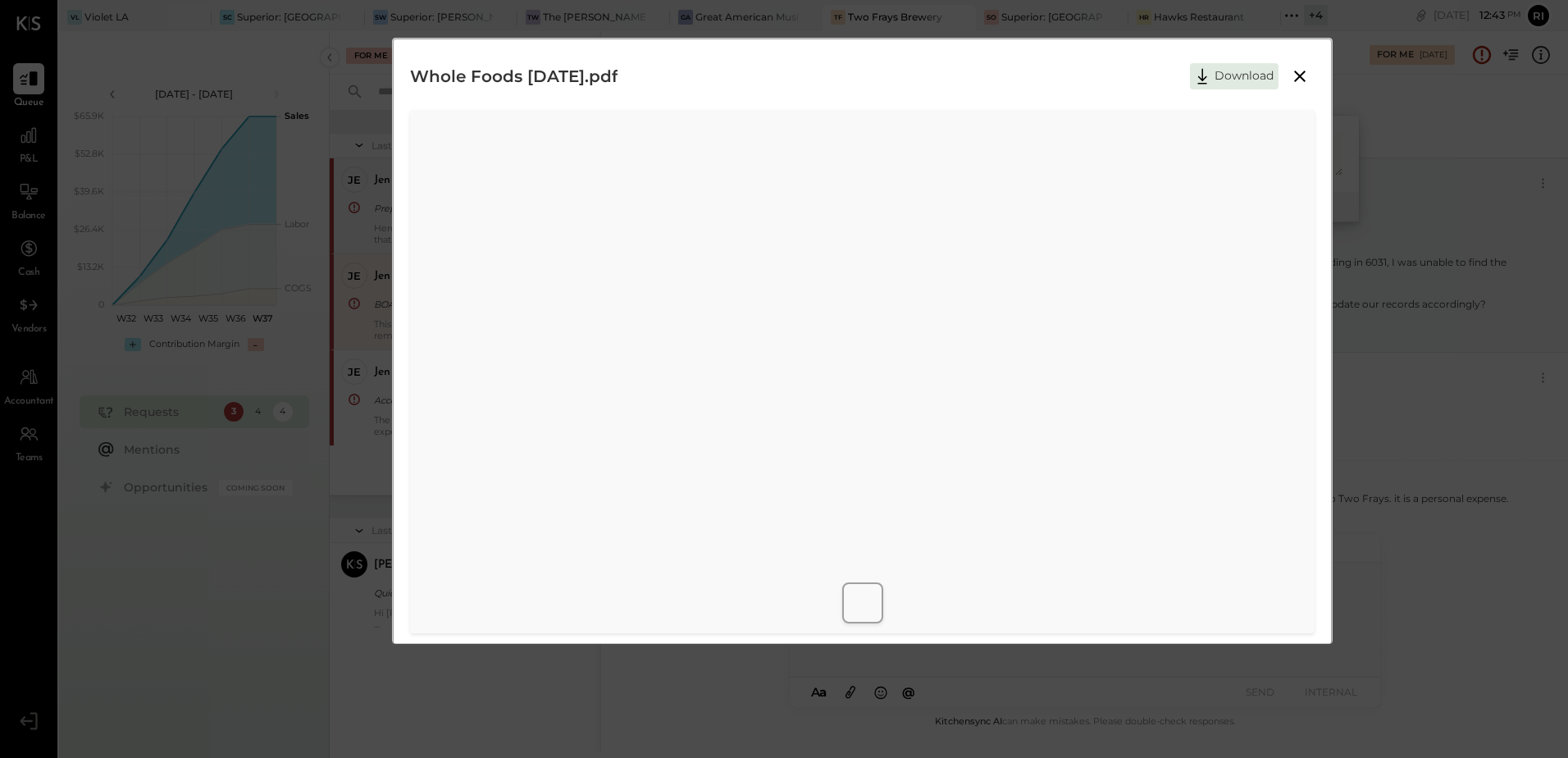
click at [1302, 76] on icon at bounding box center [1300, 76] width 20 height 20
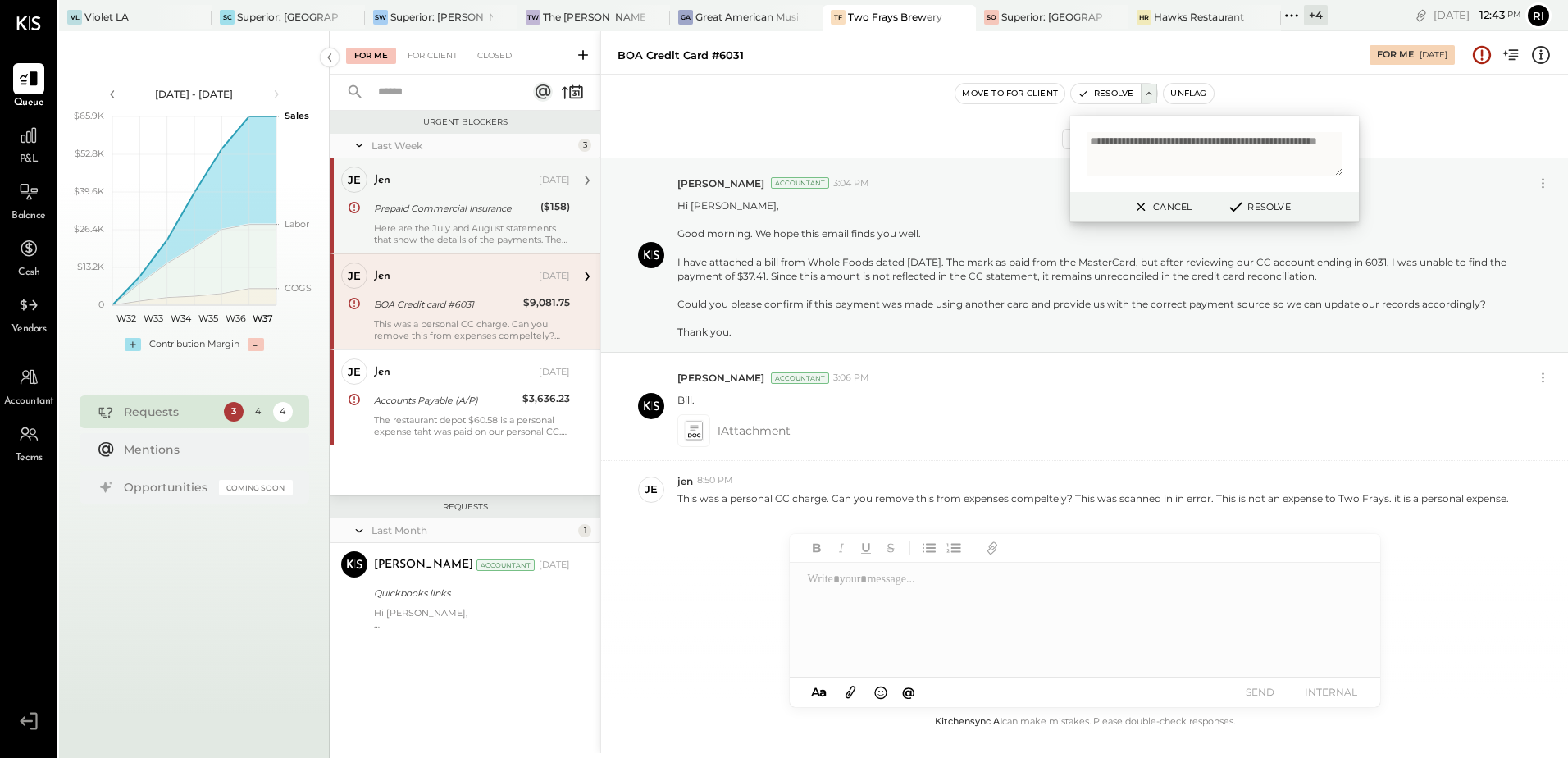
click at [1160, 205] on button "Cancel" at bounding box center [1161, 206] width 71 height 21
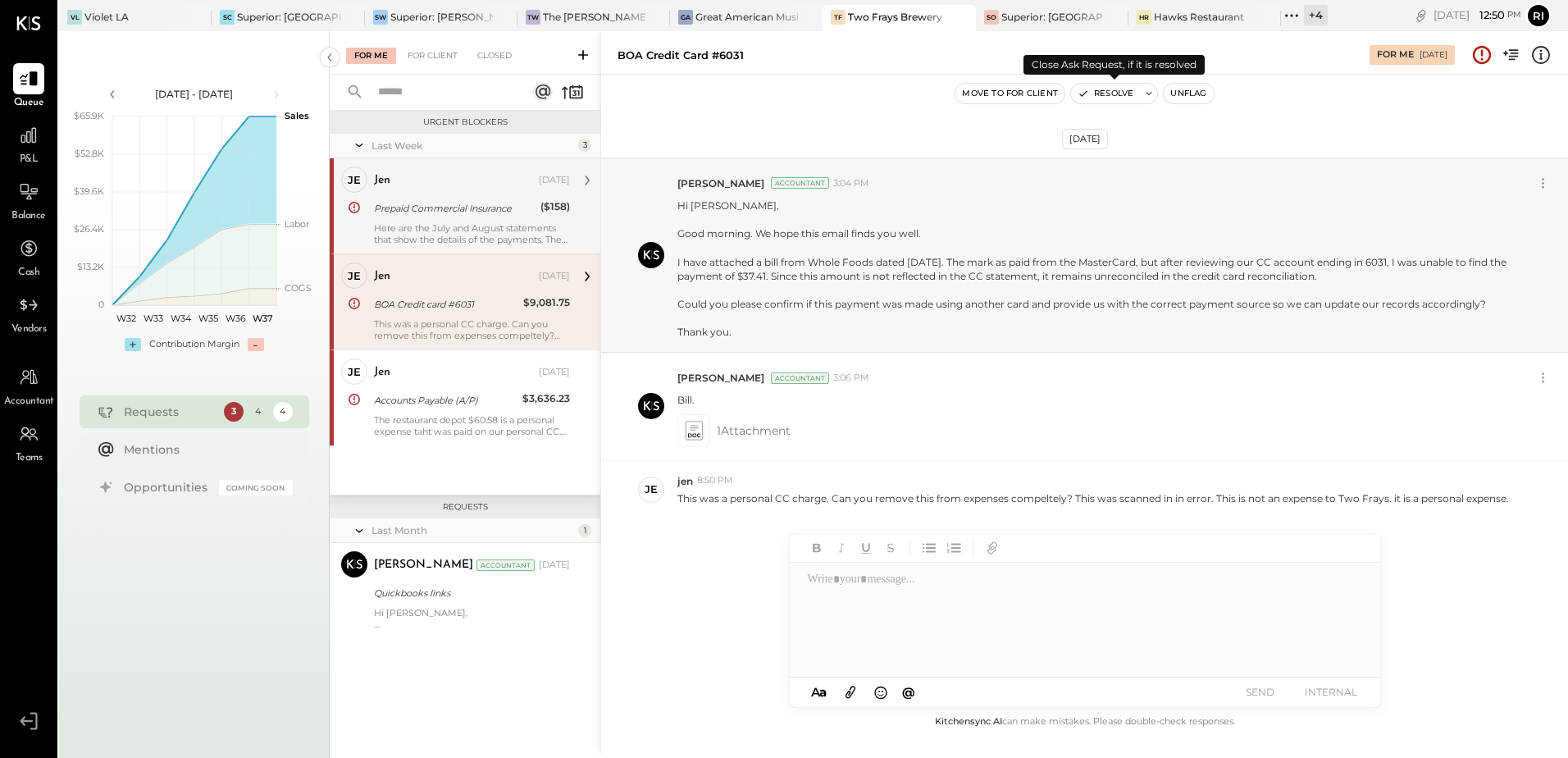
click at [1147, 92] on icon at bounding box center [1149, 94] width 6 height 3
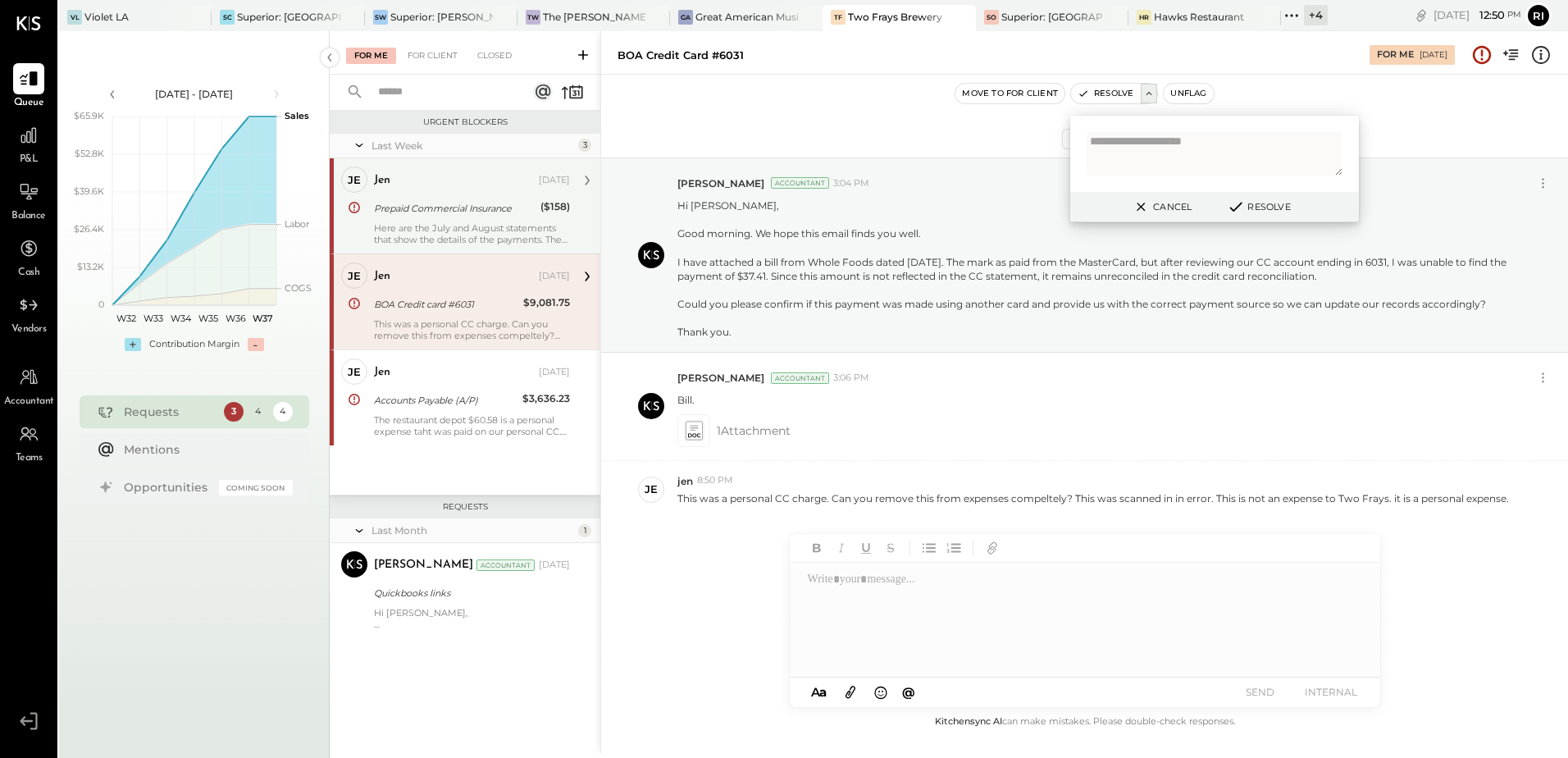
click at [1139, 145] on textarea at bounding box center [1215, 154] width 256 height 44
type textarea "**********"
click at [1254, 207] on button "Resolve" at bounding box center [1258, 206] width 73 height 20
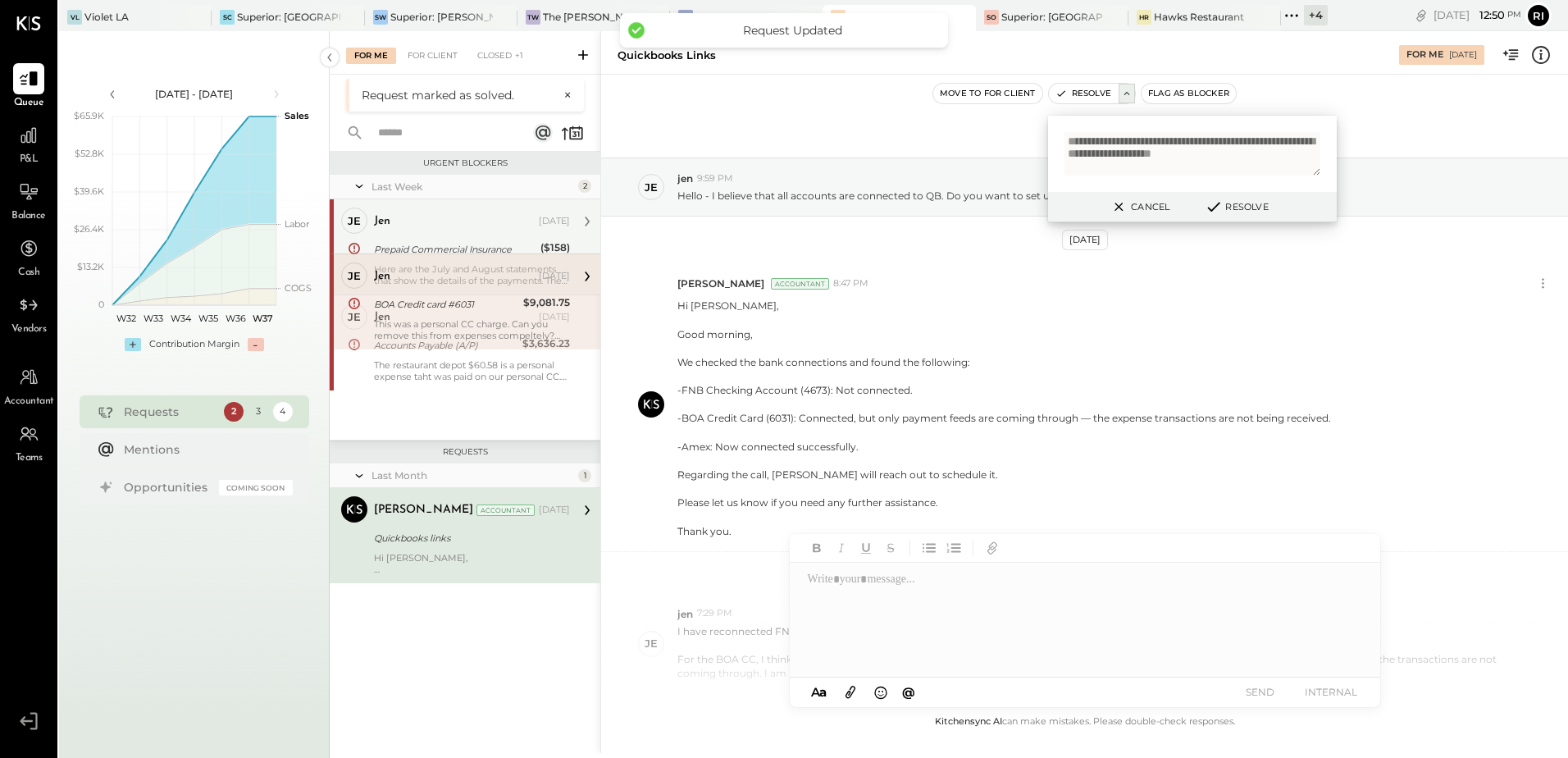
scroll to position [271, 0]
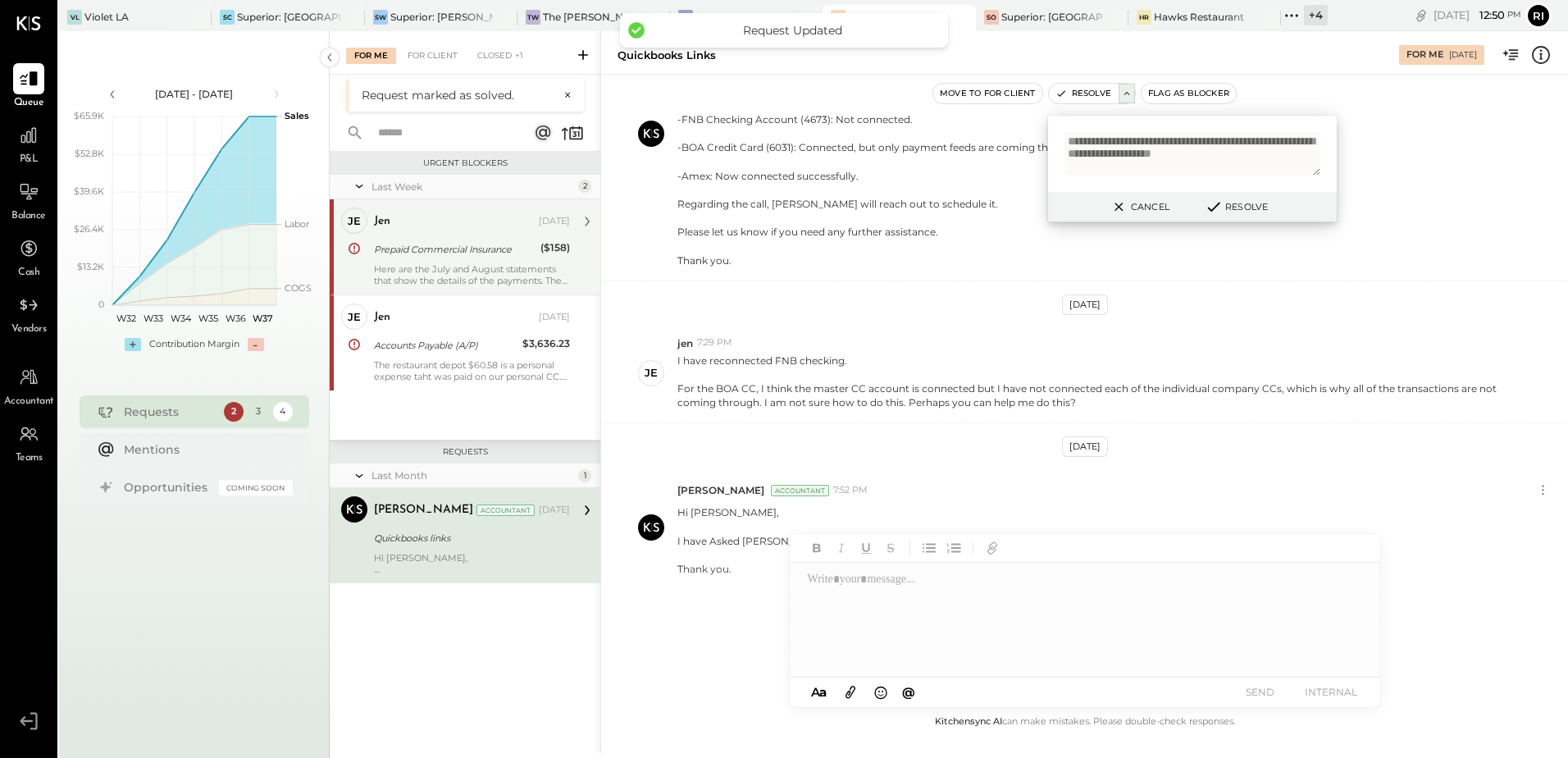
click at [496, 64] on div "For Me For Client Closed +1" at bounding box center [465, 53] width 271 height 44
click at [497, 56] on div "Closed +1" at bounding box center [500, 55] width 62 height 17
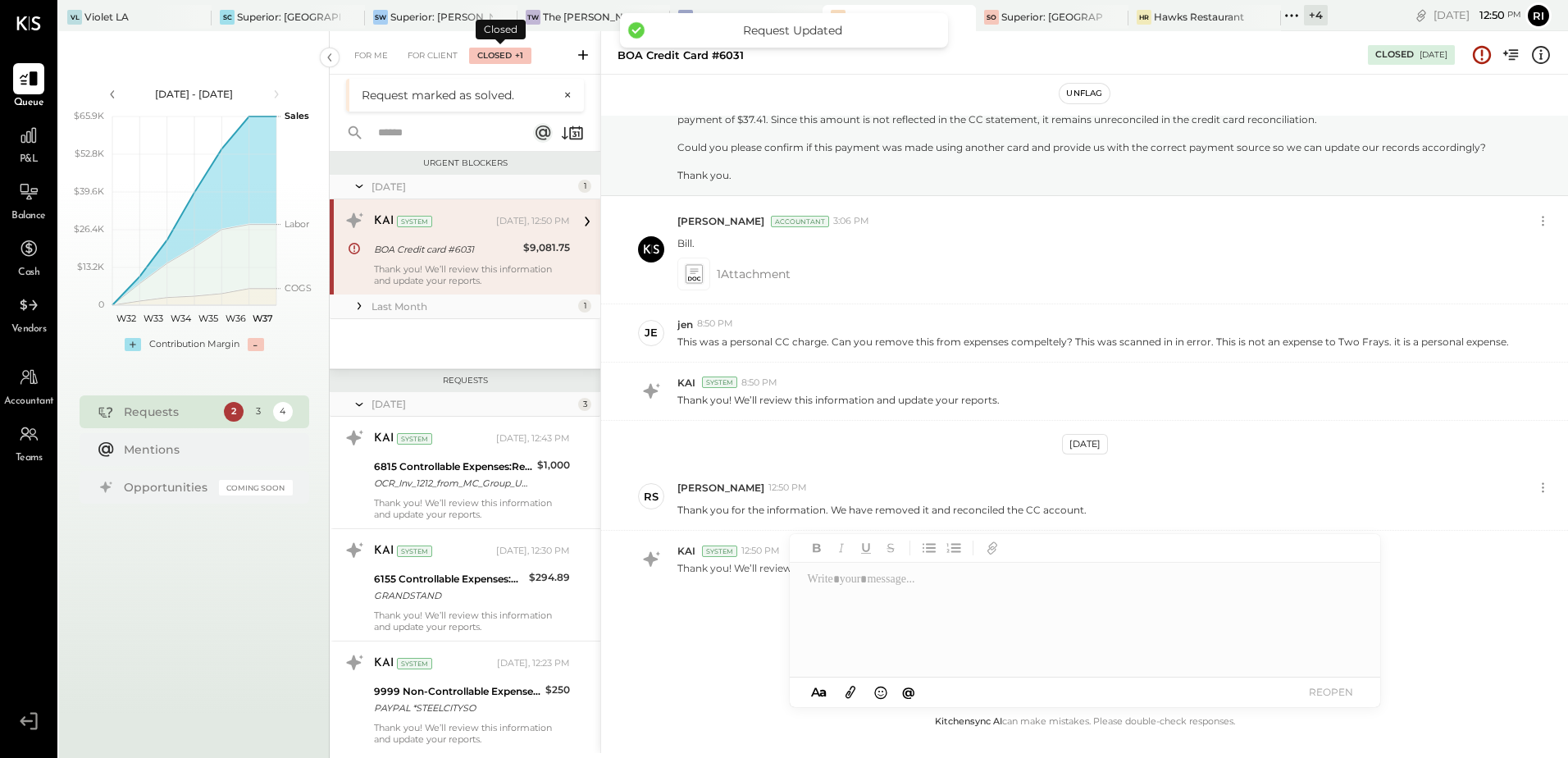
scroll to position [156, 0]
click at [457, 268] on div "Thank you! We’ll review this information and update your reports." at bounding box center [472, 275] width 196 height 23
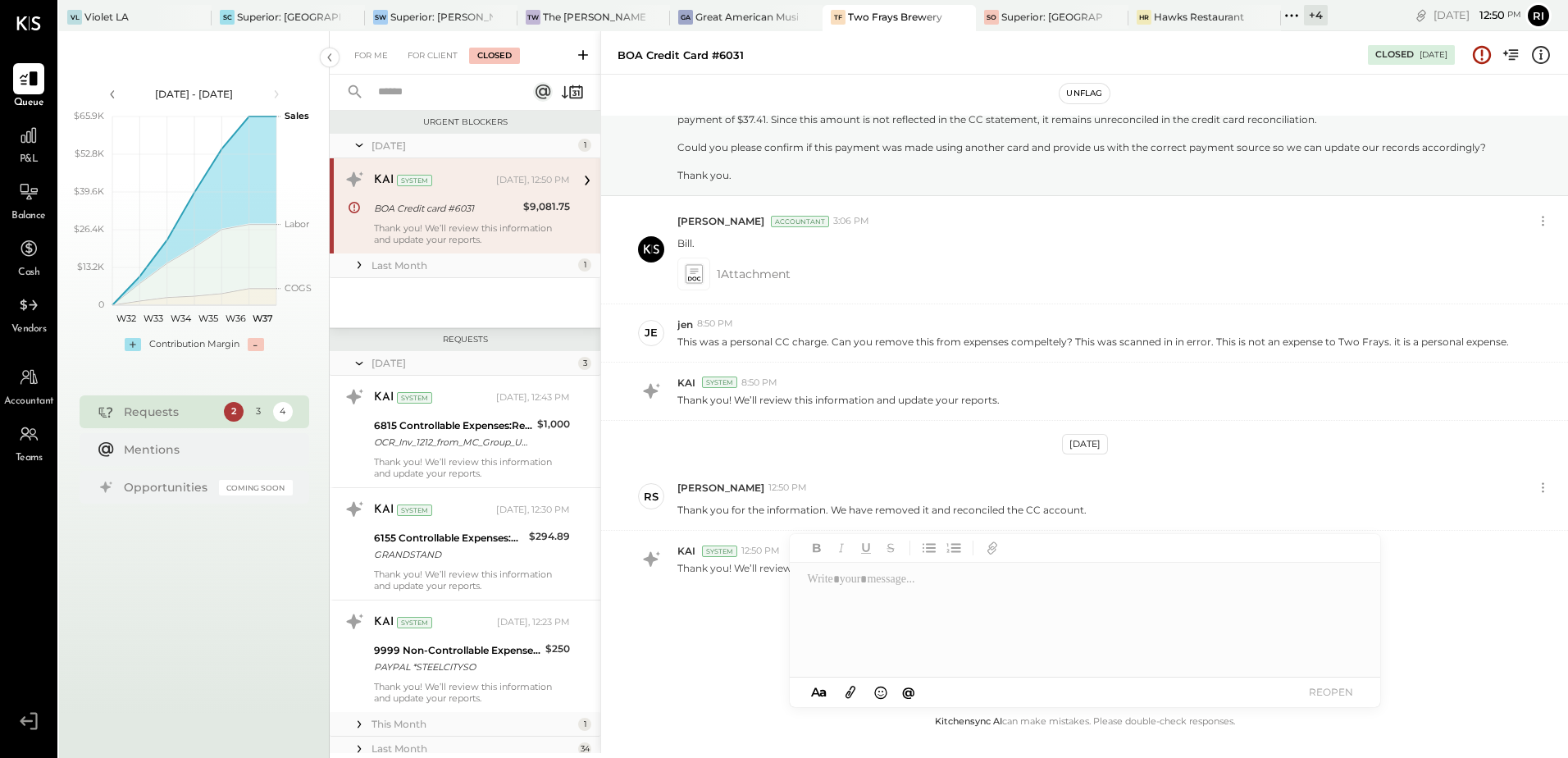
click at [1076, 92] on button "Unflag" at bounding box center [1084, 94] width 49 height 20
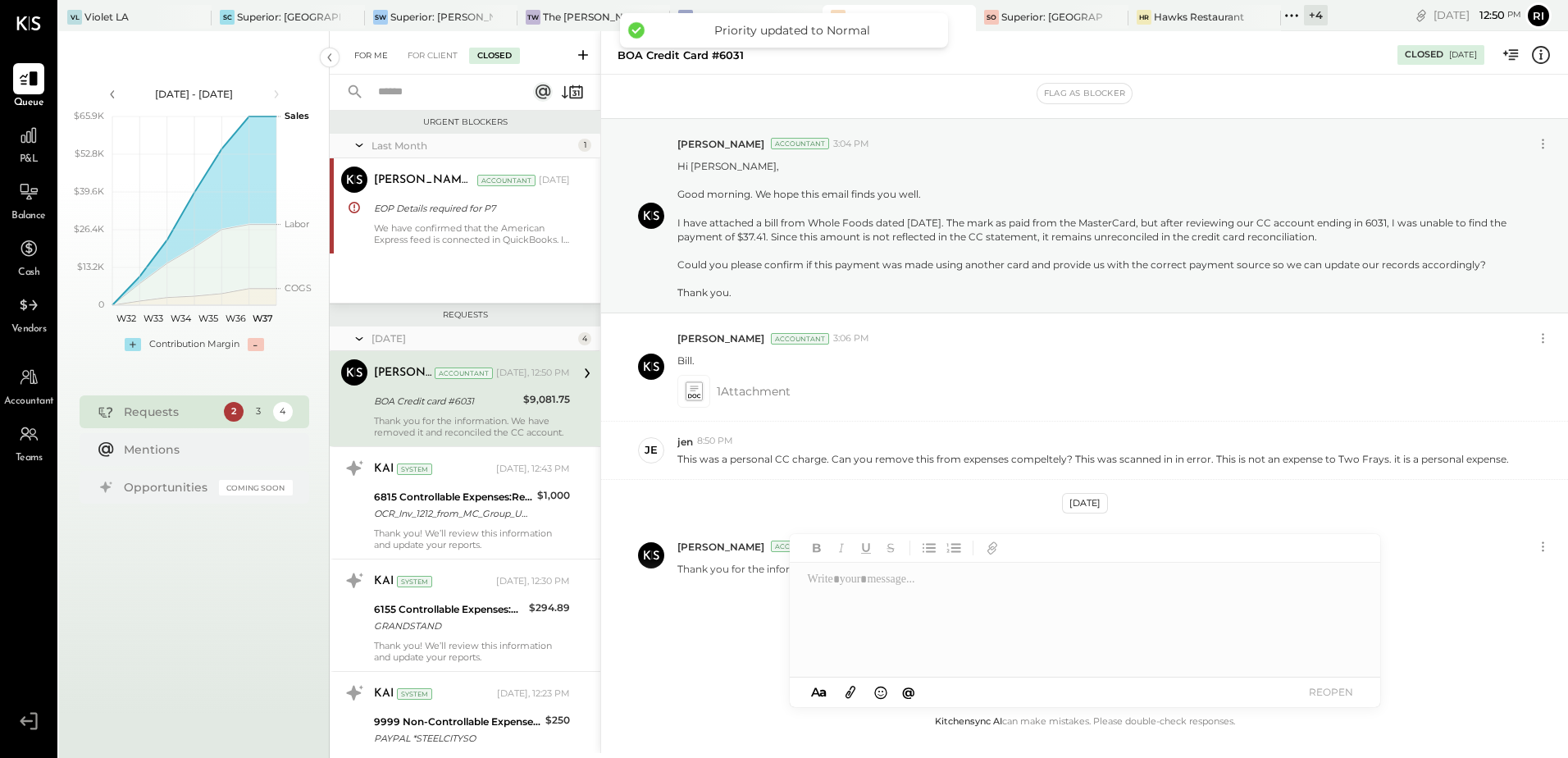
click at [365, 58] on div "For Me" at bounding box center [371, 55] width 50 height 17
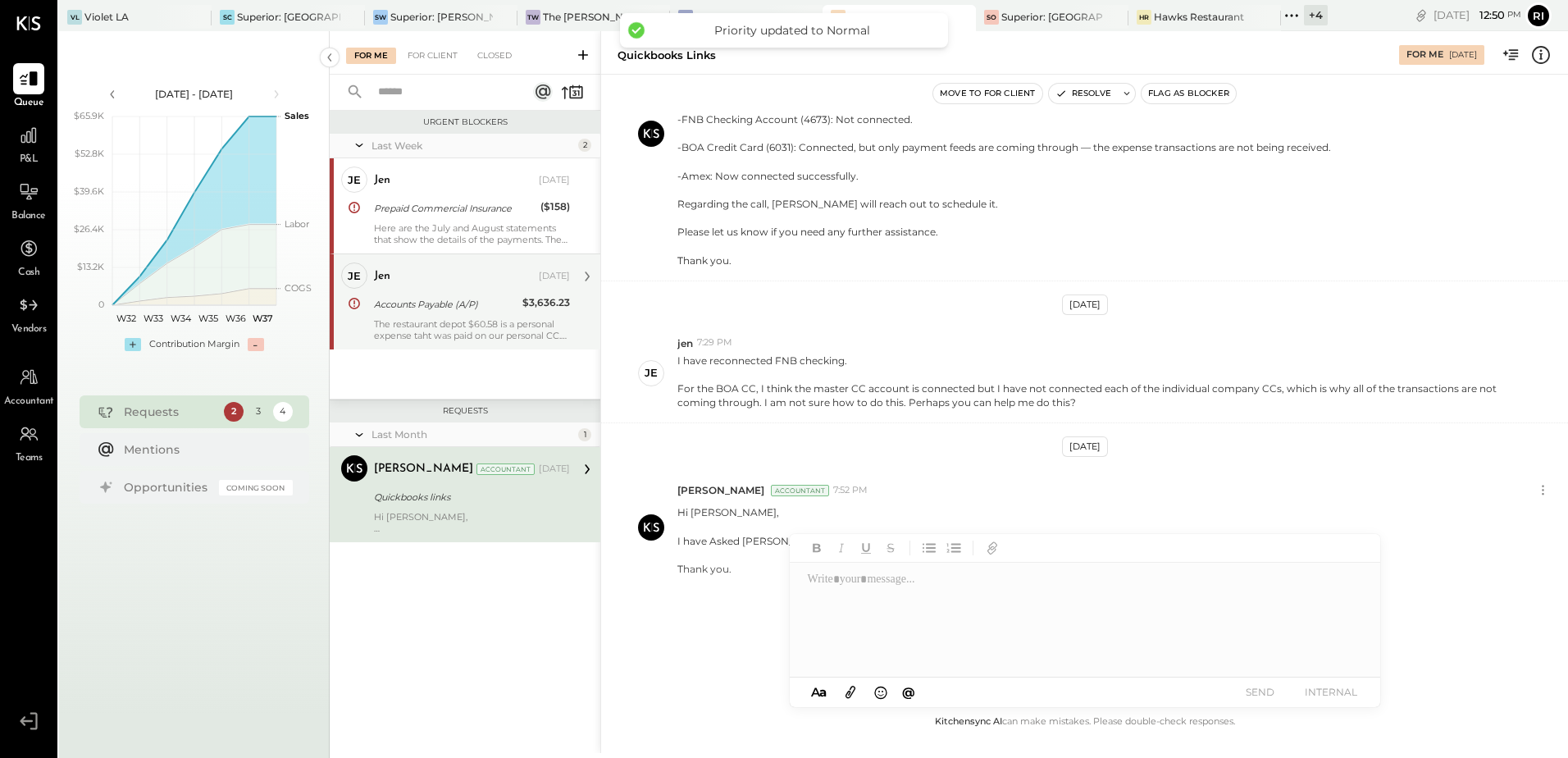
click at [522, 309] on div "Accounts Payable (A/P) $3,636.23" at bounding box center [472, 304] width 196 height 20
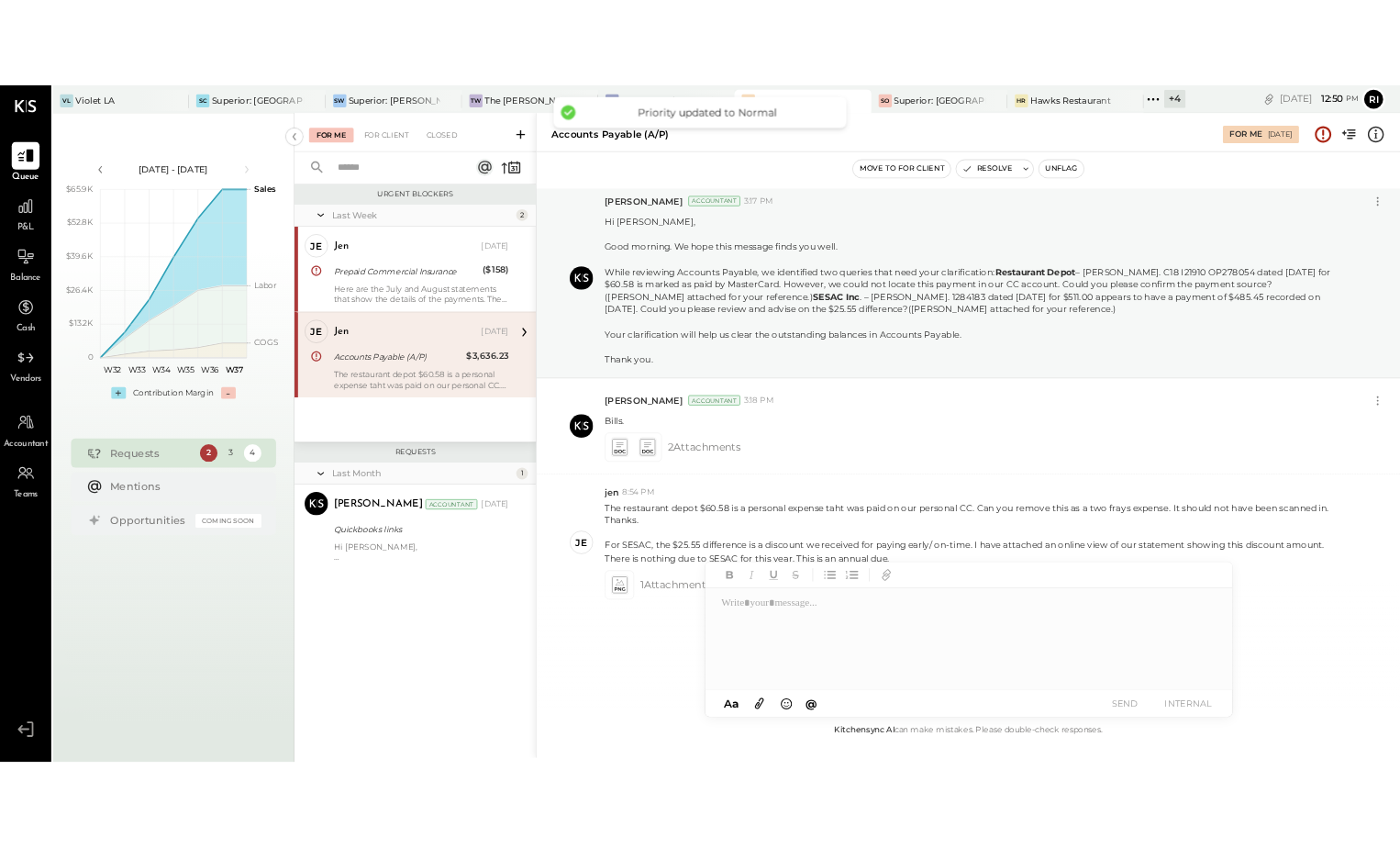
scroll to position [107, 0]
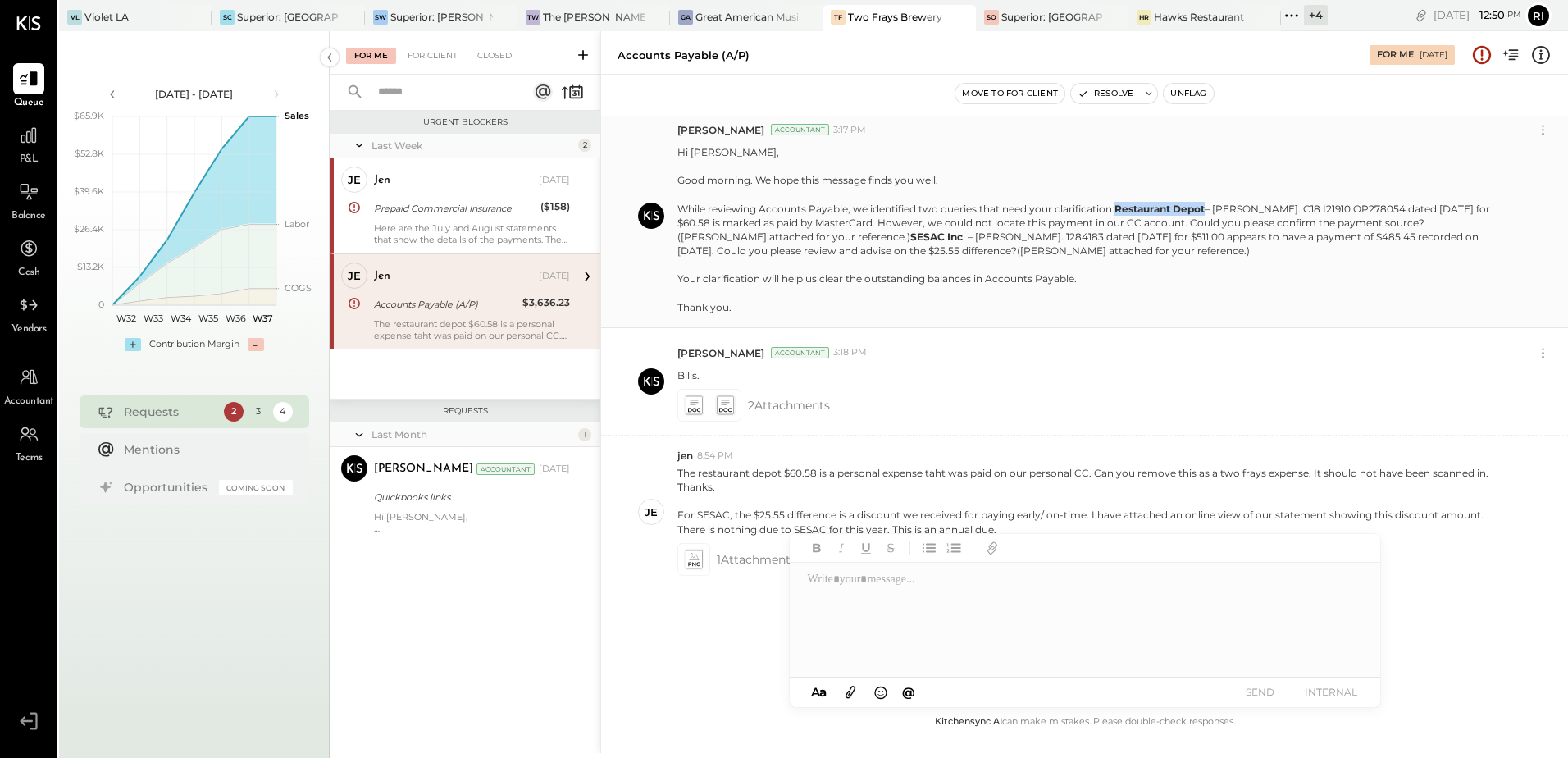
drag, startPoint x: 679, startPoint y: 192, endPoint x: 767, endPoint y: 197, distance: 88.1
click at [1115, 203] on b "Restaurant Depot" at bounding box center [1160, 209] width 90 height 12
copy b "Restaurant Depot"
drag, startPoint x: 819, startPoint y: 192, endPoint x: 918, endPoint y: 189, distance: 99.0
click at [918, 189] on p "Hi [PERSON_NAME], Good morning. We hope this message finds you well. While revi…" at bounding box center [1095, 229] width 834 height 169
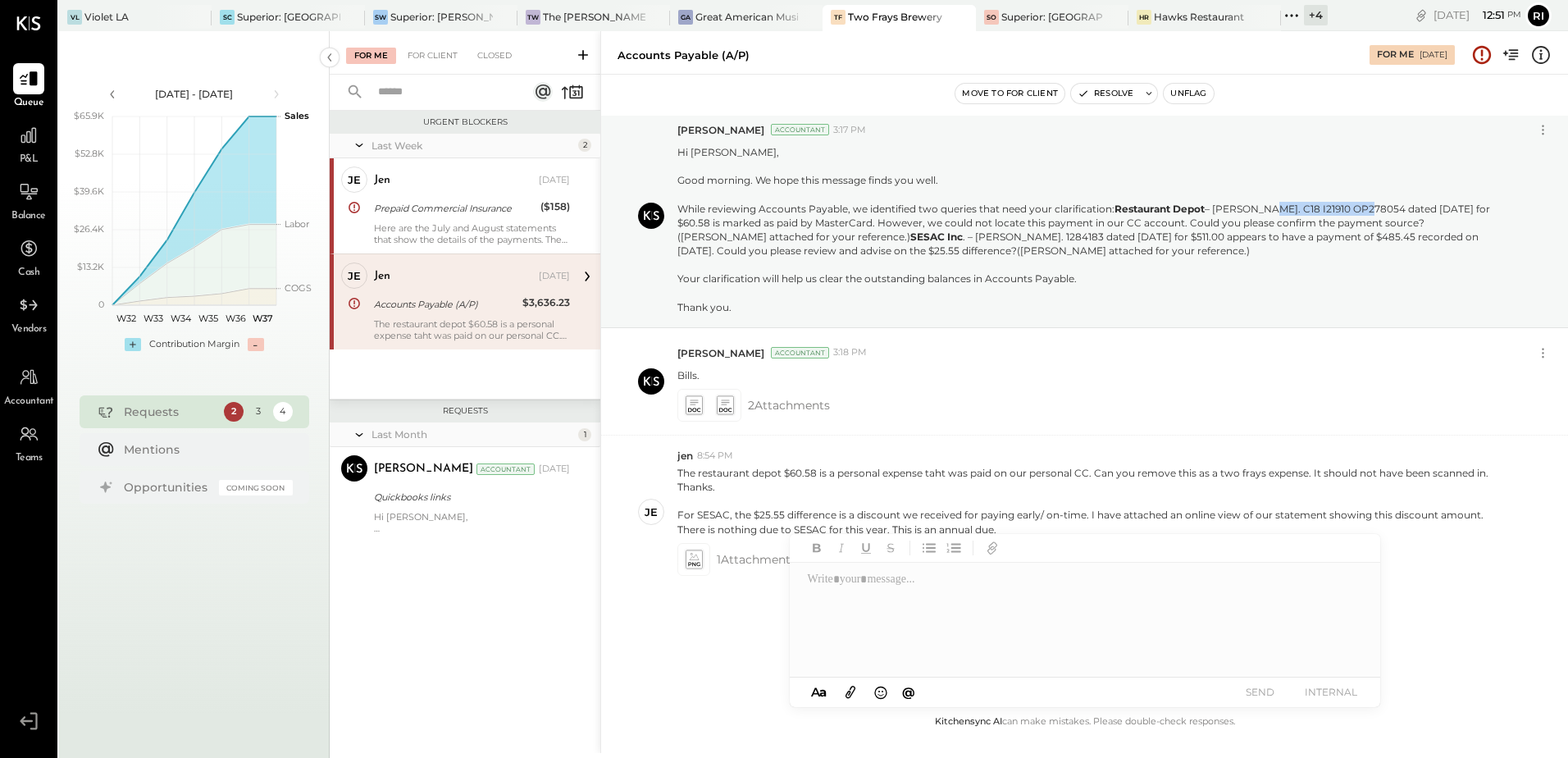
copy p "C18 I21910 OP278054"
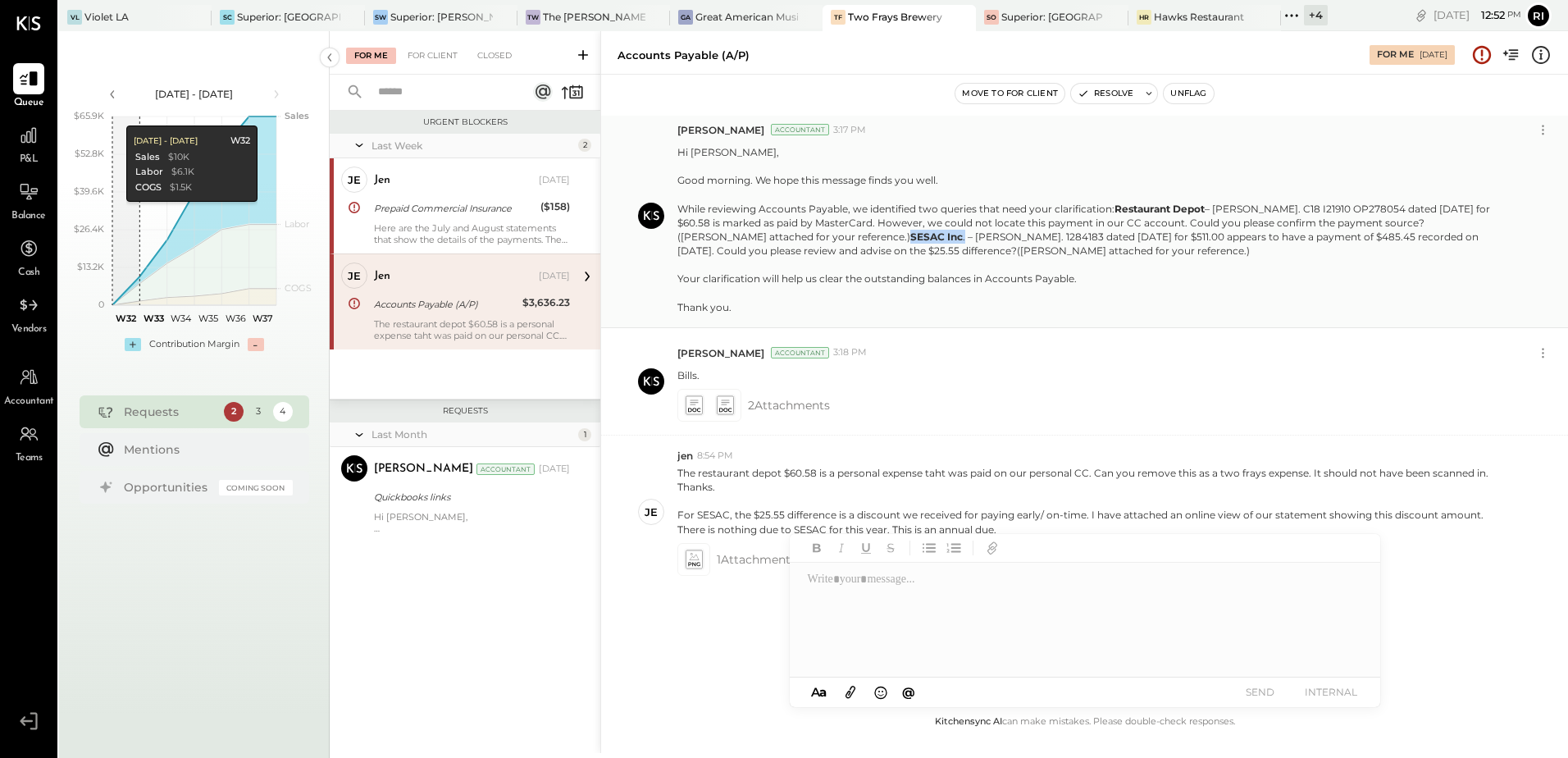
drag, startPoint x: 675, startPoint y: 236, endPoint x: 734, endPoint y: 239, distance: 59.1
click at [734, 239] on div "[PERSON_NAME] Accountant 3:17 PM Hi [PERSON_NAME], Good morning. We hope this m…" at bounding box center [1085, 216] width 967 height 224
copy p "SESAC Inc ."
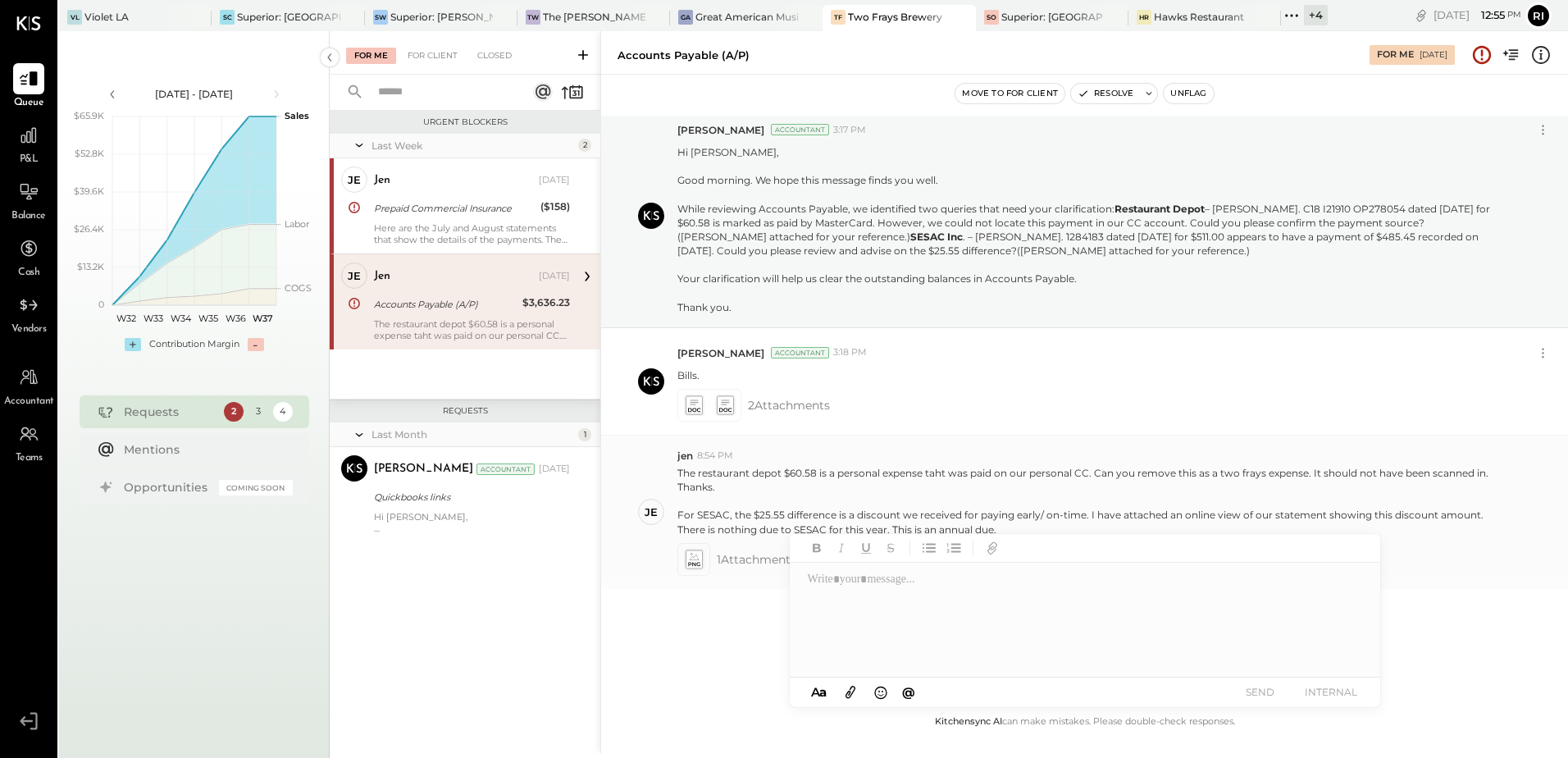
click at [691, 564] on icon at bounding box center [693, 563] width 11 height 4
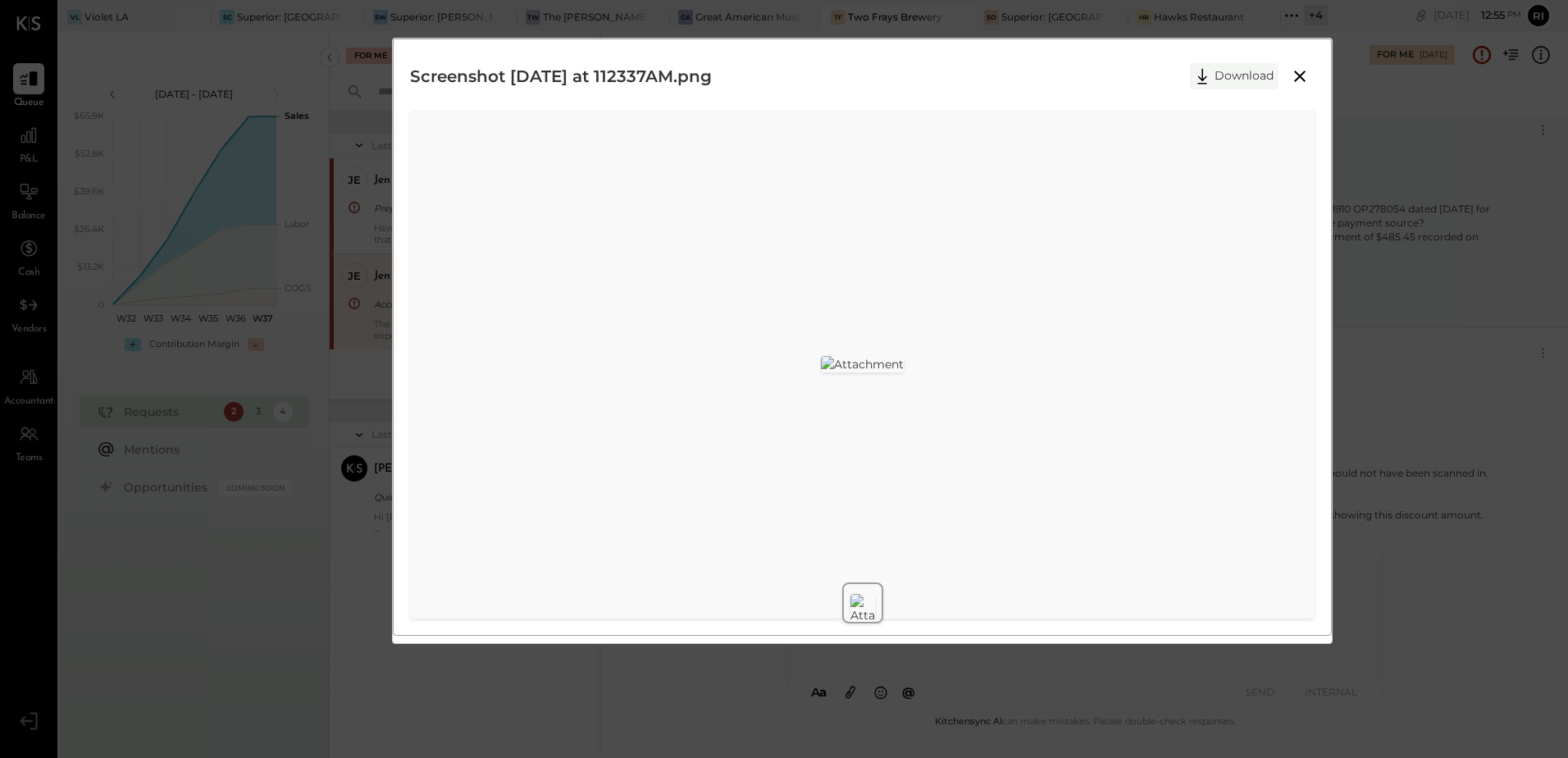
click at [1272, 76] on button "Download" at bounding box center [1234, 76] width 88 height 26
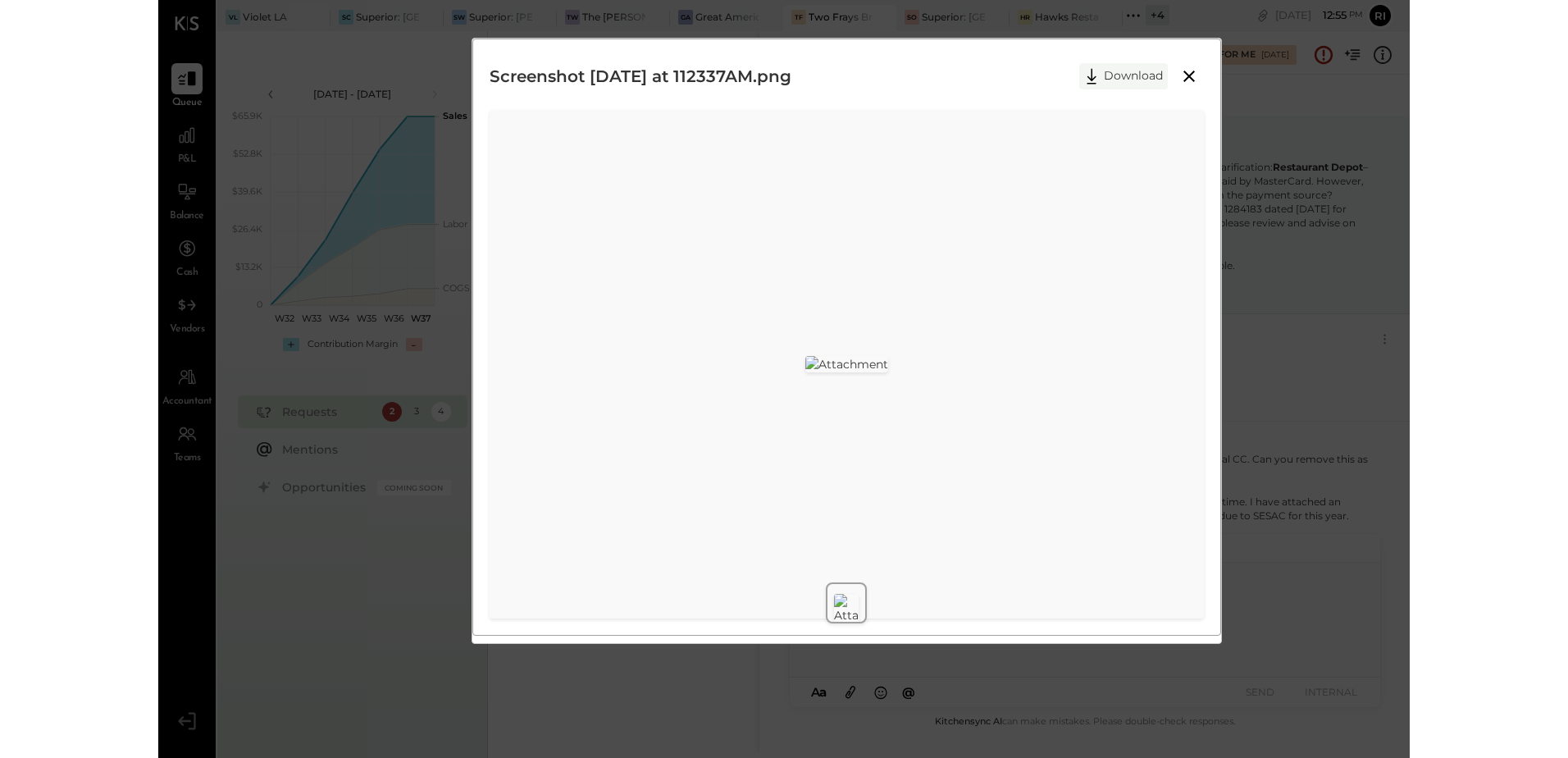
scroll to position [123, 0]
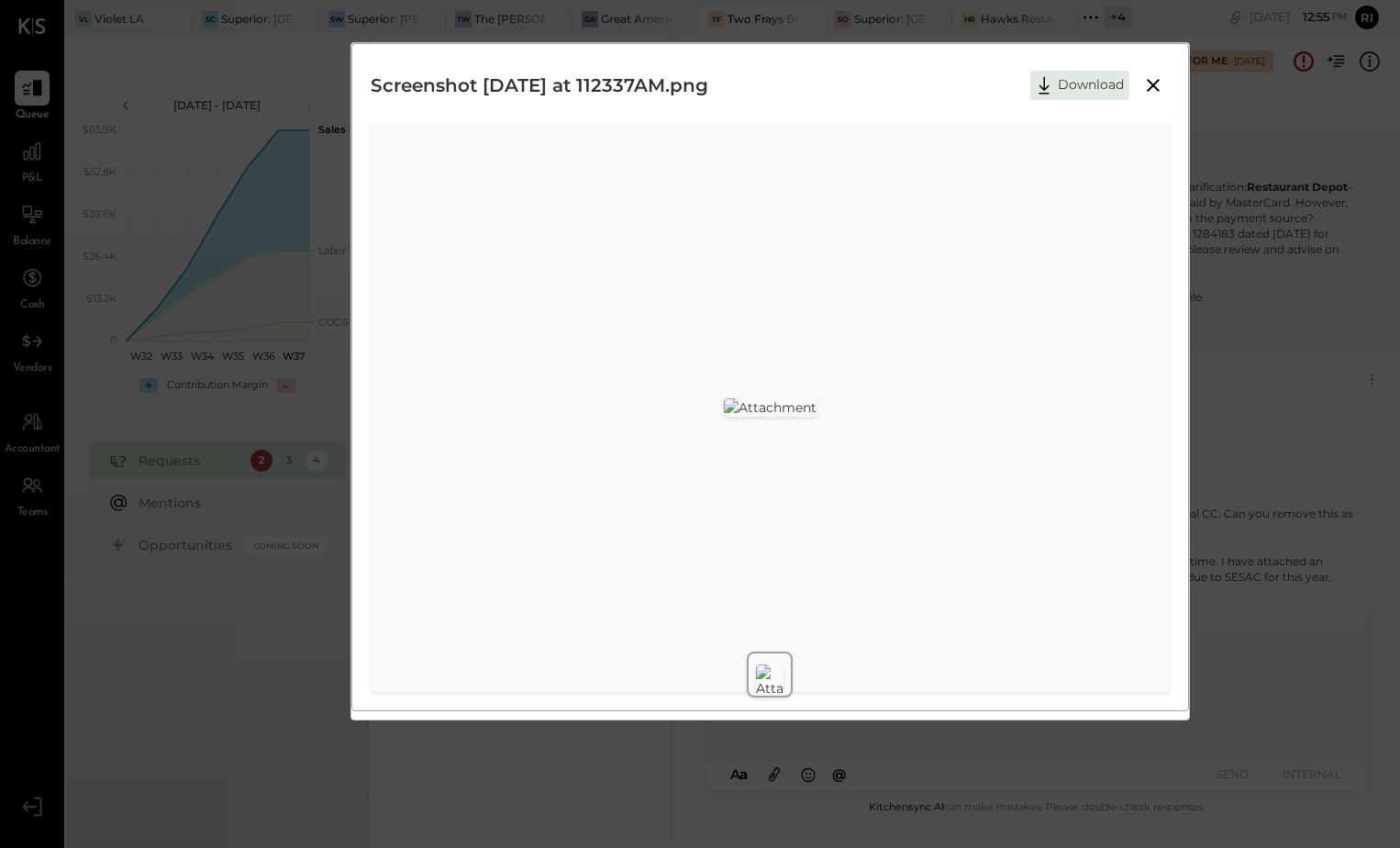
click at [1287, 455] on div "Screenshot [DATE] at 112337AM.png Download" at bounding box center [700, 424] width 1400 height 848
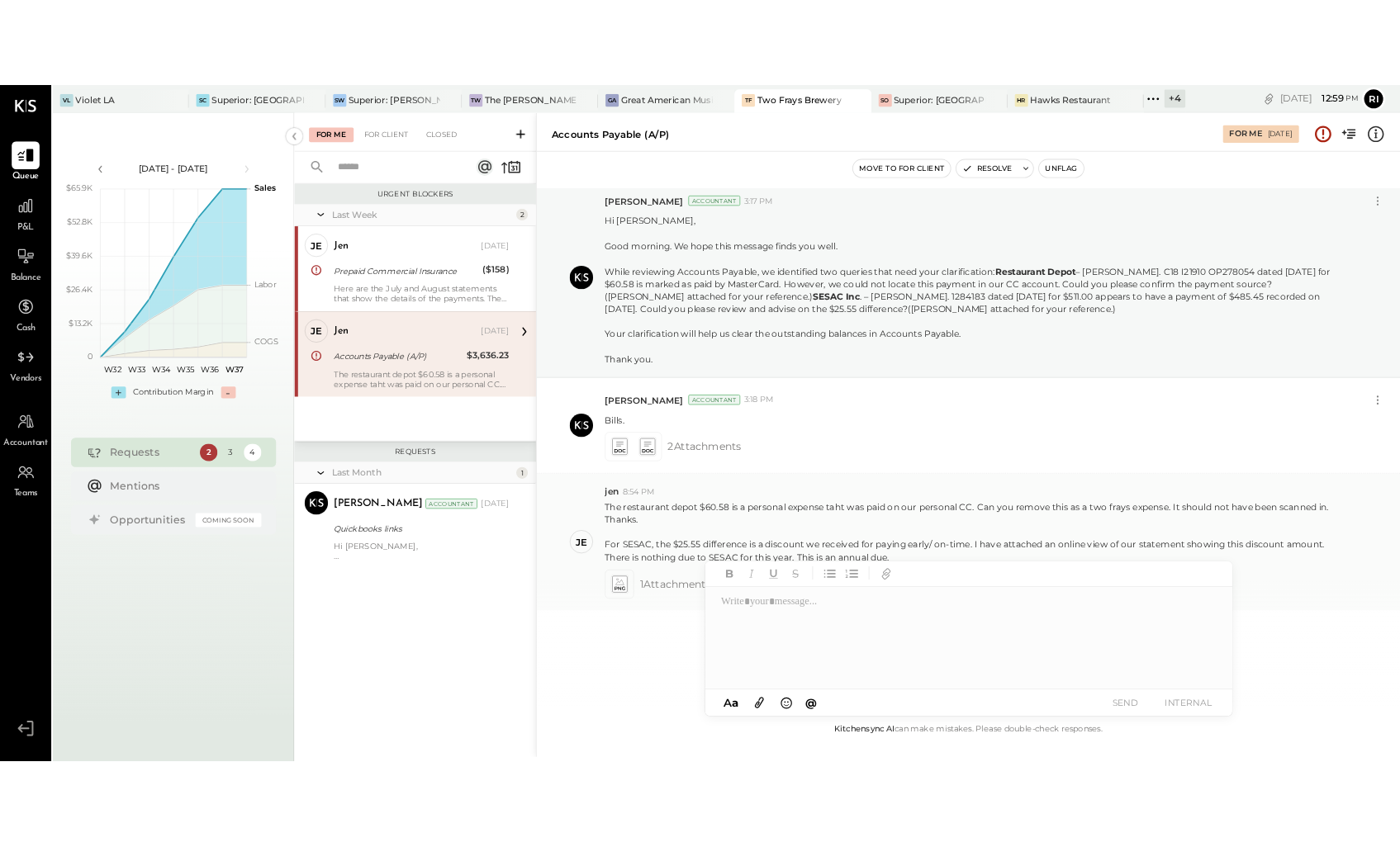
scroll to position [0, 0]
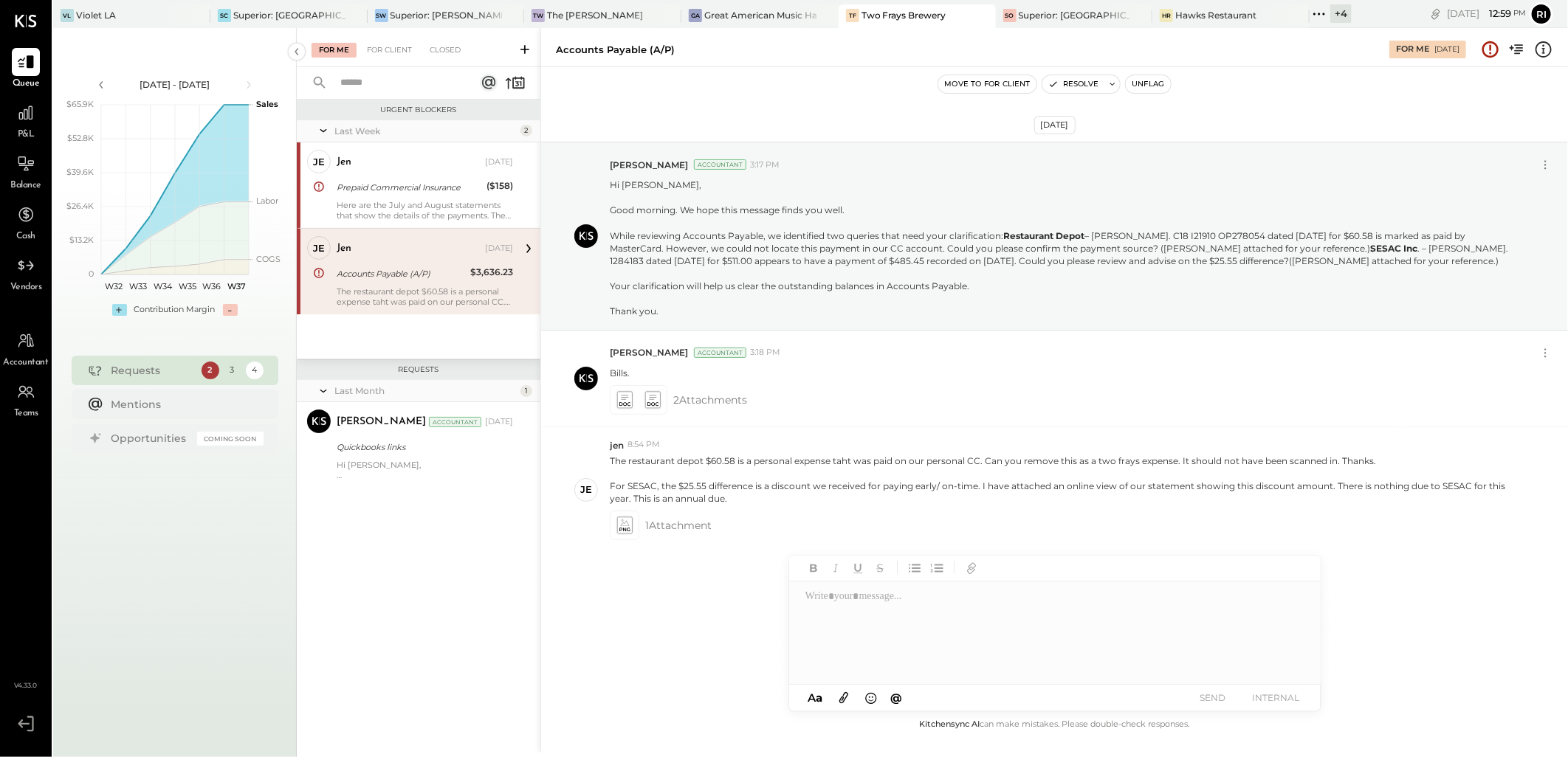
click at [657, 650] on div "[DATE] [PERSON_NAME] Accountant 3:17 PM Hi [PERSON_NAME], Good morning. We hope…" at bounding box center [1055, 383] width 1027 height 559
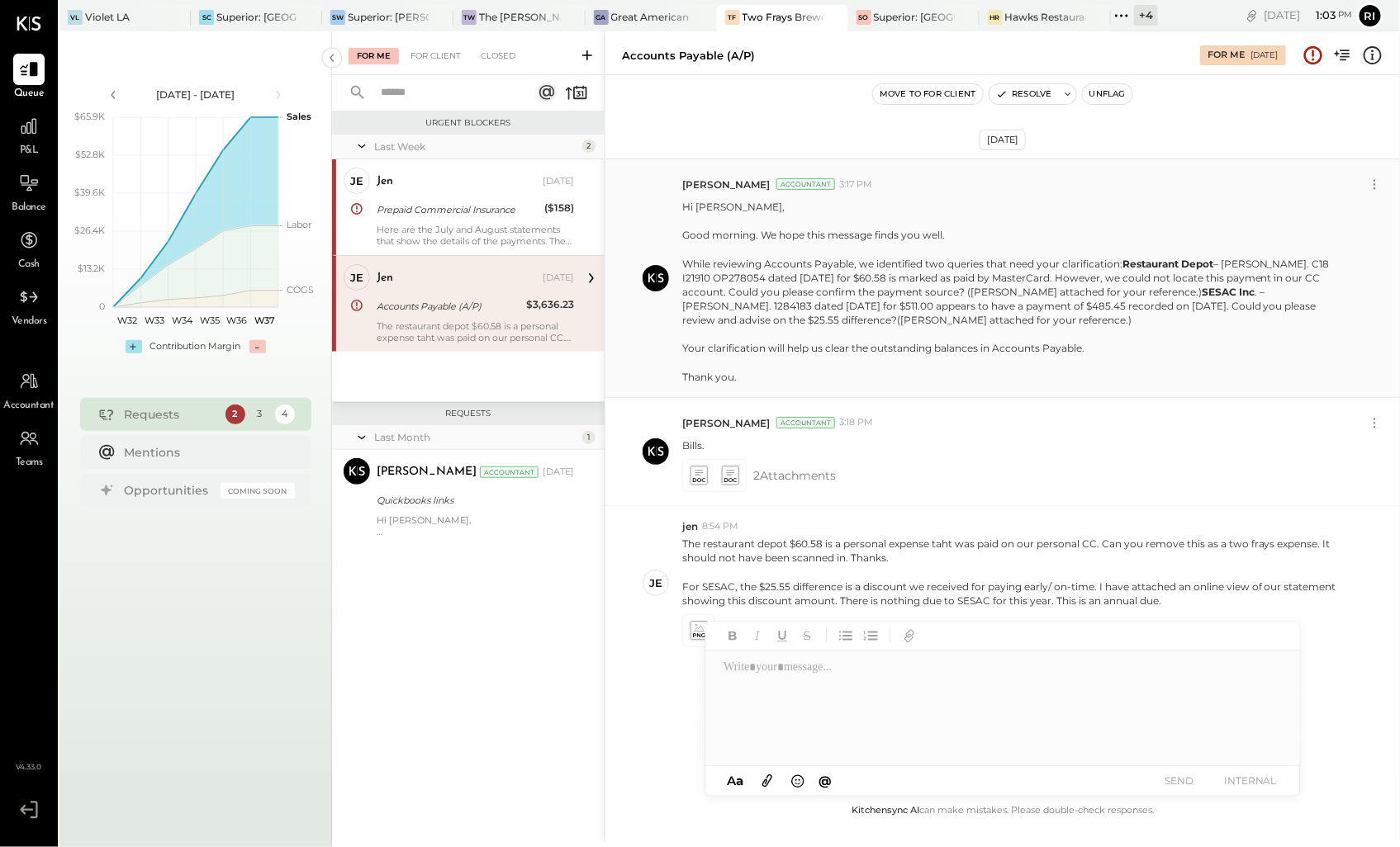
scroll to position [11, 0]
click at [1118, 97] on button "Unflag" at bounding box center [1108, 94] width 49 height 20
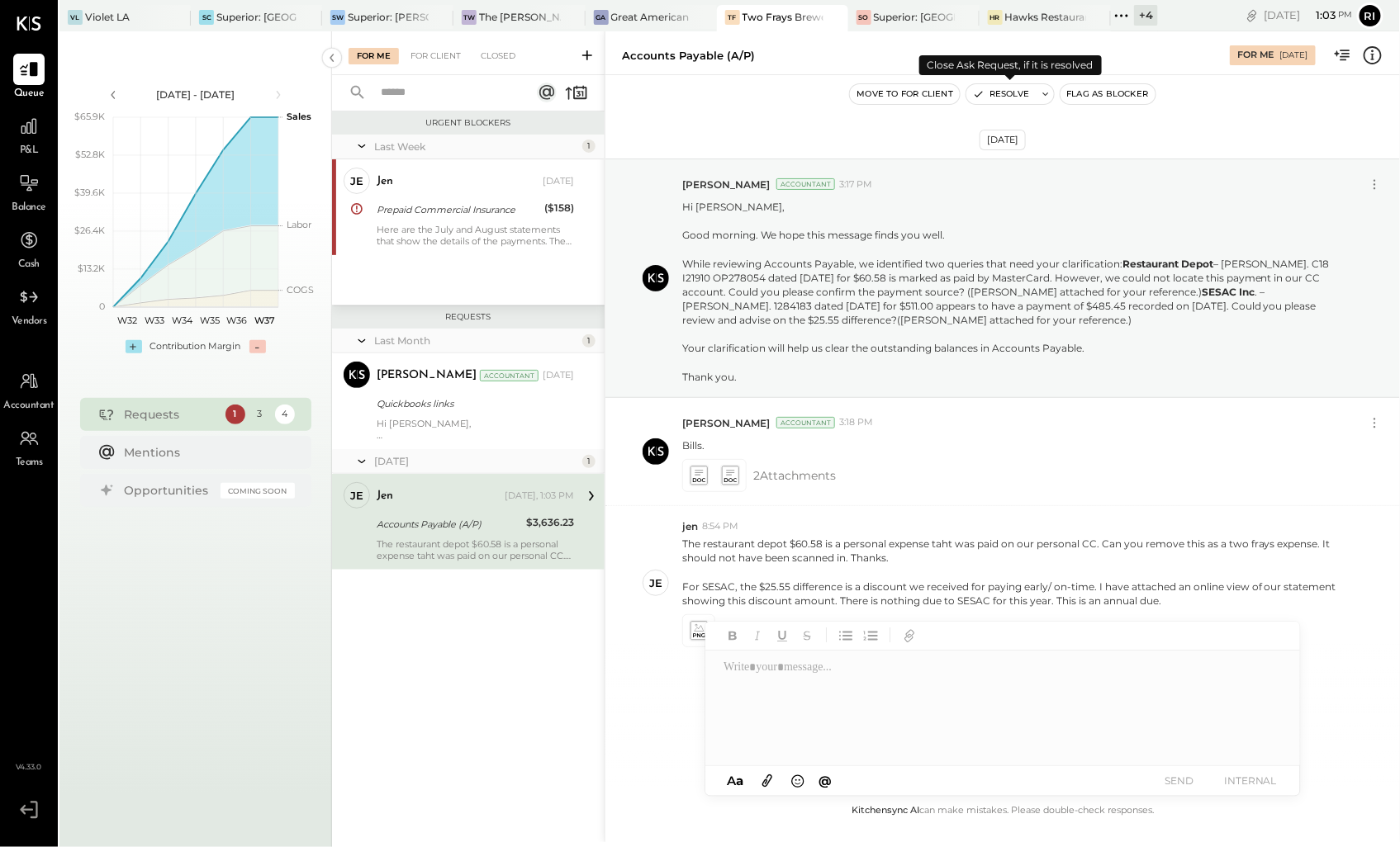
click at [1044, 92] on icon at bounding box center [1045, 93] width 11 height 11
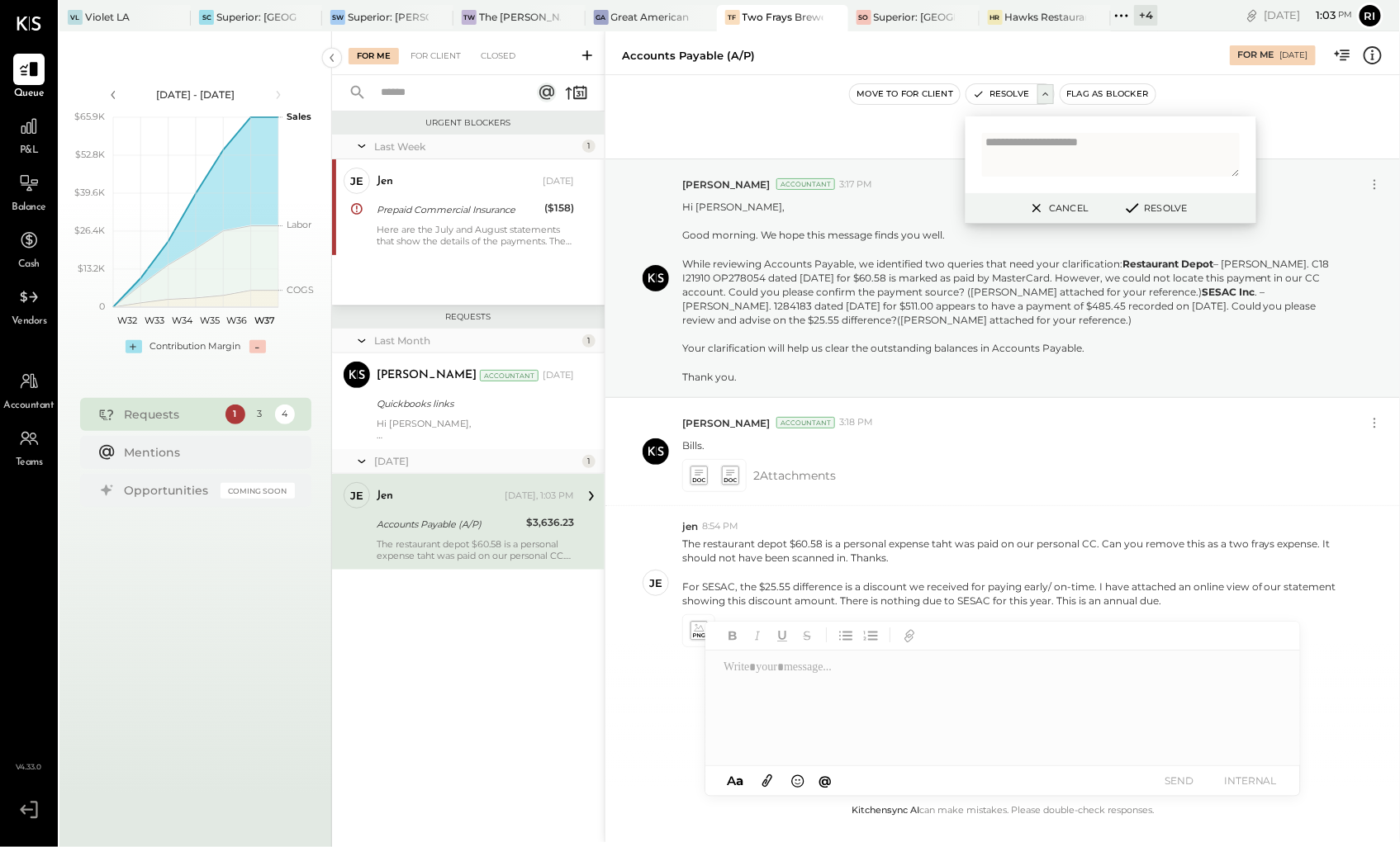
click at [1044, 144] on textarea at bounding box center [1110, 155] width 258 height 44
click at [1047, 153] on textarea at bounding box center [1110, 155] width 258 height 44
paste textarea "*"
type textarea "**********"
drag, startPoint x: 1152, startPoint y: 205, endPoint x: 1154, endPoint y: 221, distance: 16.1
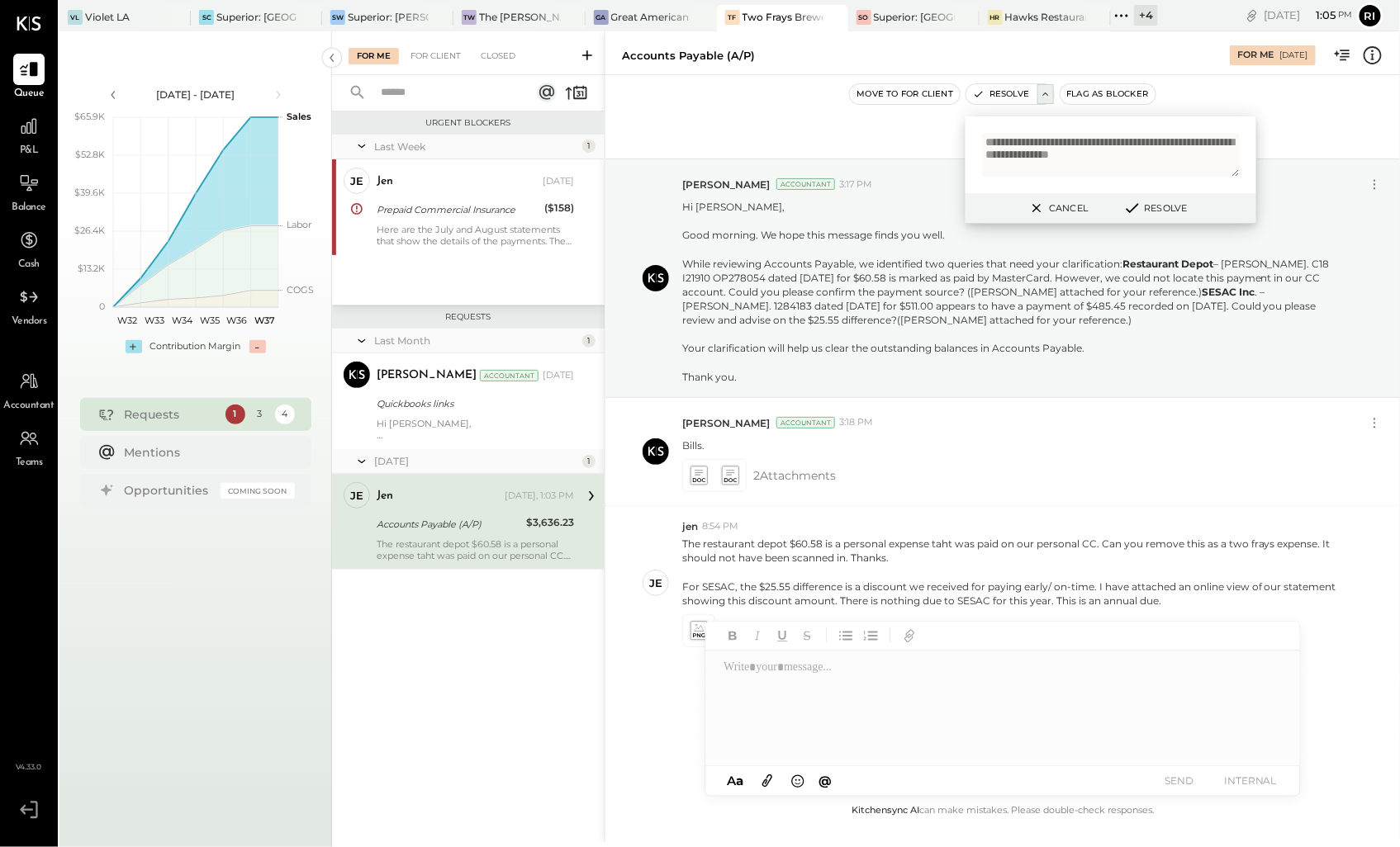
click at [1154, 221] on div "Cancel Resolve" at bounding box center [1110, 208] width 291 height 31
click at [1153, 211] on button "Resolve" at bounding box center [1154, 208] width 74 height 20
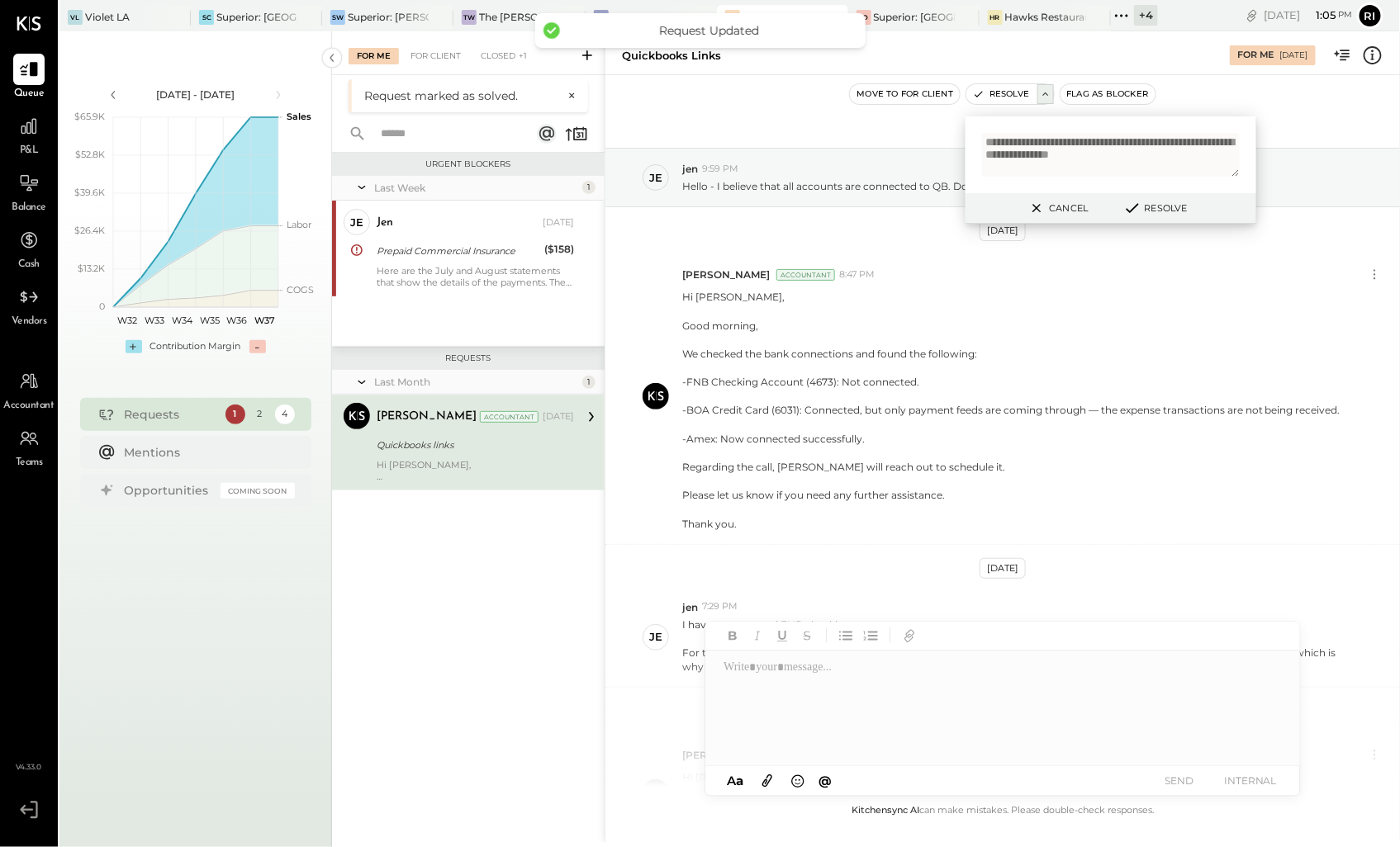
scroll to position [188, 0]
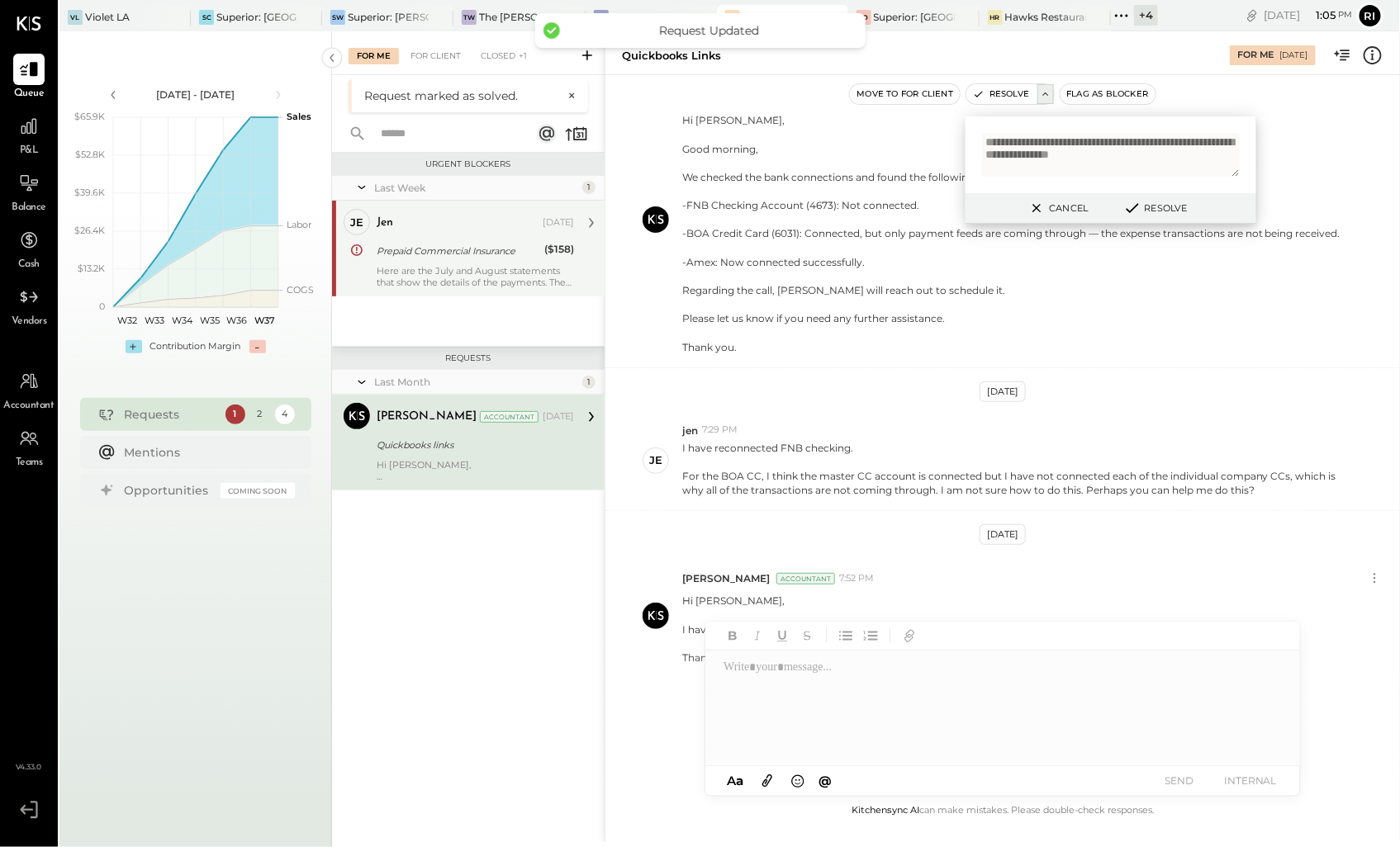
click at [477, 269] on div "Here are the July and August statements that show the details of the payments. …" at bounding box center [475, 276] width 197 height 23
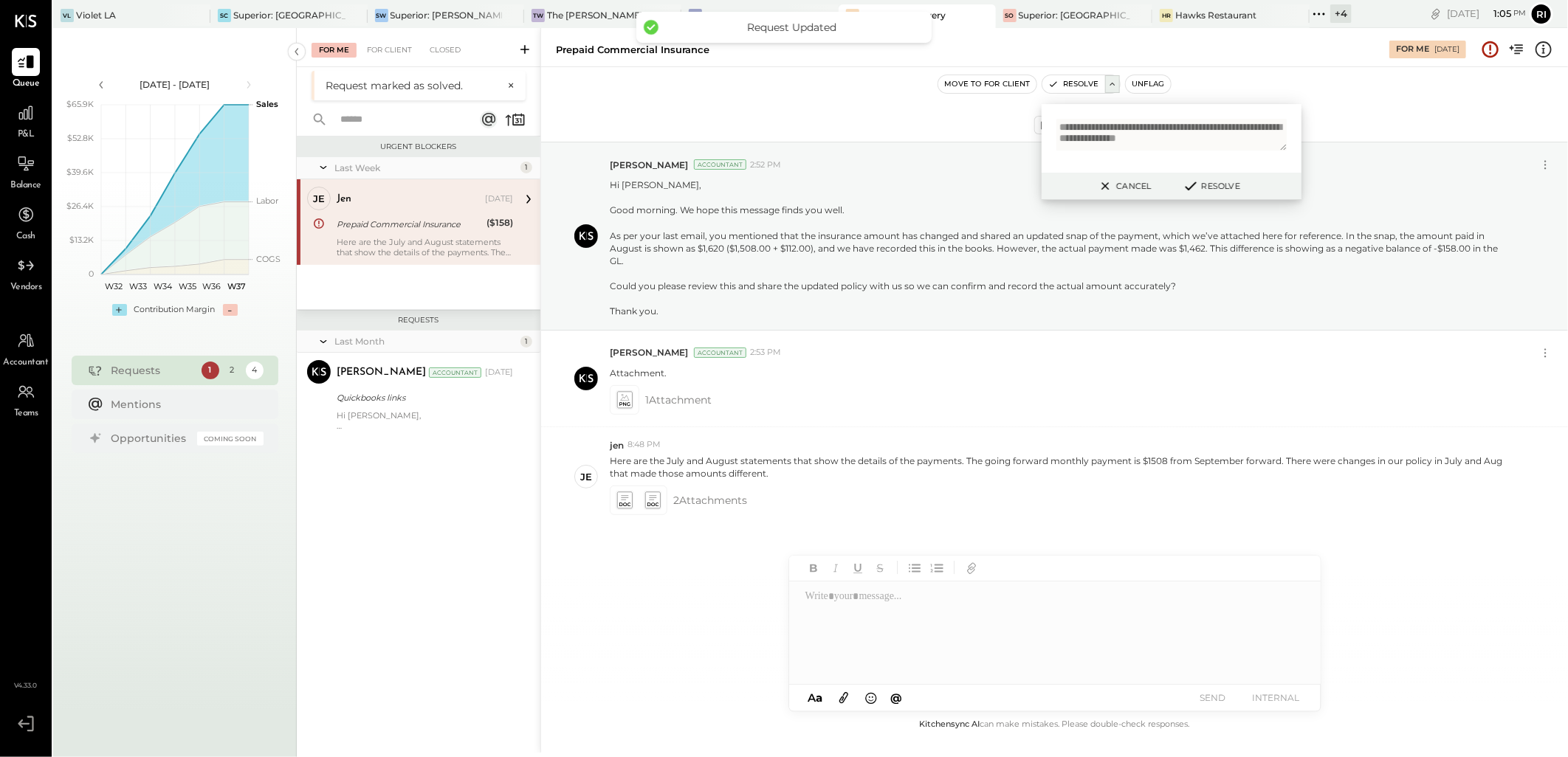
click at [1106, 189] on icon at bounding box center [1105, 186] width 18 height 18
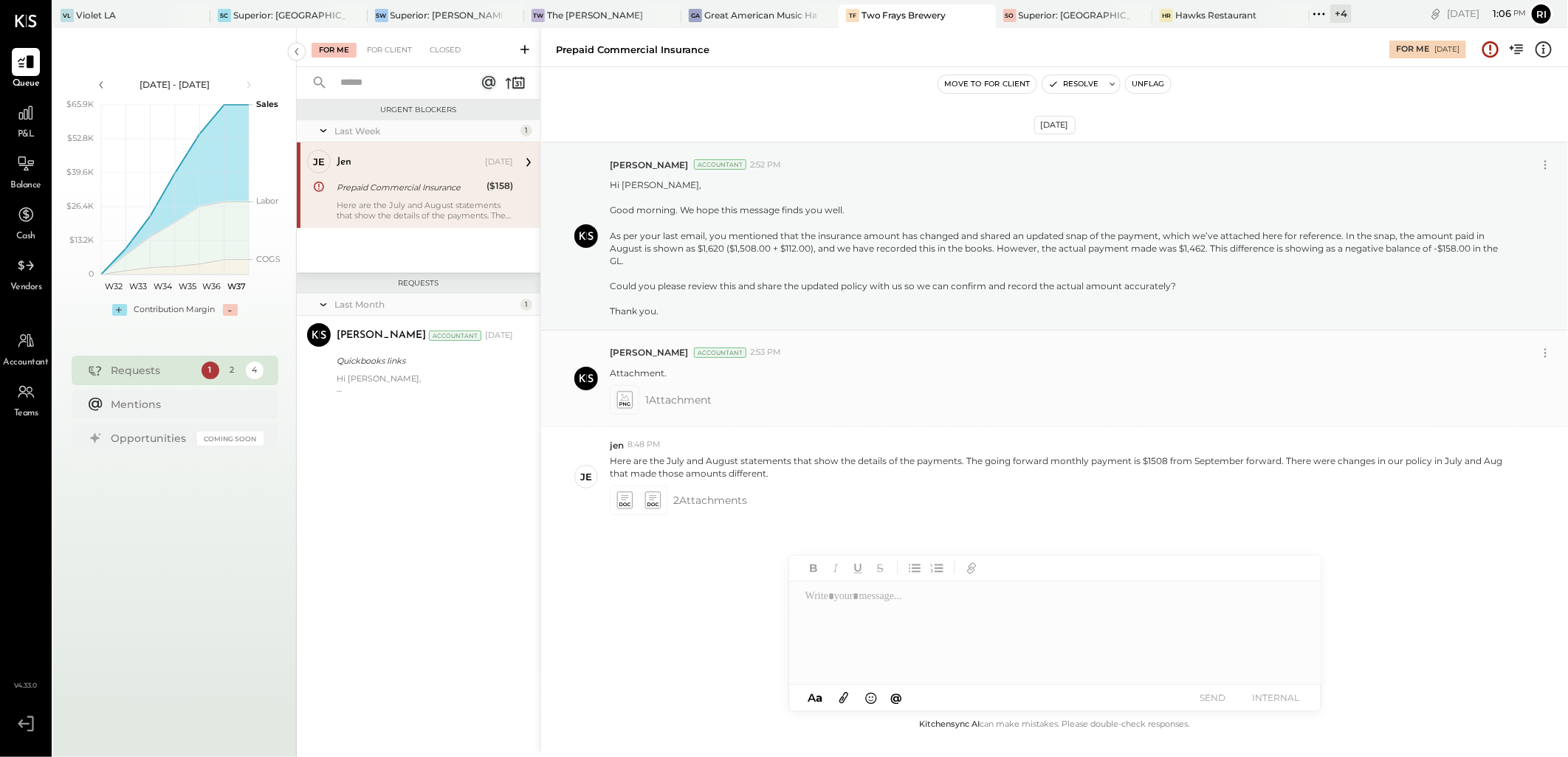
click at [624, 401] on icon at bounding box center [624, 400] width 16 height 17
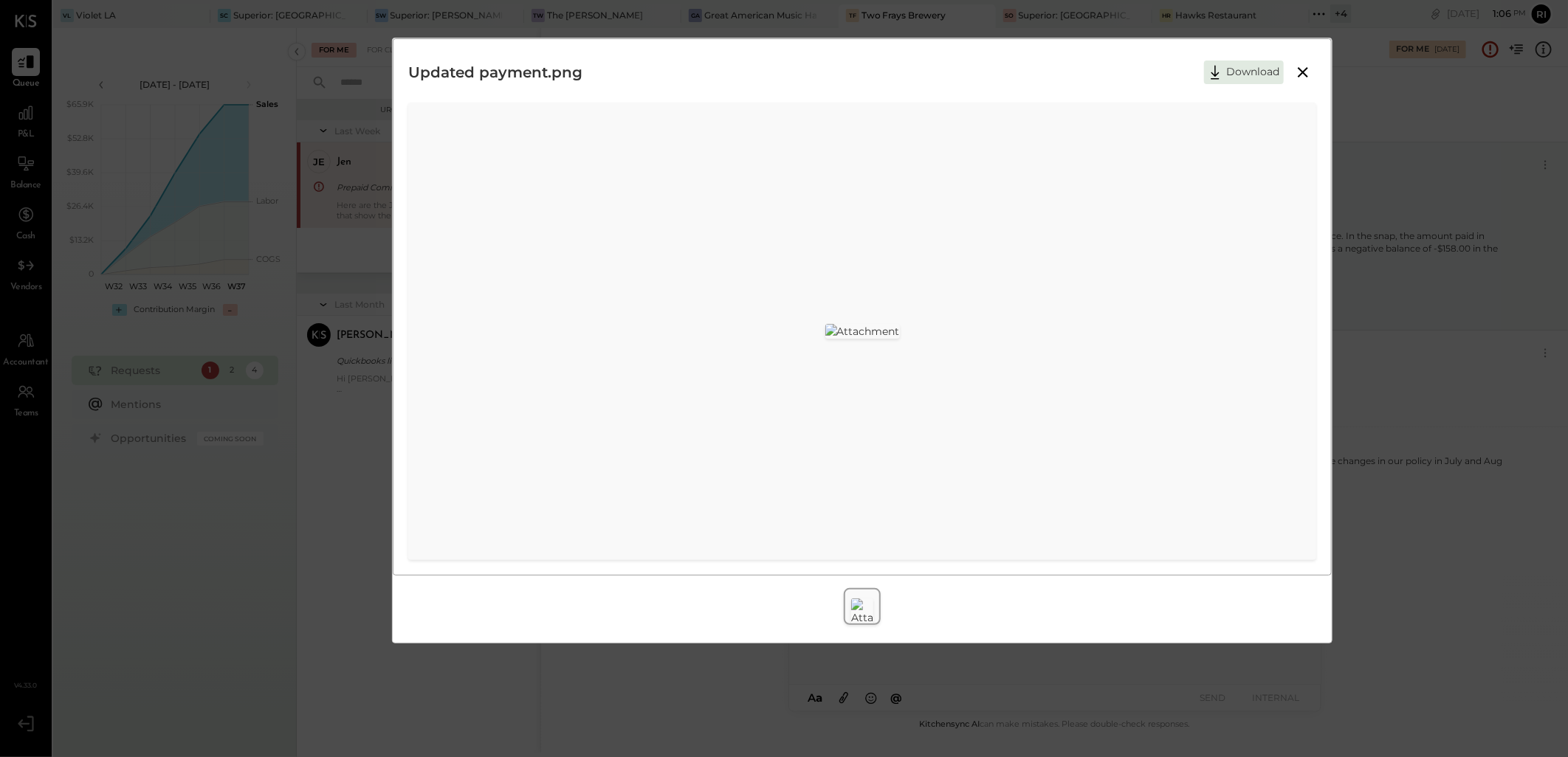
click at [1296, 76] on icon at bounding box center [1303, 72] width 18 height 18
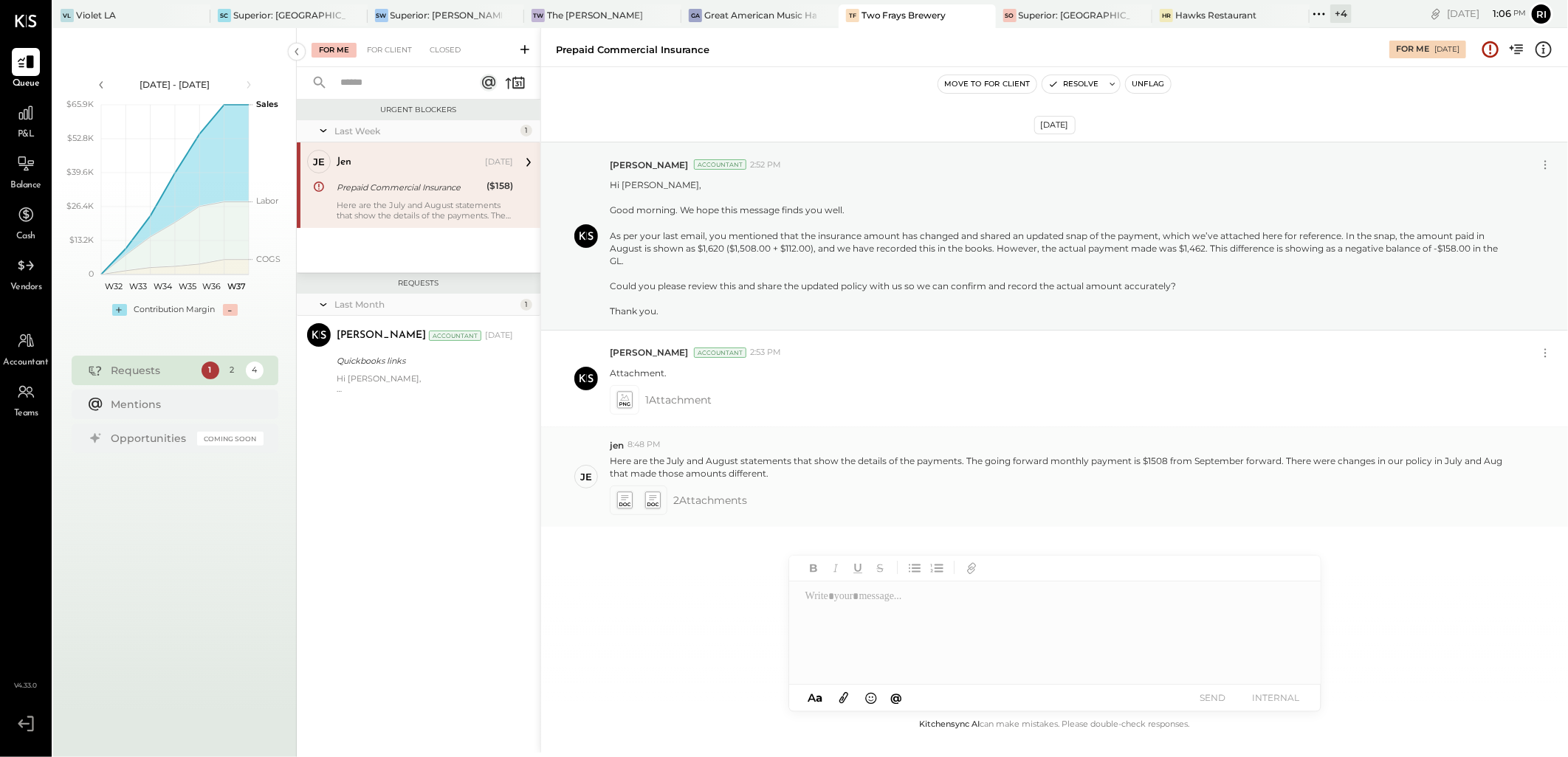
click at [625, 504] on icon at bounding box center [625, 505] width 11 height 4
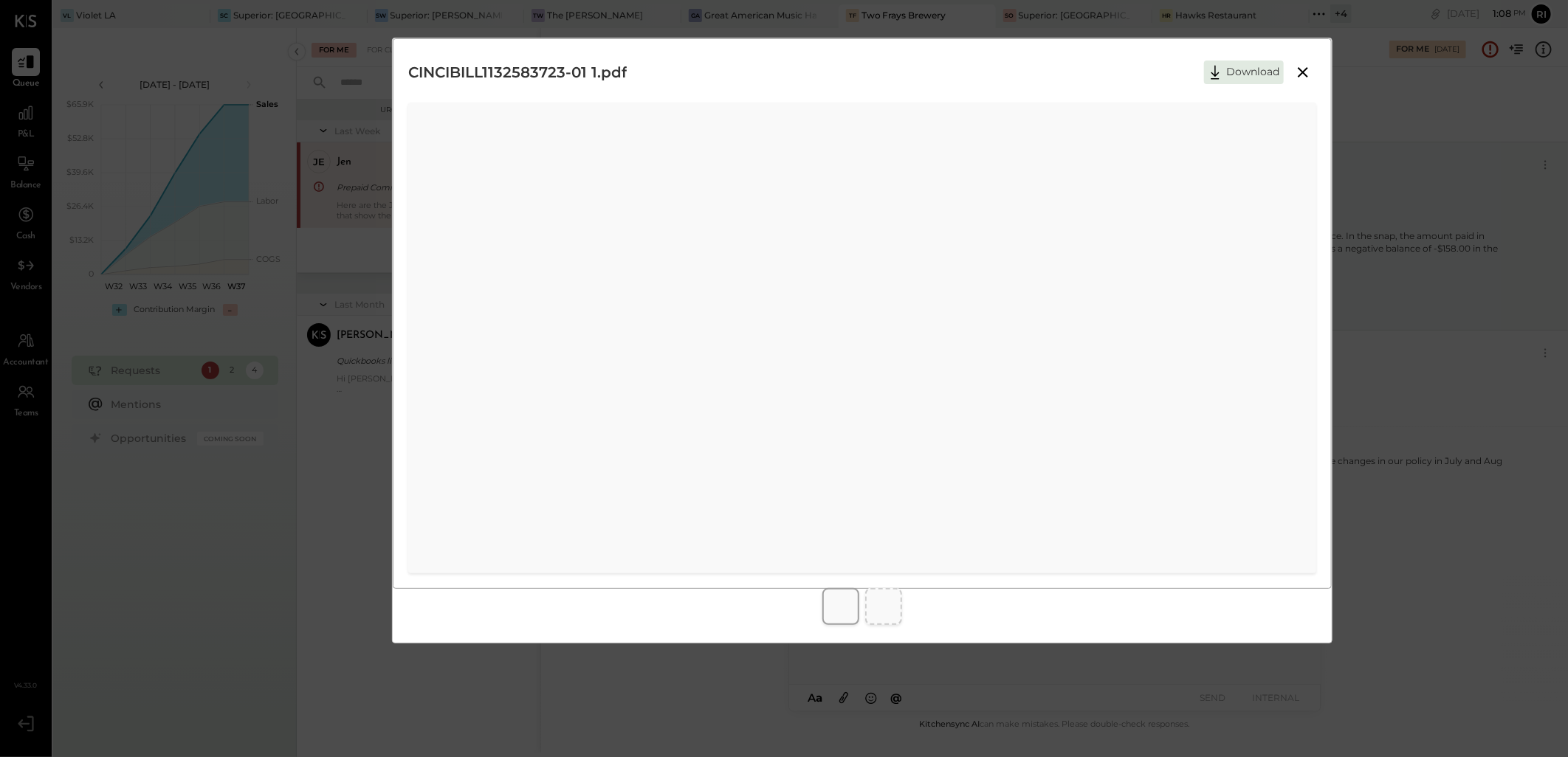
click at [1300, 72] on icon at bounding box center [1303, 72] width 18 height 18
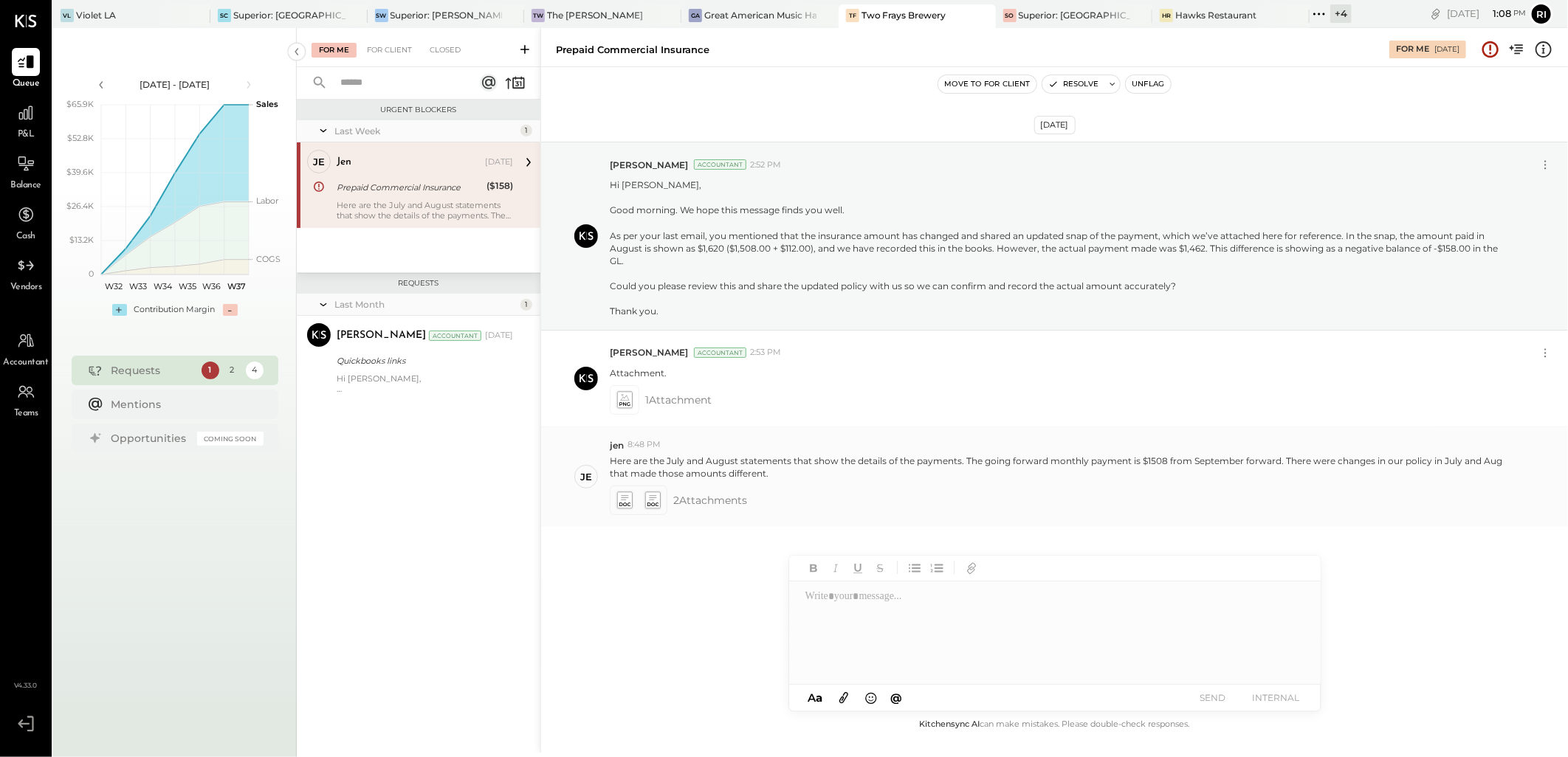
click at [649, 497] on icon at bounding box center [653, 501] width 16 height 17
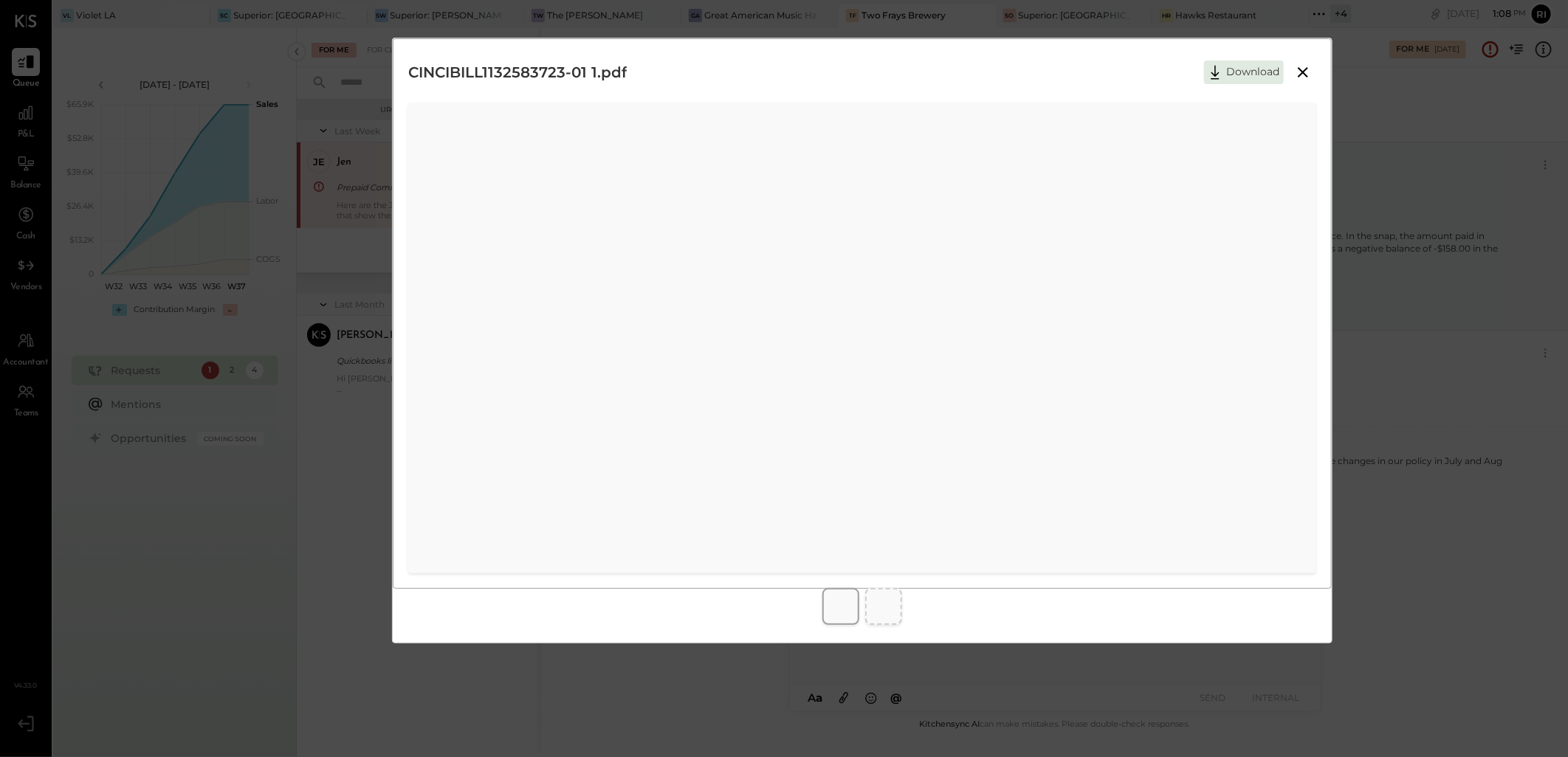
click at [1310, 68] on icon at bounding box center [1303, 72] width 18 height 18
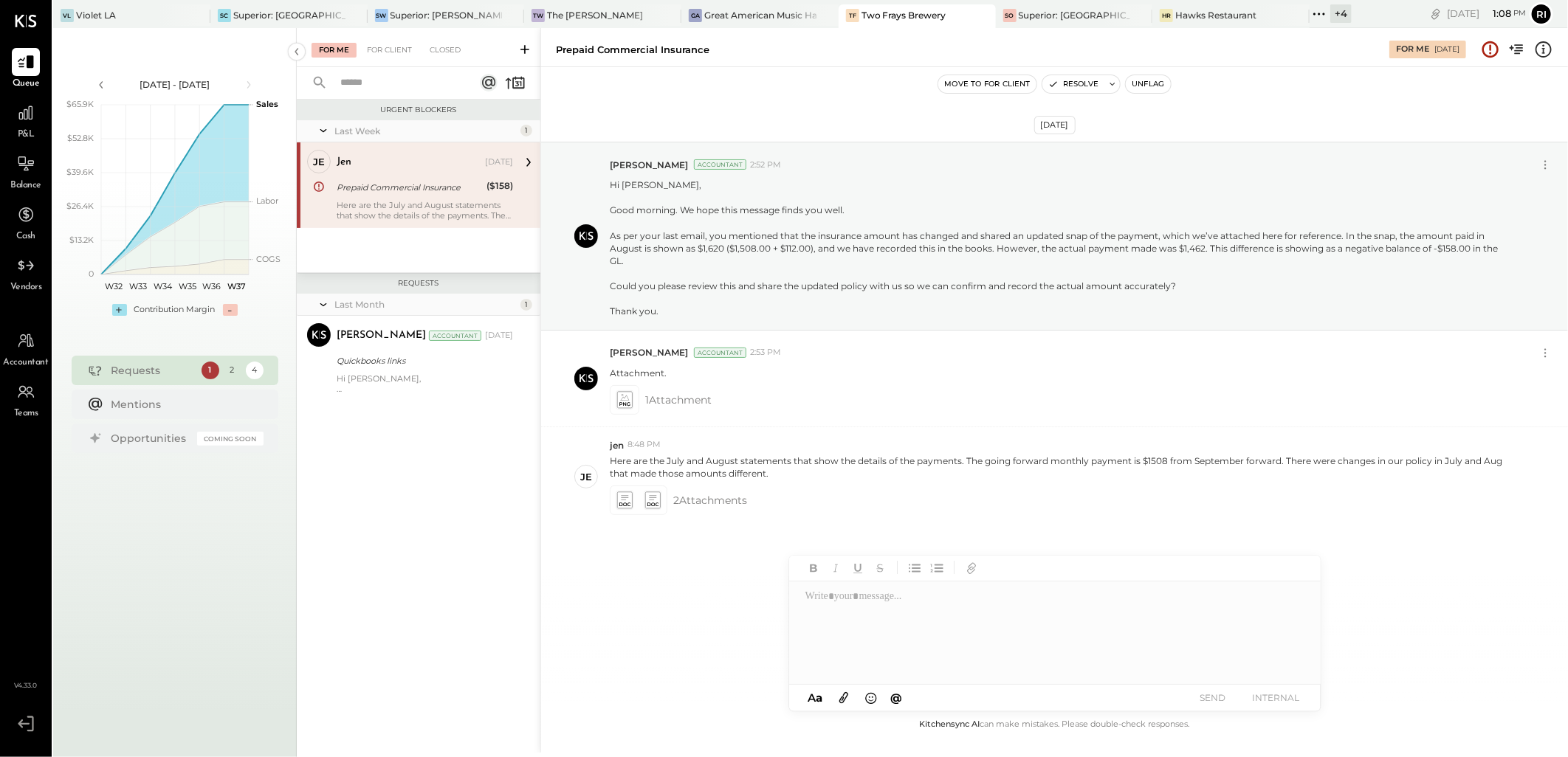
click at [1148, 94] on div "Move to for client Resolve Unflag" at bounding box center [1055, 83] width 1027 height 34
click at [1148, 83] on button "Unflag" at bounding box center [1148, 84] width 44 height 18
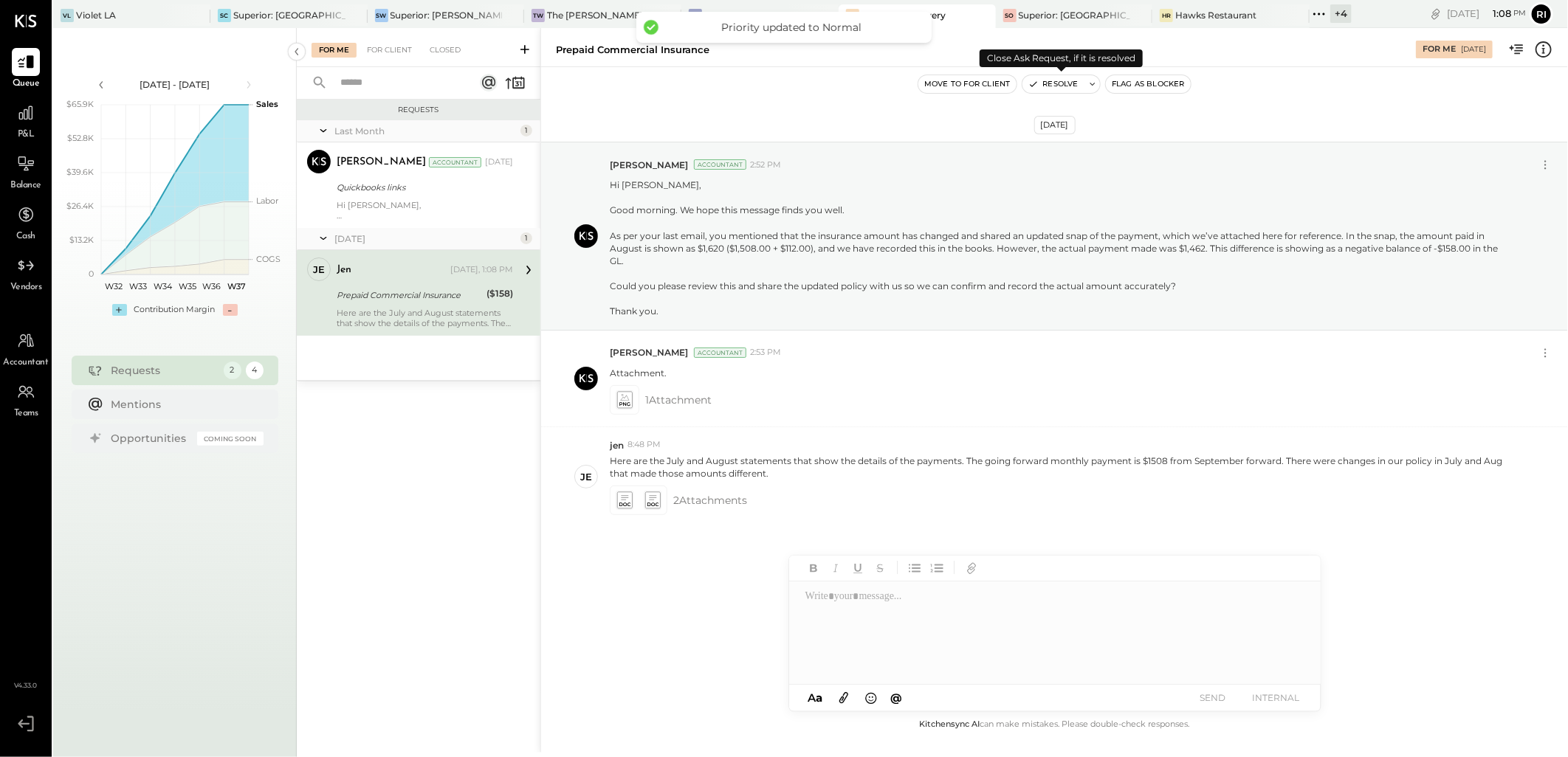
click at [1093, 86] on icon at bounding box center [1093, 83] width 10 height 10
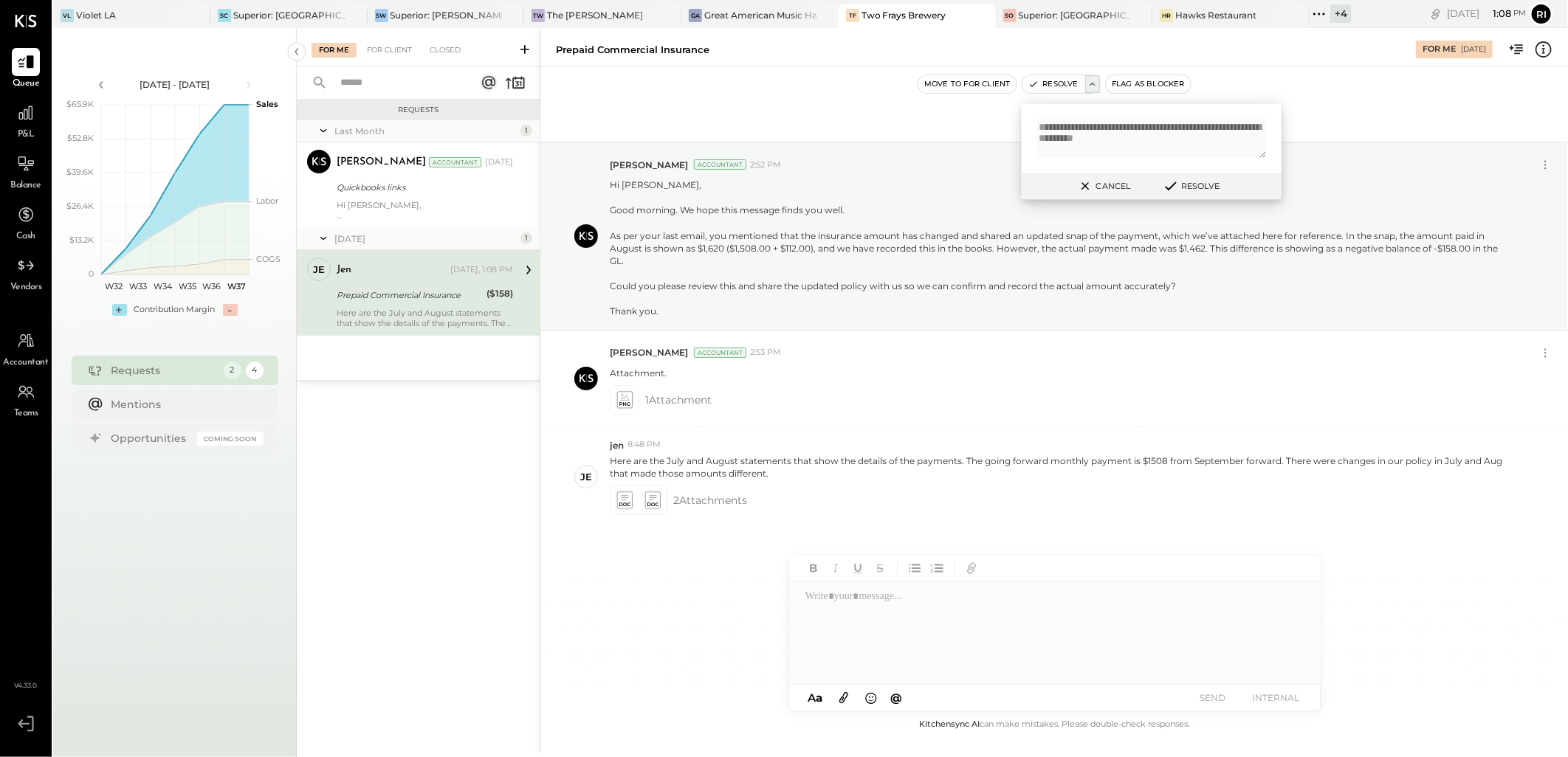
type textarea "**********"
click at [1196, 189] on button "Resolve" at bounding box center [1191, 186] width 66 height 18
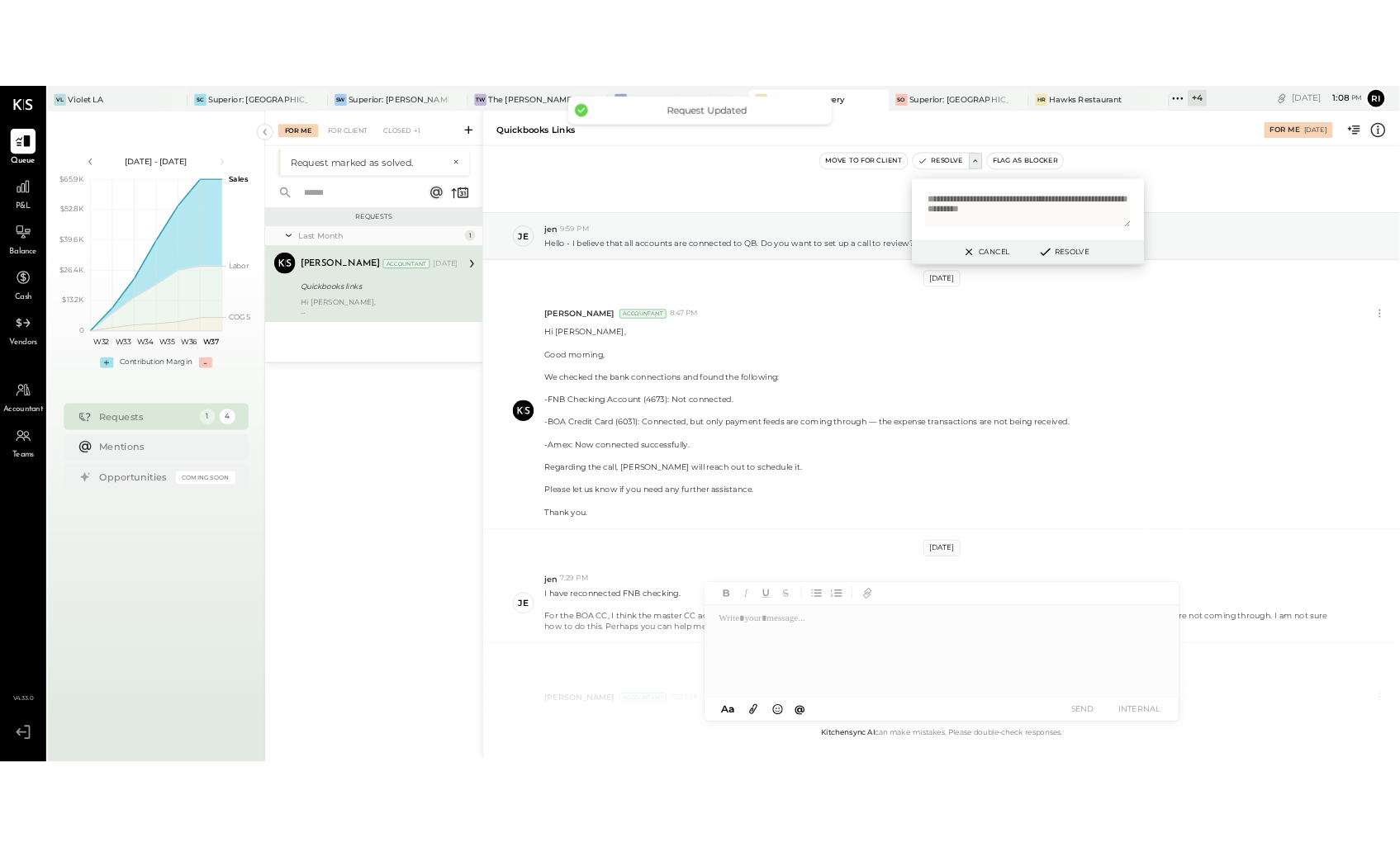
scroll to position [188, 0]
